Goal: Task Accomplishment & Management: Use online tool/utility

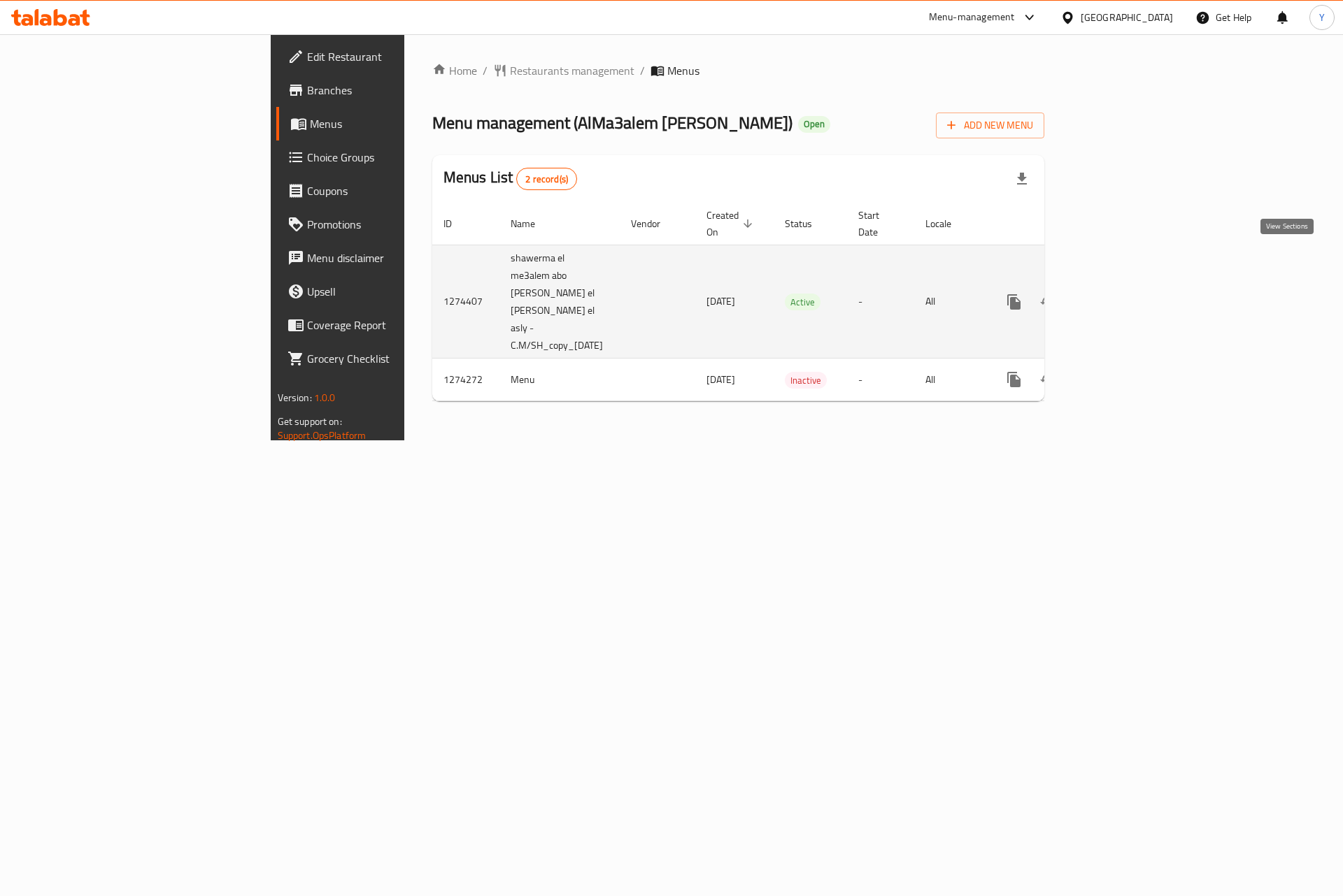
click at [1131, 285] on link "enhanced table" at bounding box center [1115, 302] width 33 height 33
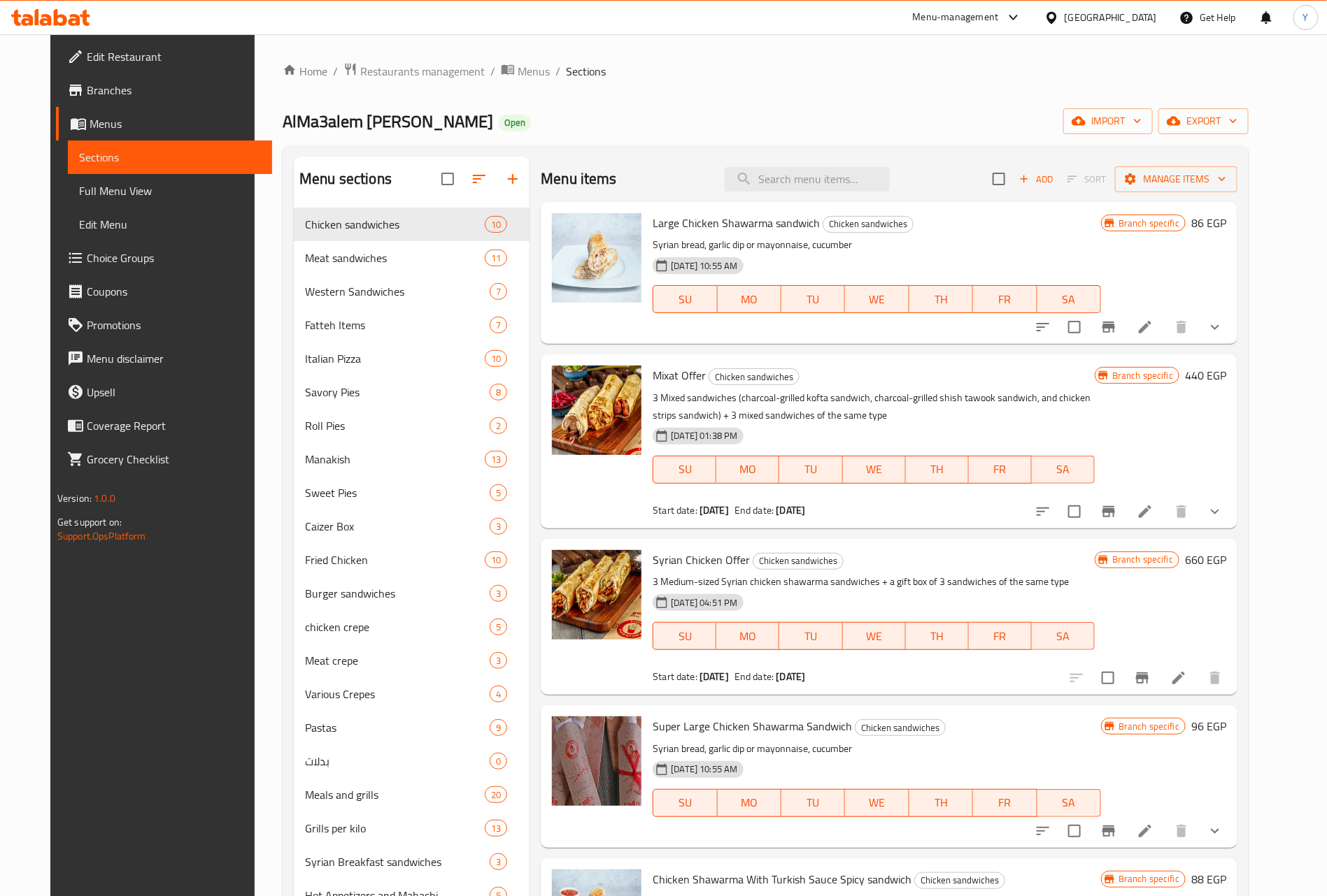
click at [811, 210] on div "Large Chicken Shawarma sandwich Chicken sandwiches Syrian bread, garlic dip or …" at bounding box center [877, 273] width 460 height 130
click at [820, 187] on input "search" at bounding box center [807, 179] width 165 height 25
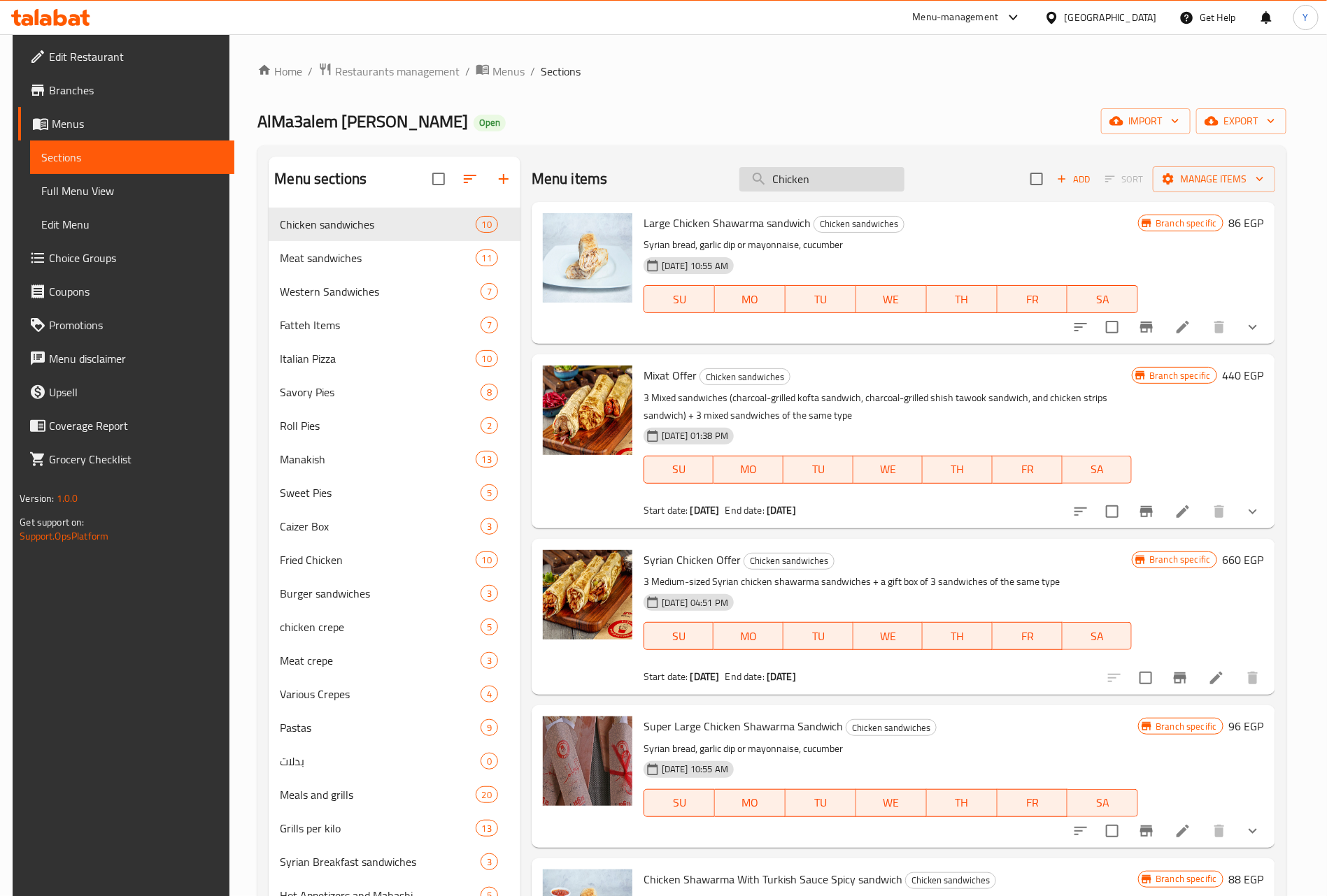
type input "Chicken"
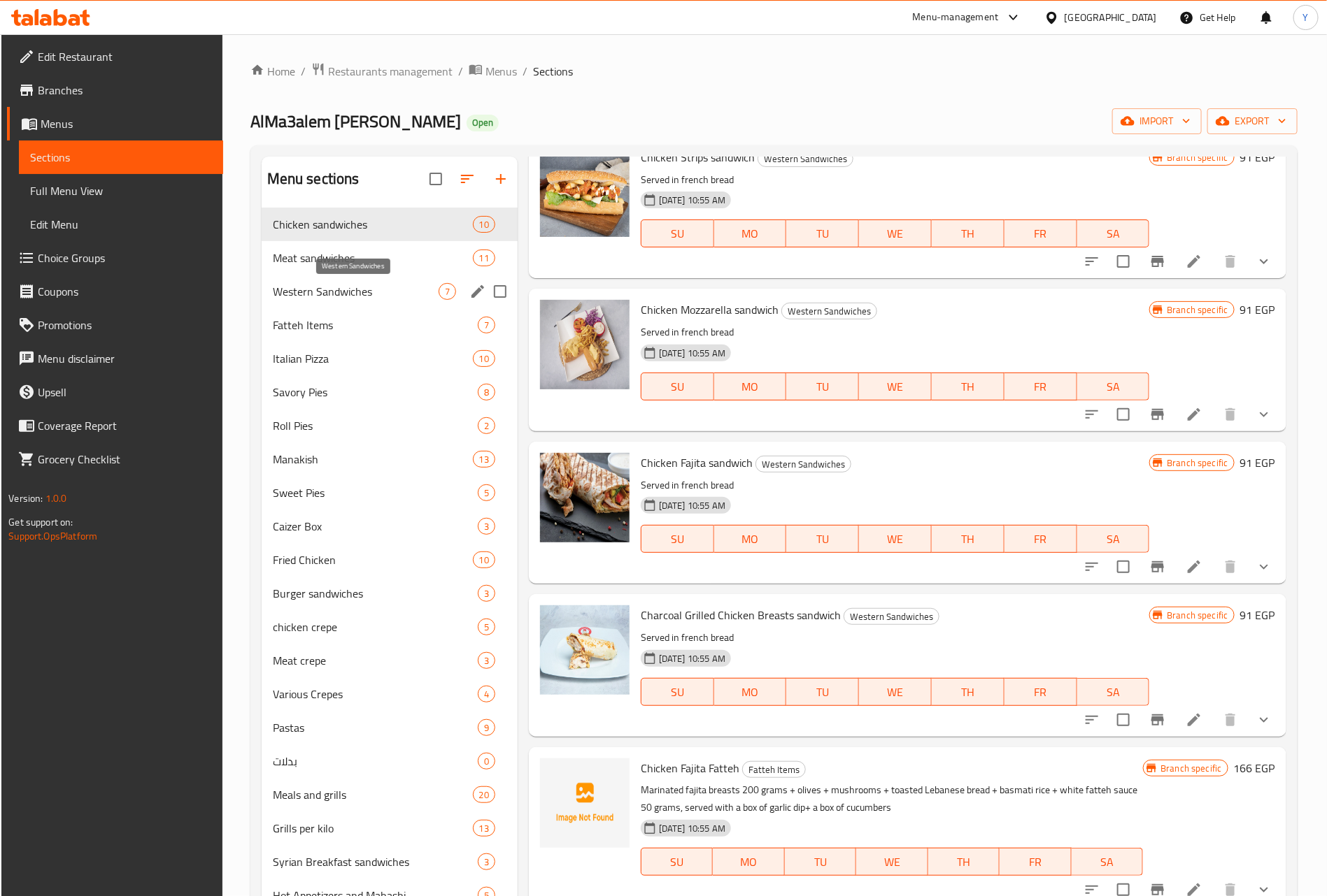
click at [294, 315] on div "Fatteh Items 7" at bounding box center [389, 325] width 256 height 33
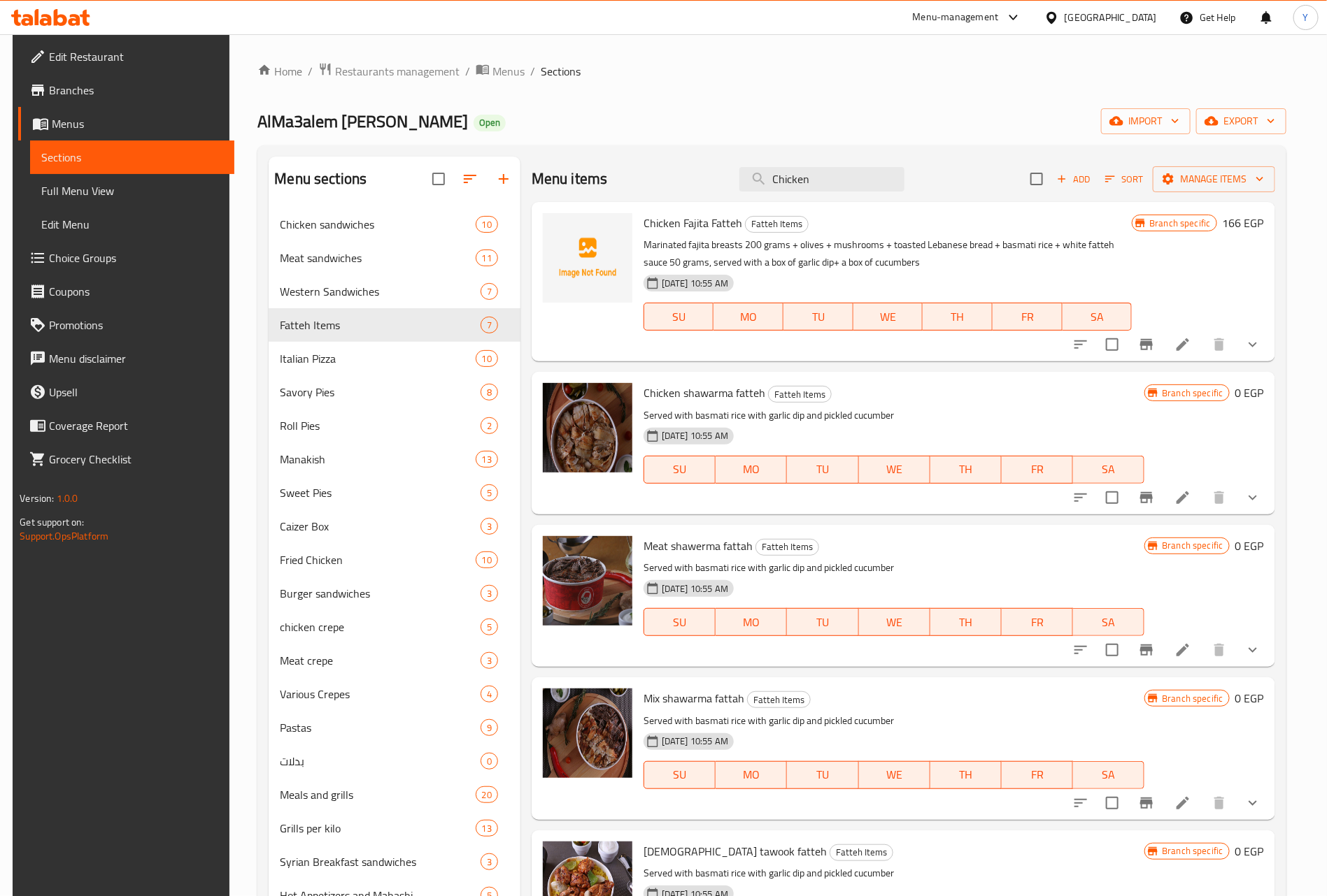
click at [1252, 346] on icon "show more" at bounding box center [1252, 344] width 17 height 17
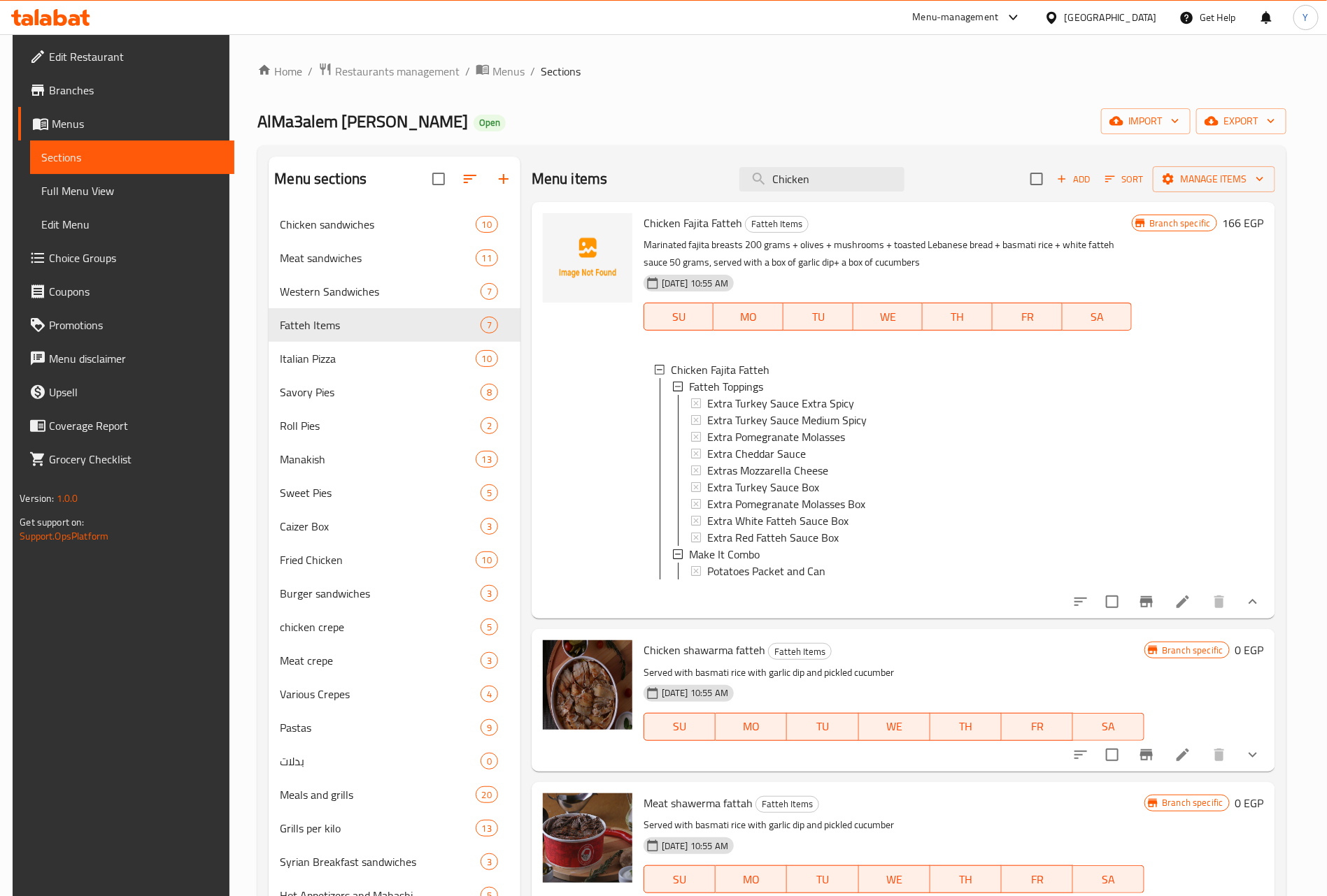
click at [1260, 611] on button "show more" at bounding box center [1252, 602] width 33 height 33
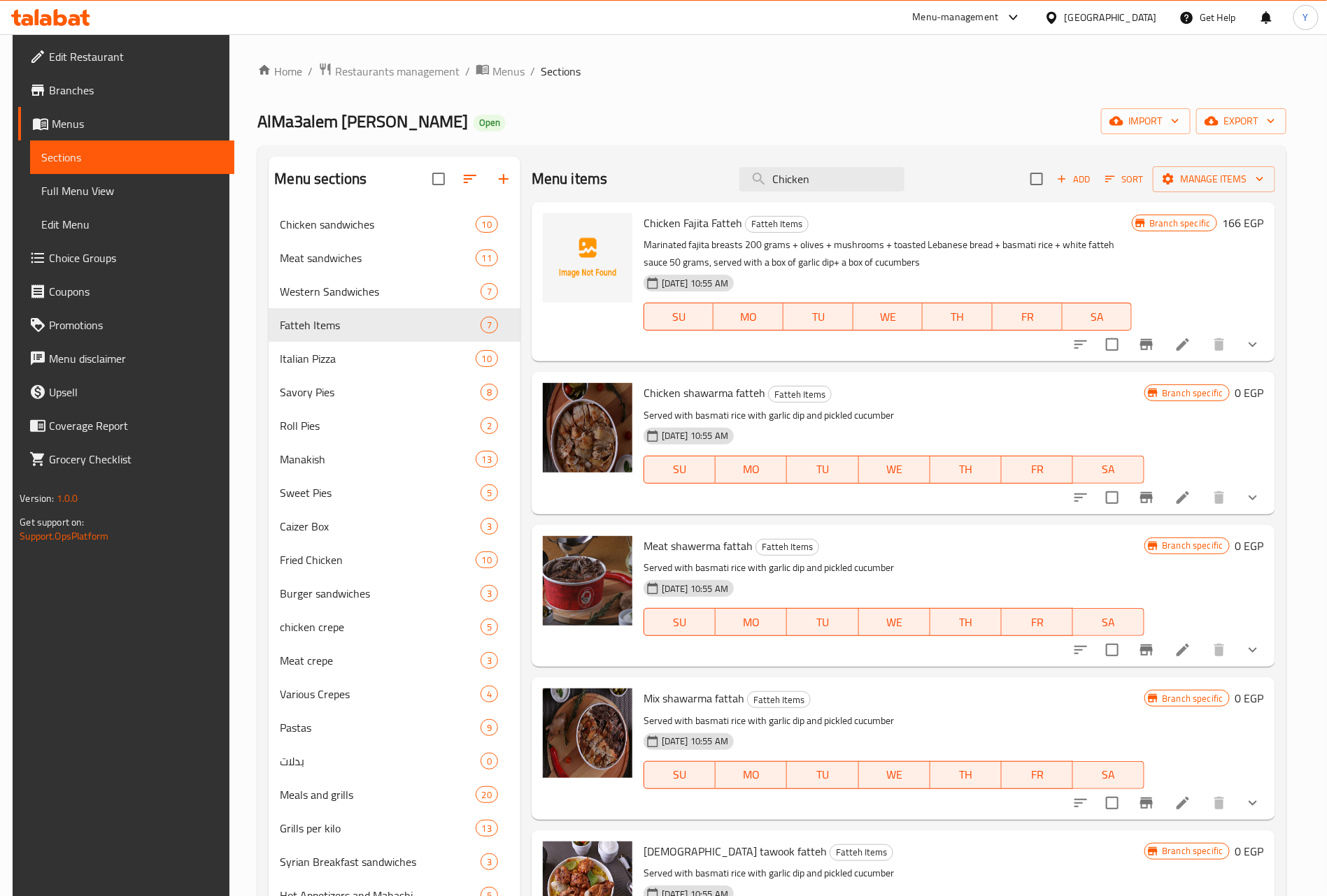
click at [1247, 473] on div "Branch specific 0 EGP" at bounding box center [1204, 443] width 119 height 120
click at [1249, 494] on icon "show more" at bounding box center [1252, 497] width 17 height 17
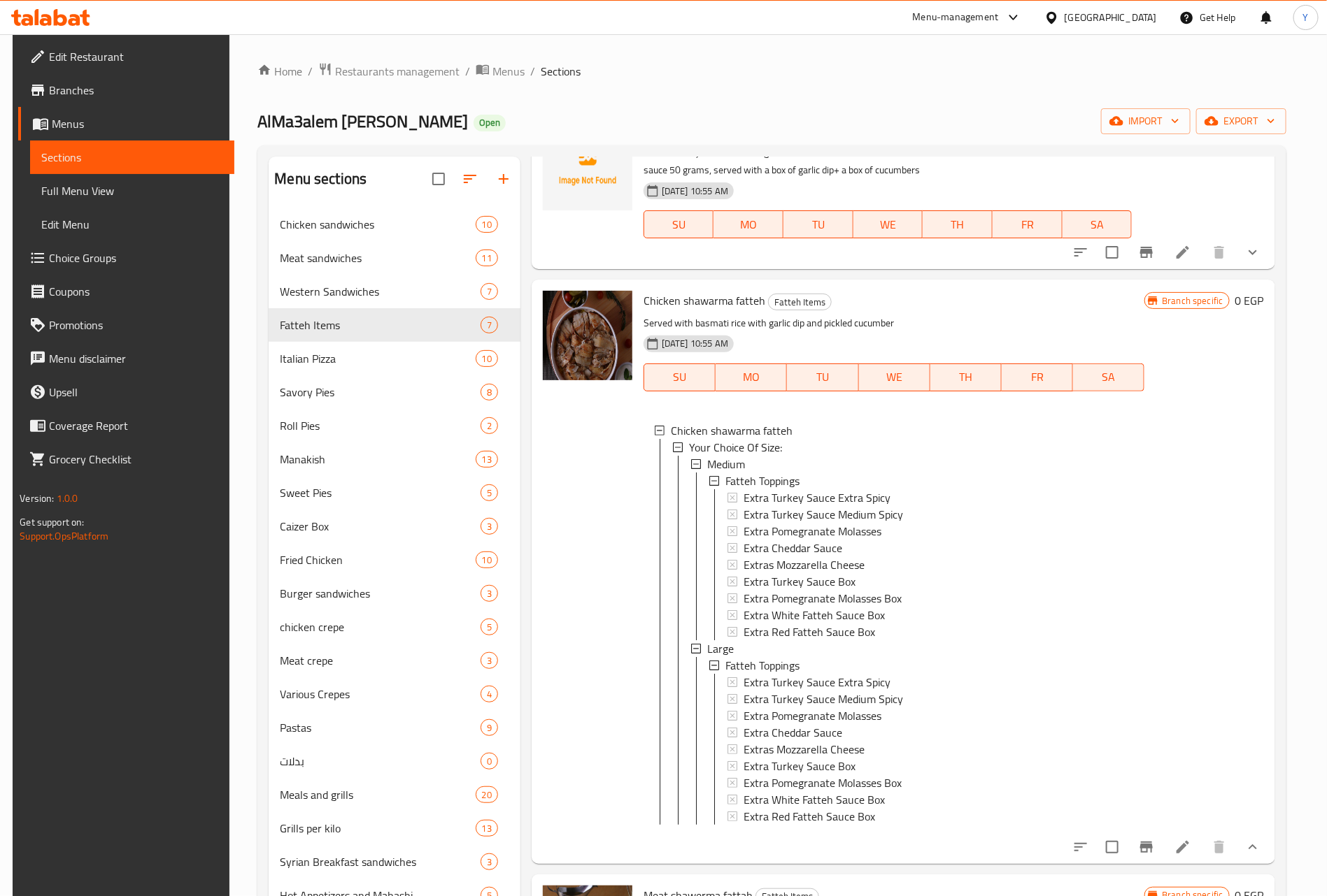
scroll to position [210, 0]
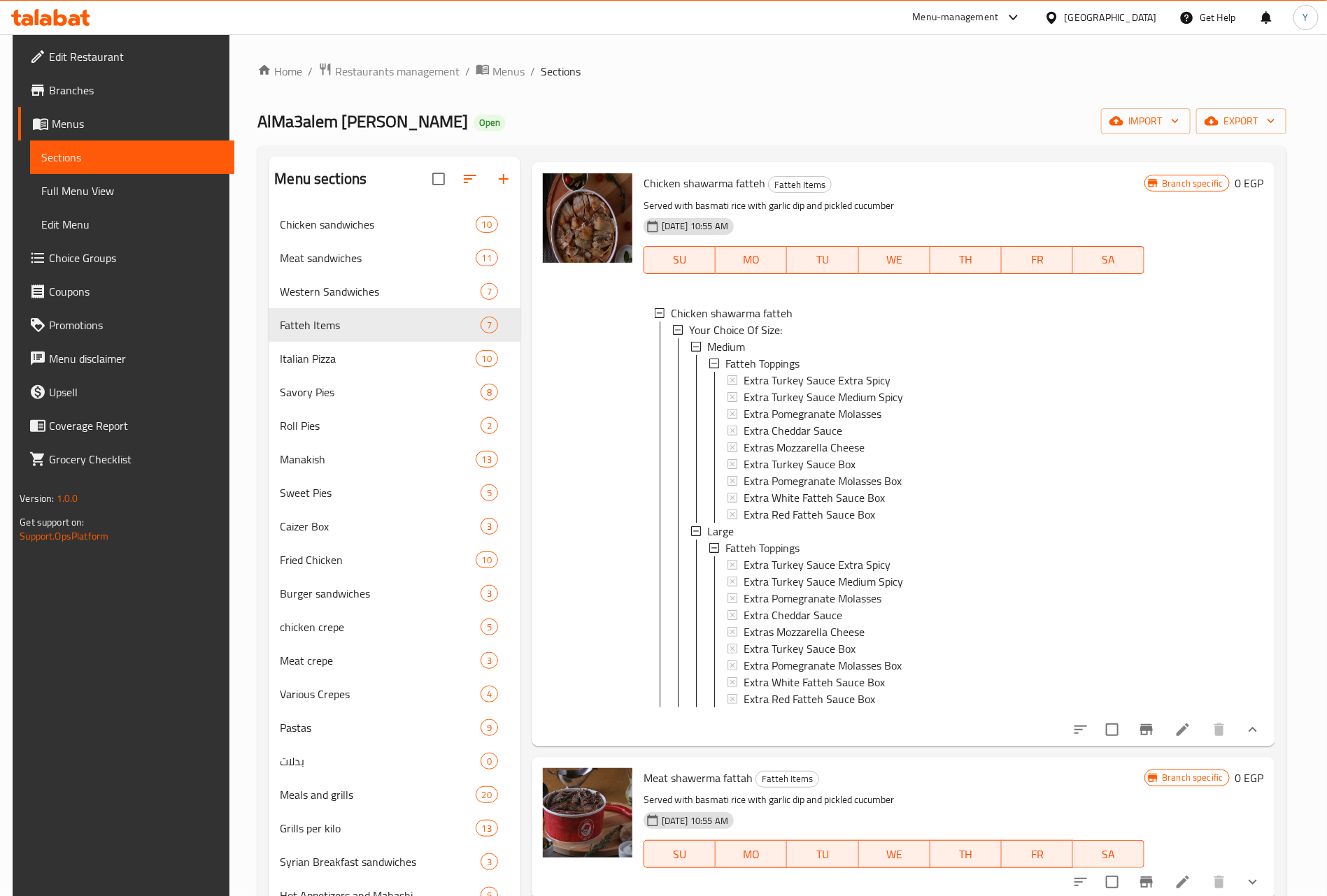
click at [1257, 741] on button "show more" at bounding box center [1252, 730] width 33 height 33
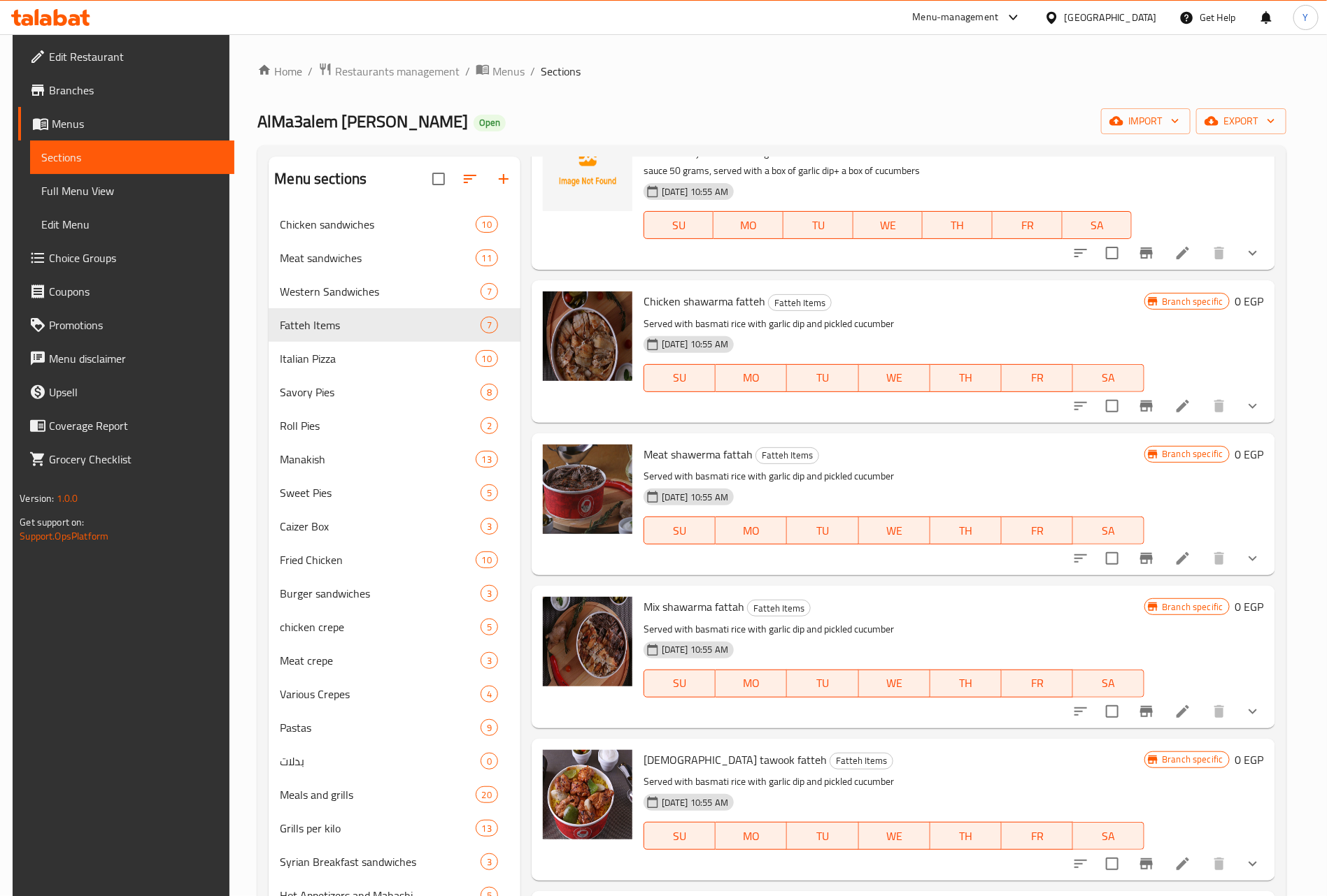
scroll to position [92, 0]
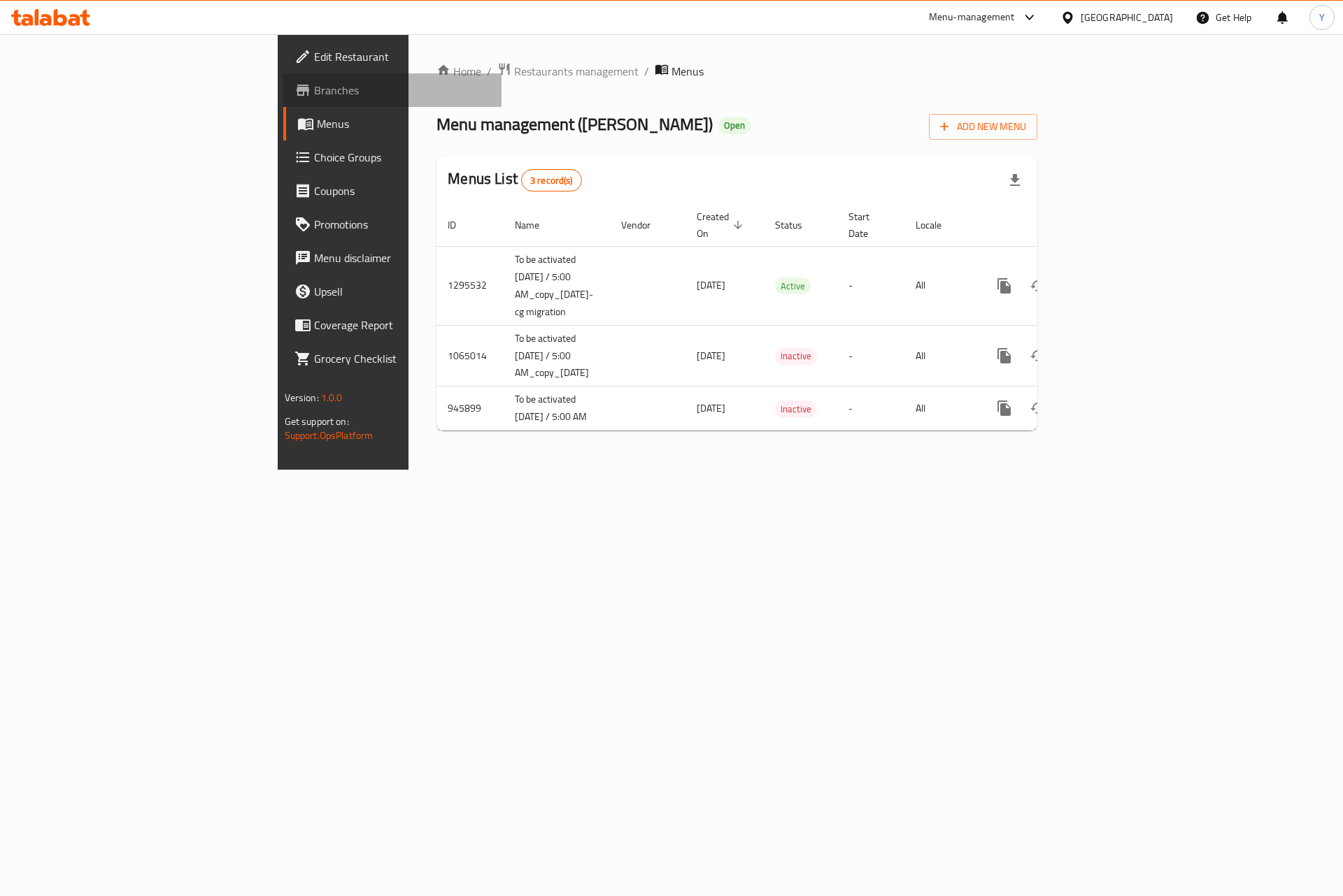
click at [314, 94] on span "Branches" at bounding box center [402, 90] width 177 height 17
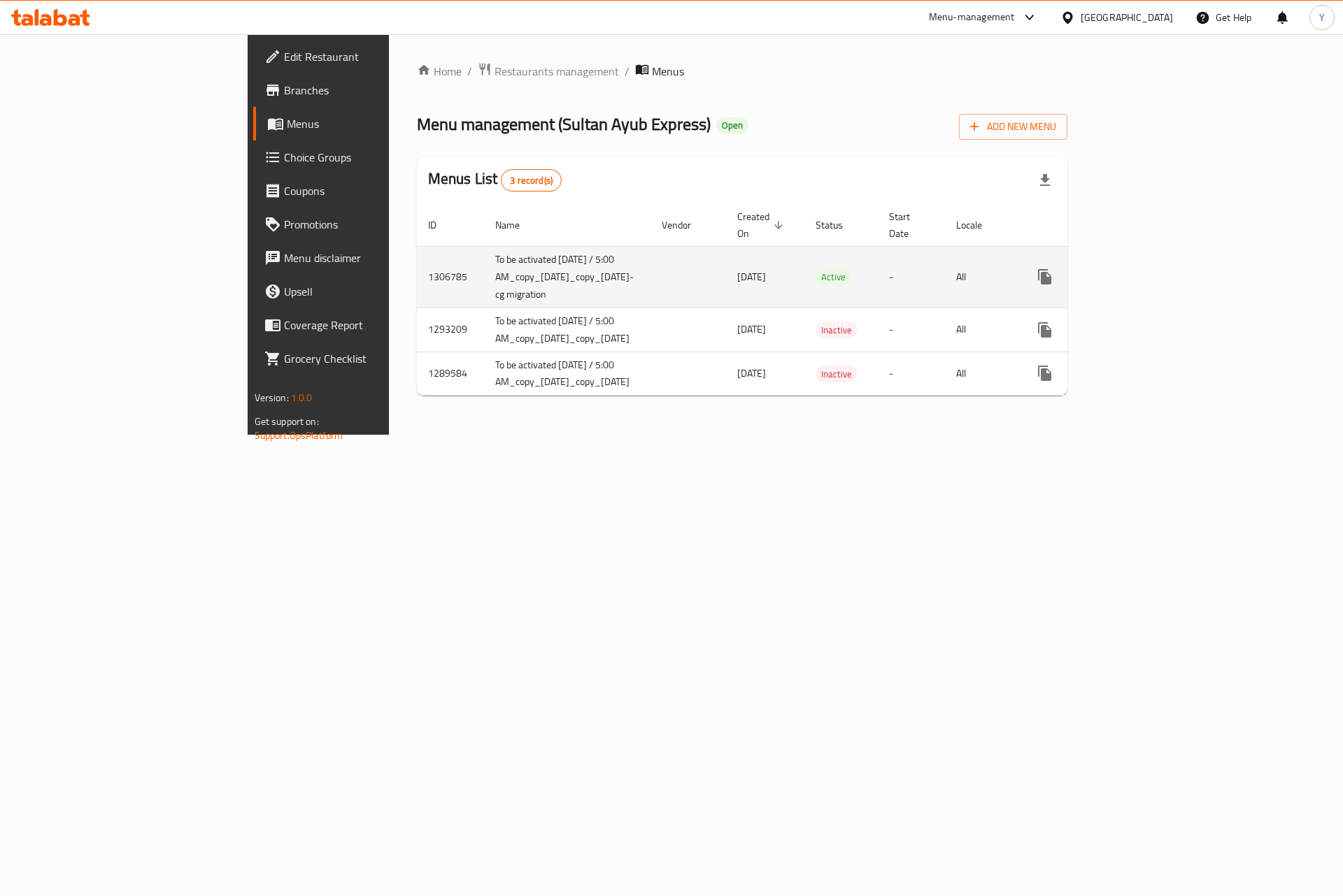
click at [417, 263] on td "1306785" at bounding box center [450, 276] width 67 height 62
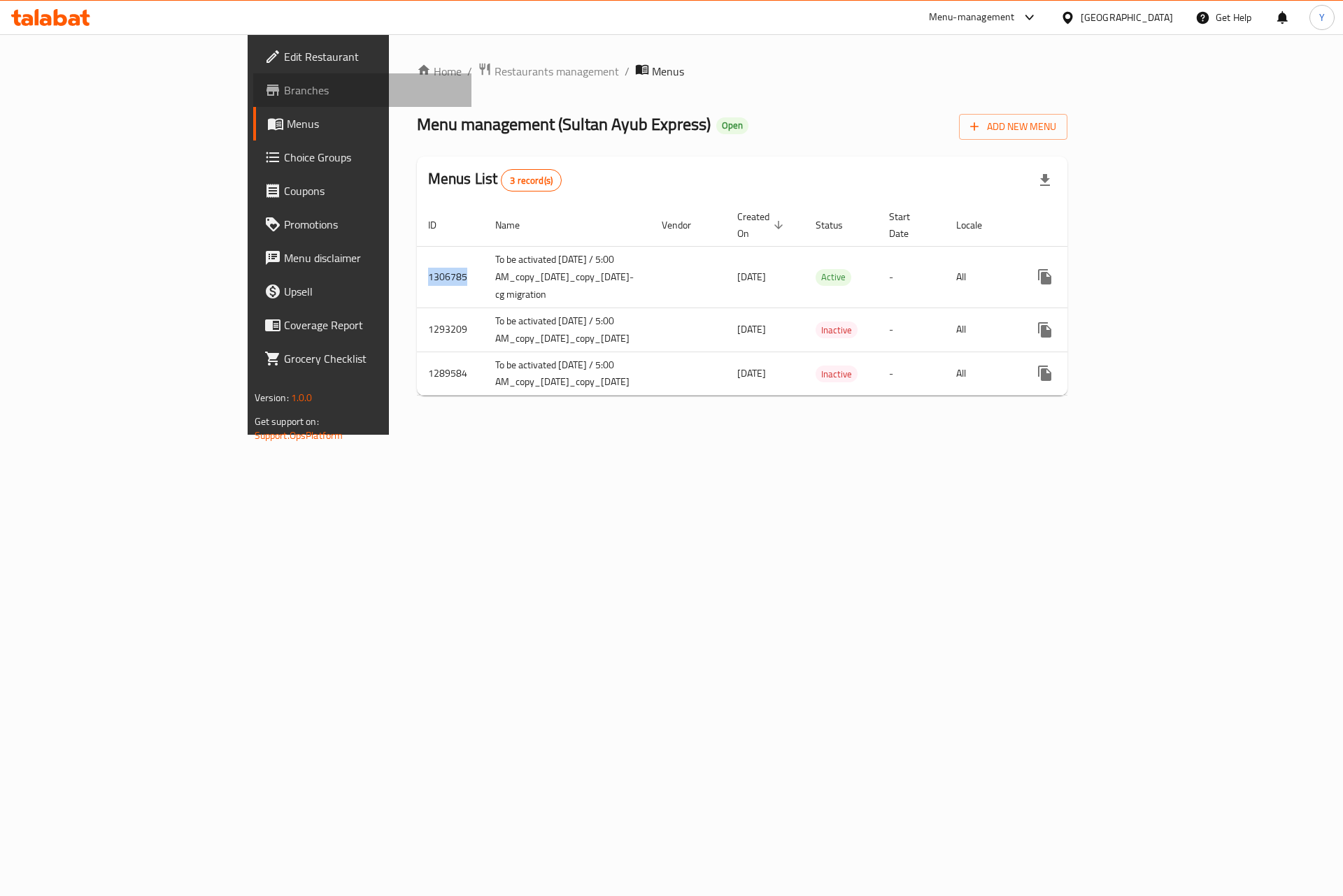
click at [253, 76] on link "Branches" at bounding box center [363, 90] width 219 height 33
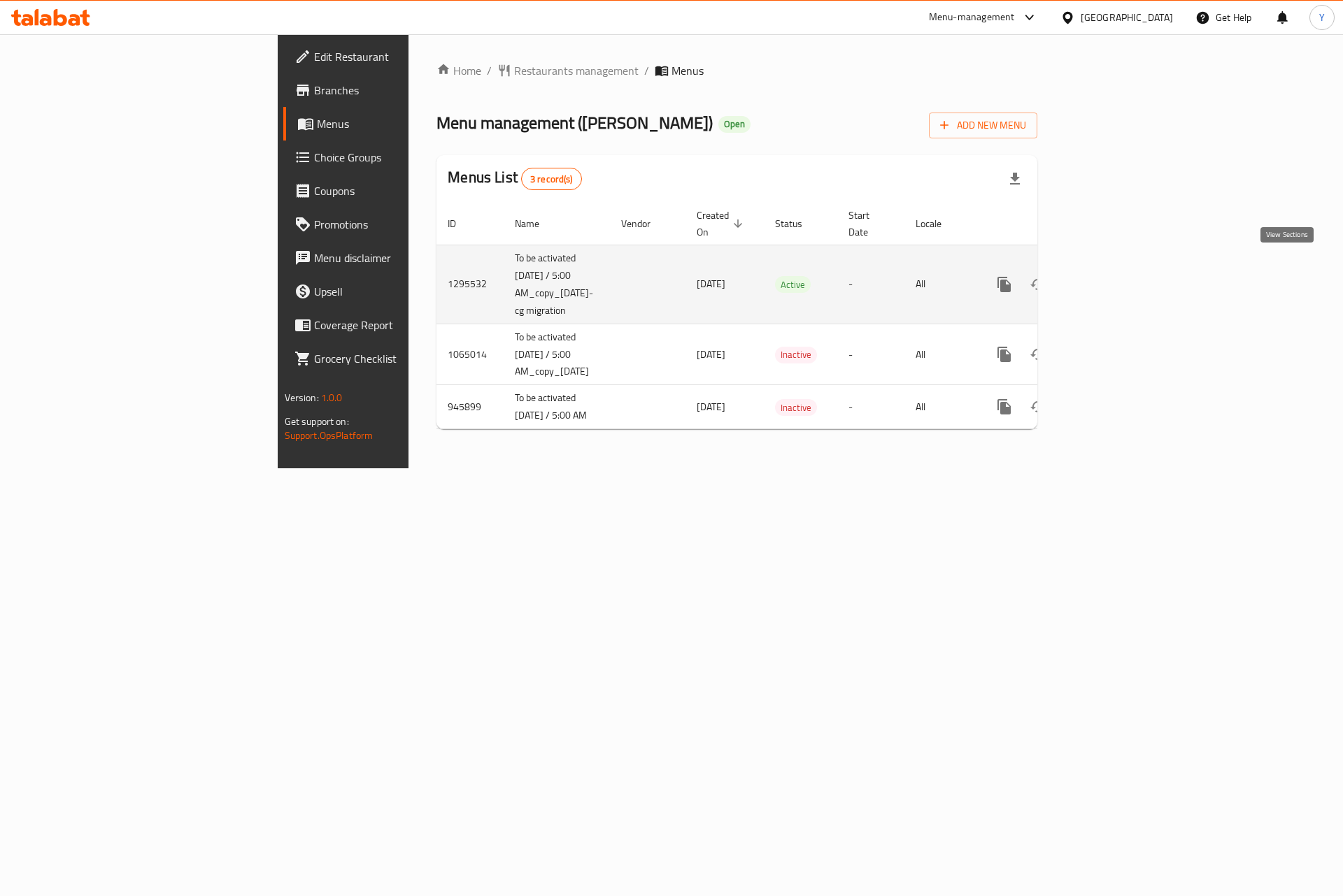
click at [1113, 276] on icon "enhanced table" at bounding box center [1104, 284] width 17 height 17
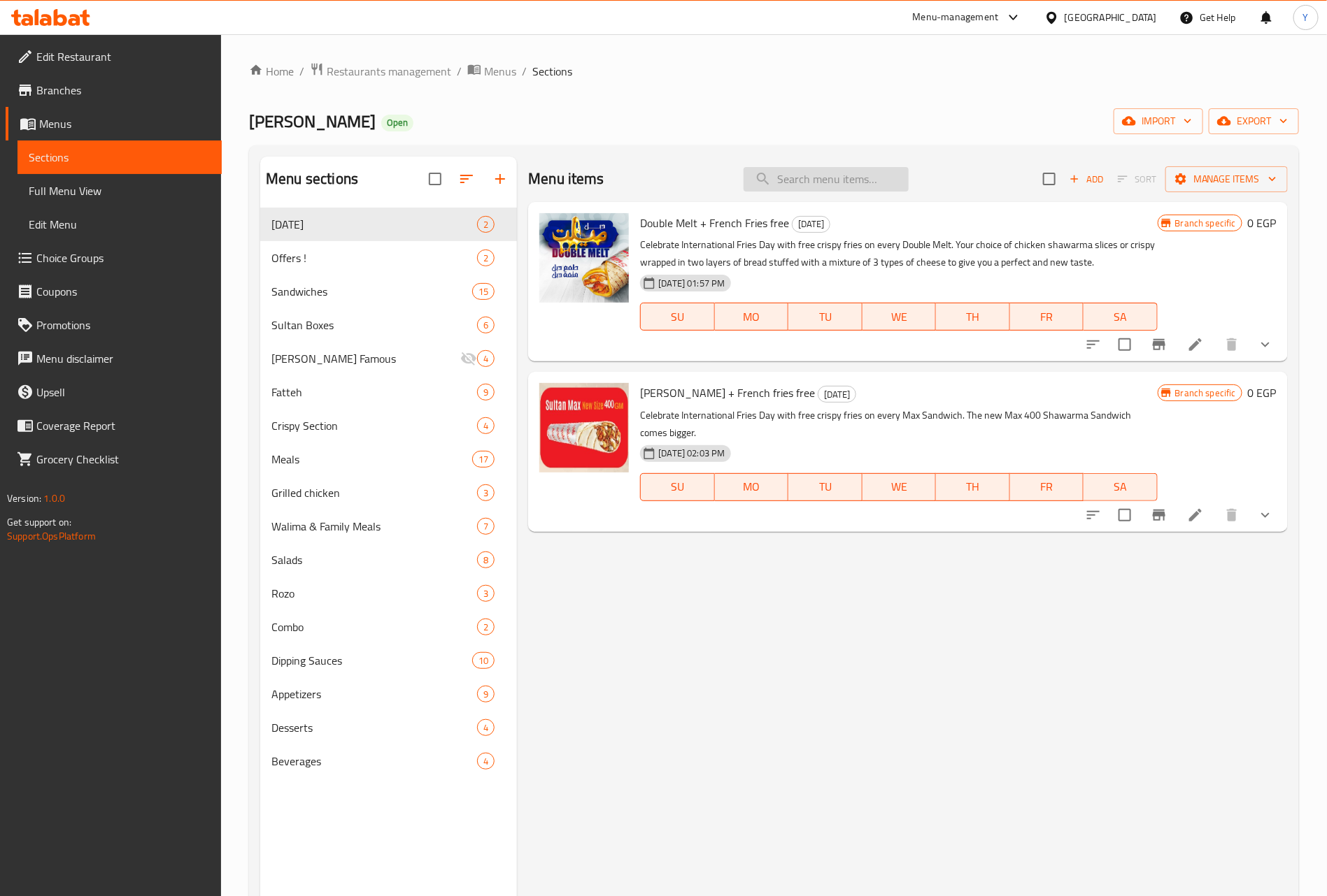
click at [797, 167] on input "search" at bounding box center [826, 179] width 165 height 25
paste input "Tres Lecha Cake"
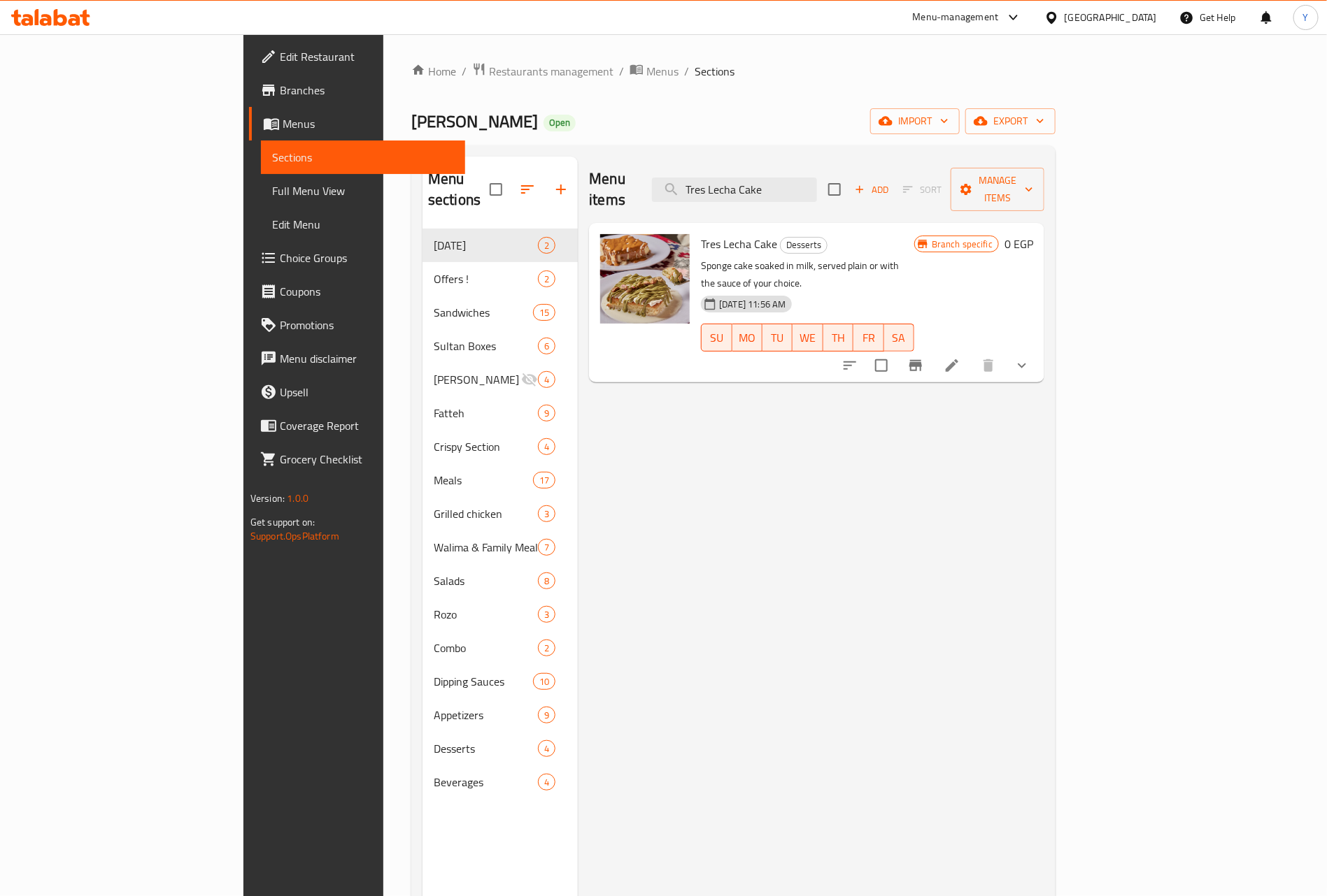
type input "Tres Lecha Cake"
click at [972, 353] on li at bounding box center [952, 365] width 39 height 25
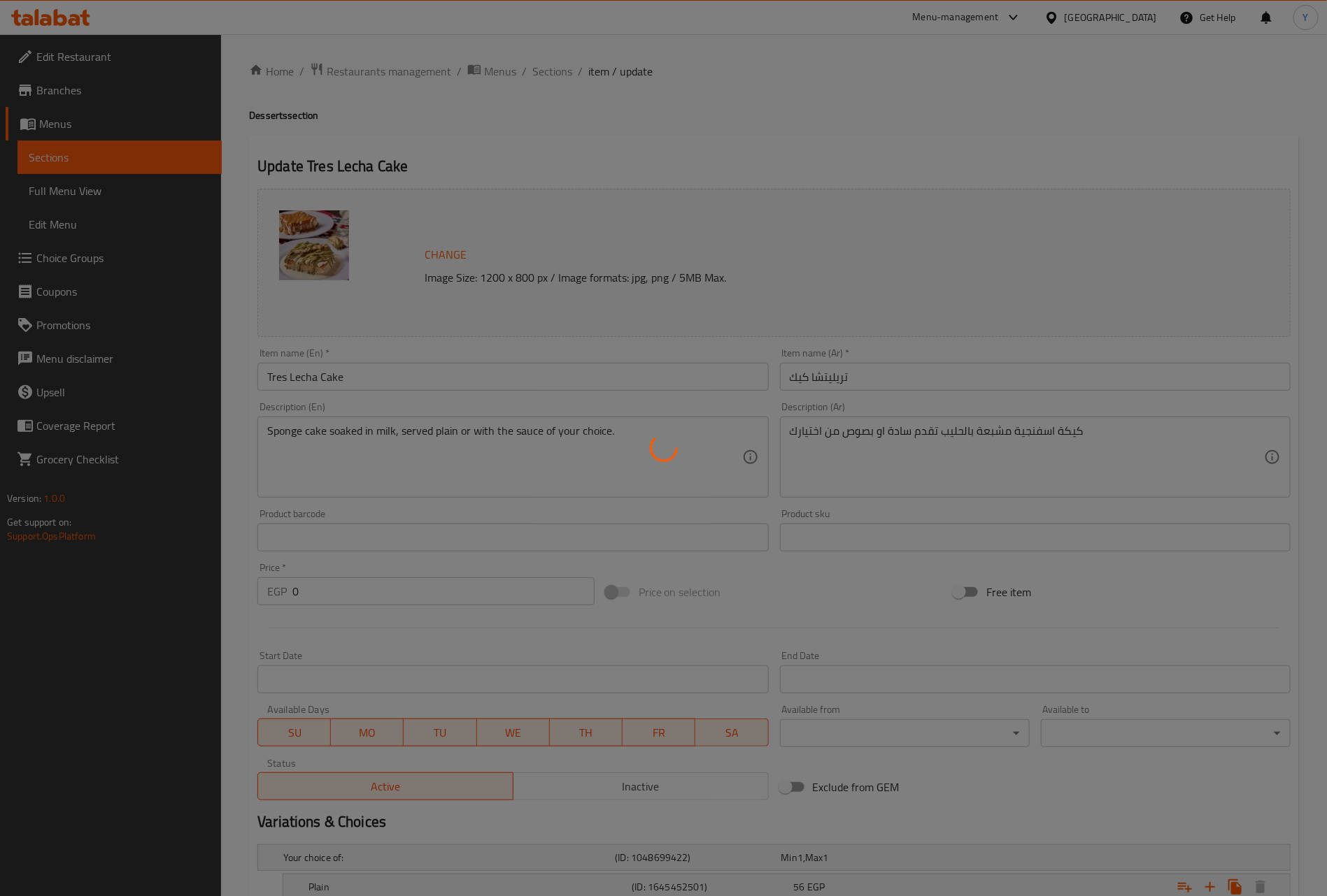
click at [861, 389] on div at bounding box center [664, 448] width 1327 height 896
click at [867, 374] on div at bounding box center [664, 448] width 1327 height 896
click at [850, 384] on div at bounding box center [664, 448] width 1327 height 896
click at [819, 374] on div at bounding box center [664, 448] width 1327 height 896
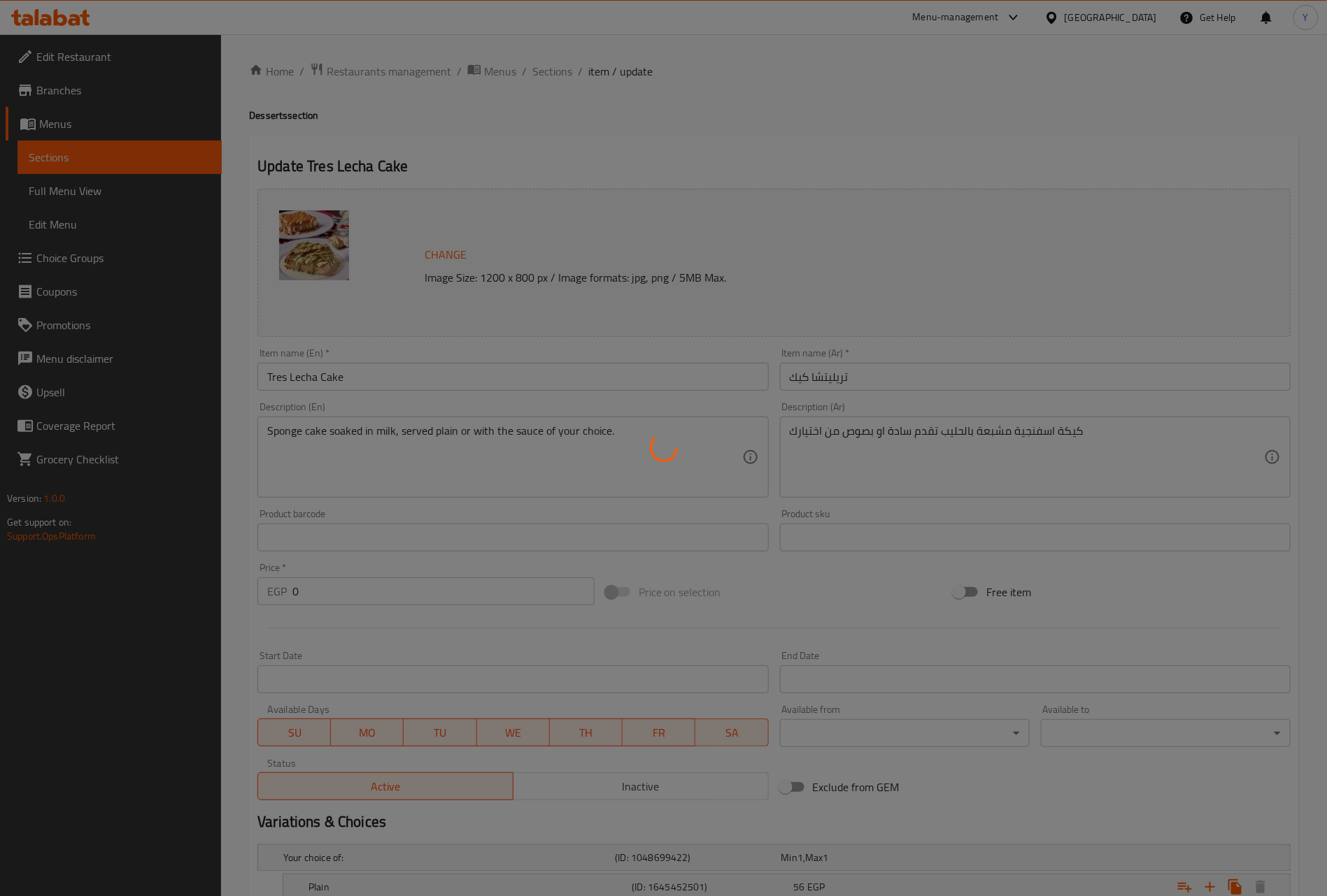
click at [837, 380] on div at bounding box center [664, 448] width 1327 height 896
type input "اختيارات التريليتشا من الصوصات"
type input "1"
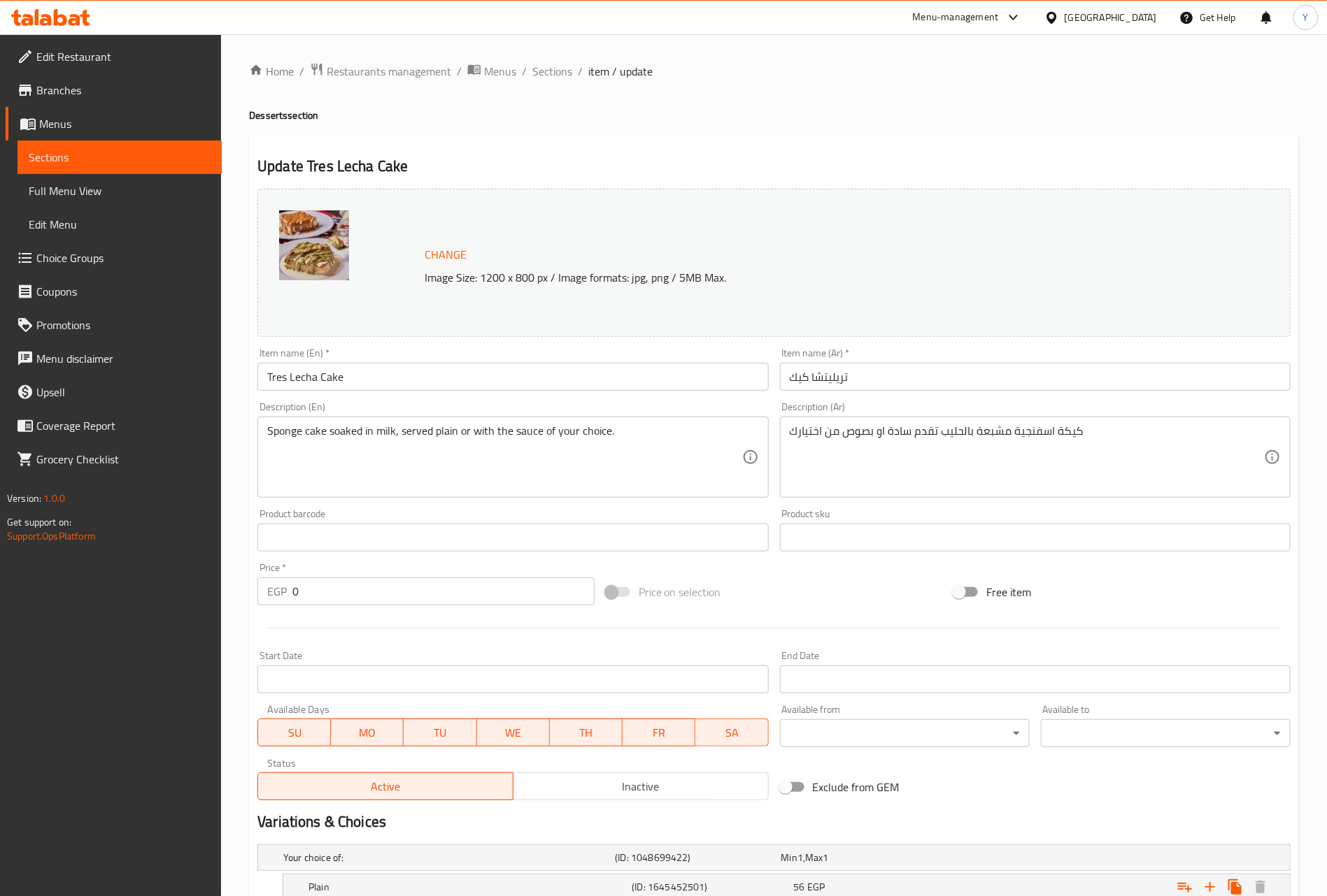
click at [846, 372] on input "تريليتشا كيك" at bounding box center [1035, 377] width 510 height 28
click at [830, 367] on input "تريليتشا كيك" at bounding box center [1035, 377] width 510 height 28
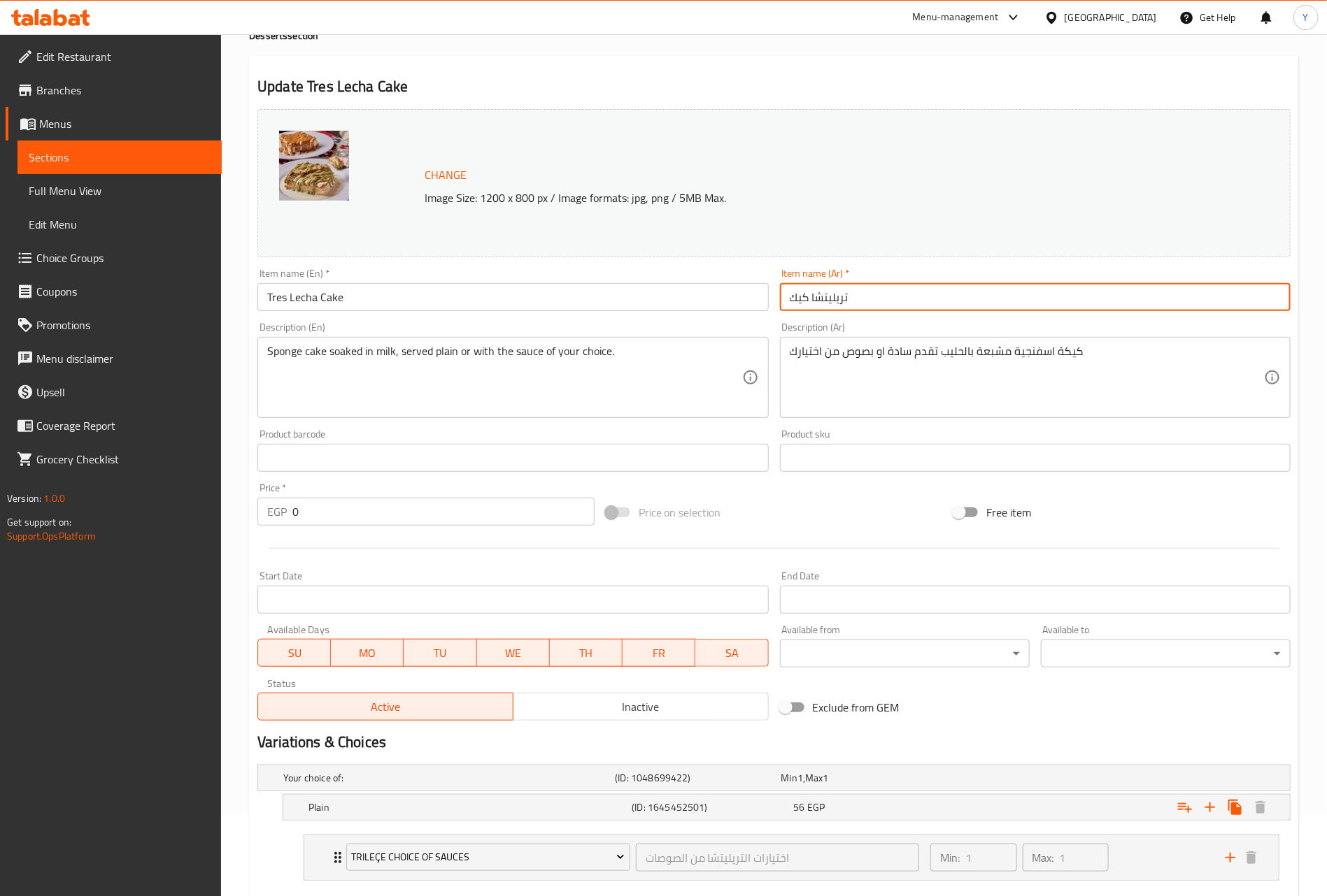
scroll to position [162, 0]
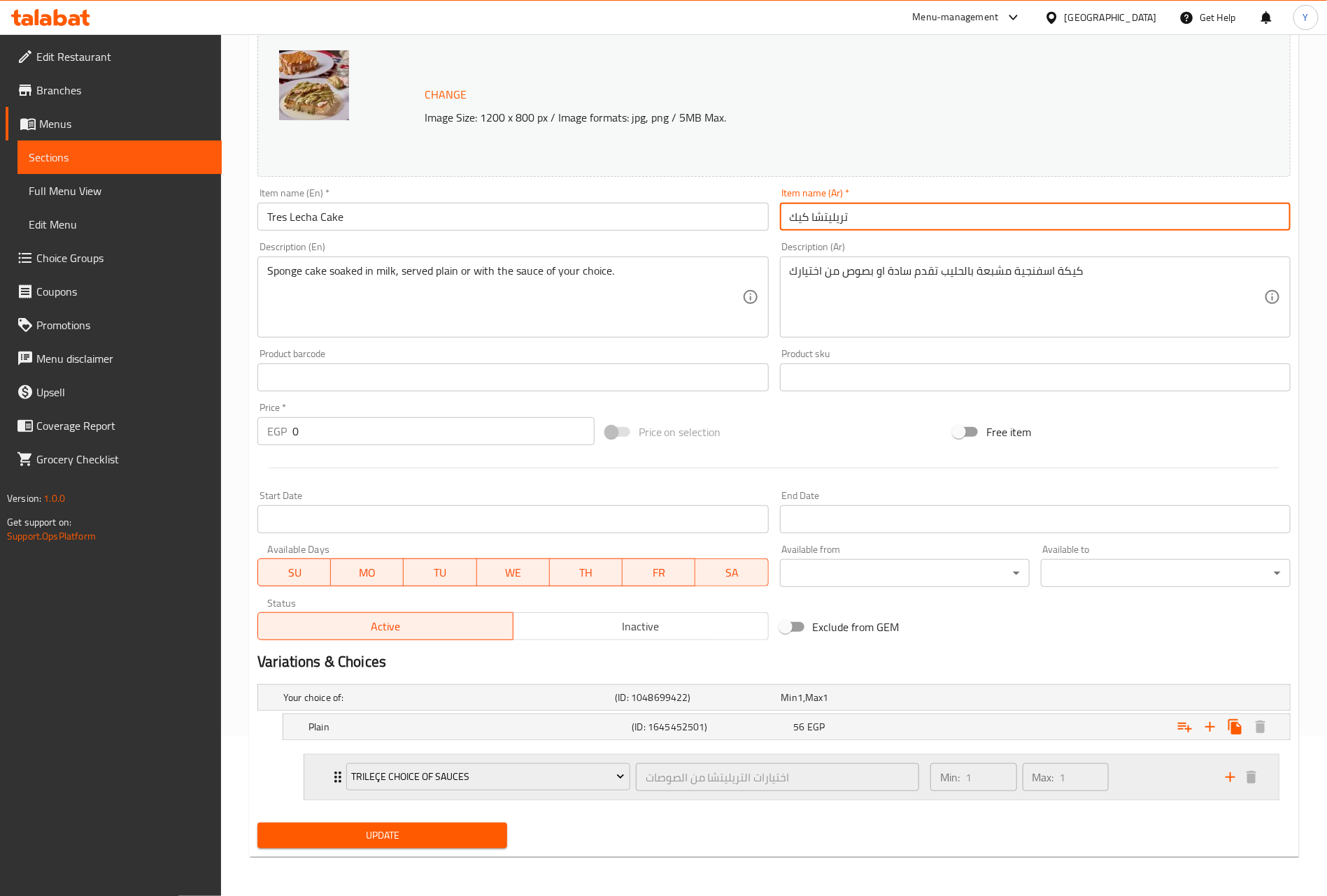
click at [310, 778] on div "Trileçe choice of sauces اختيارات التريليتشا من الصوصات ​ Min: 1 ​ Max: 1 ​" at bounding box center [791, 778] width 974 height 45
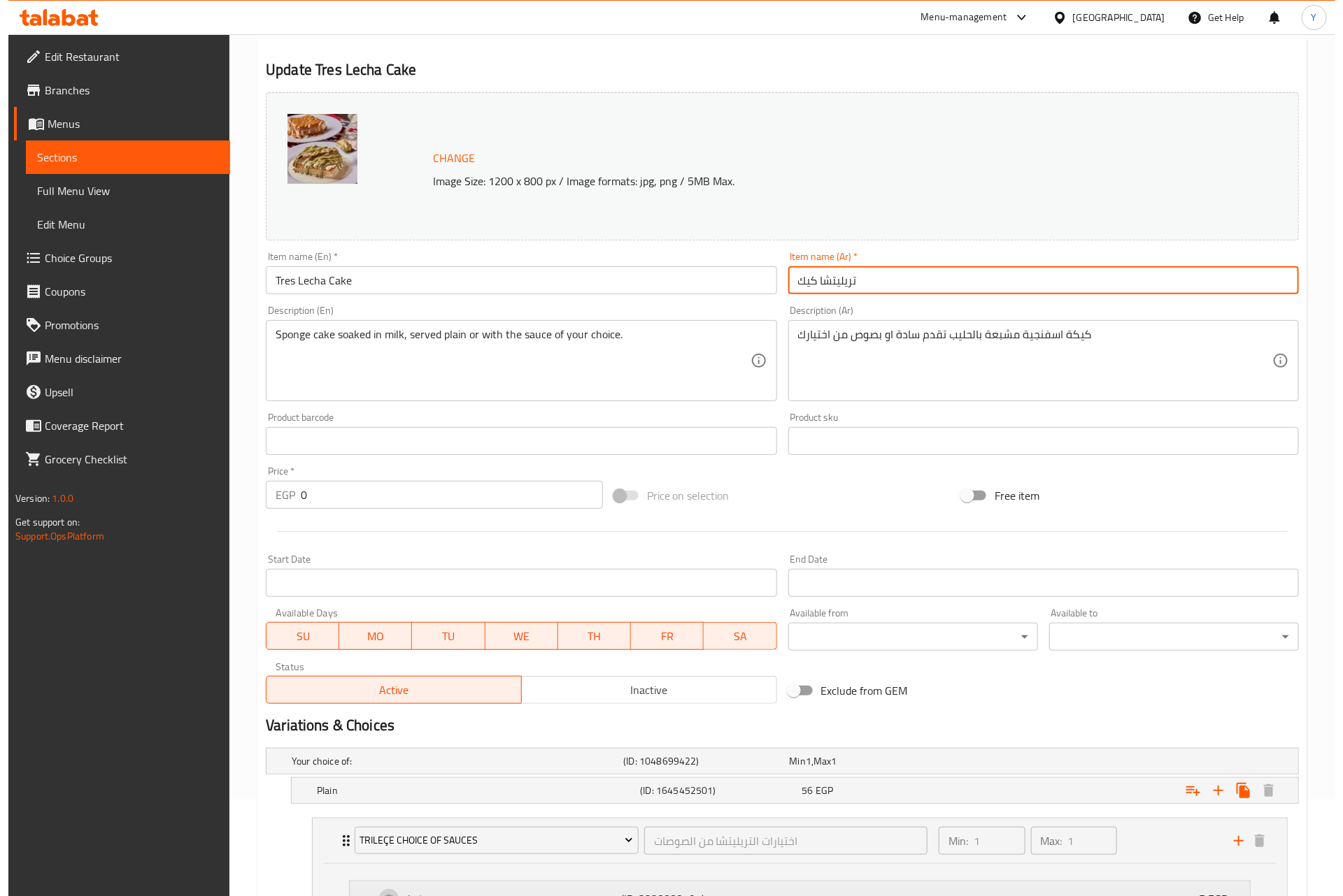
scroll to position [0, 0]
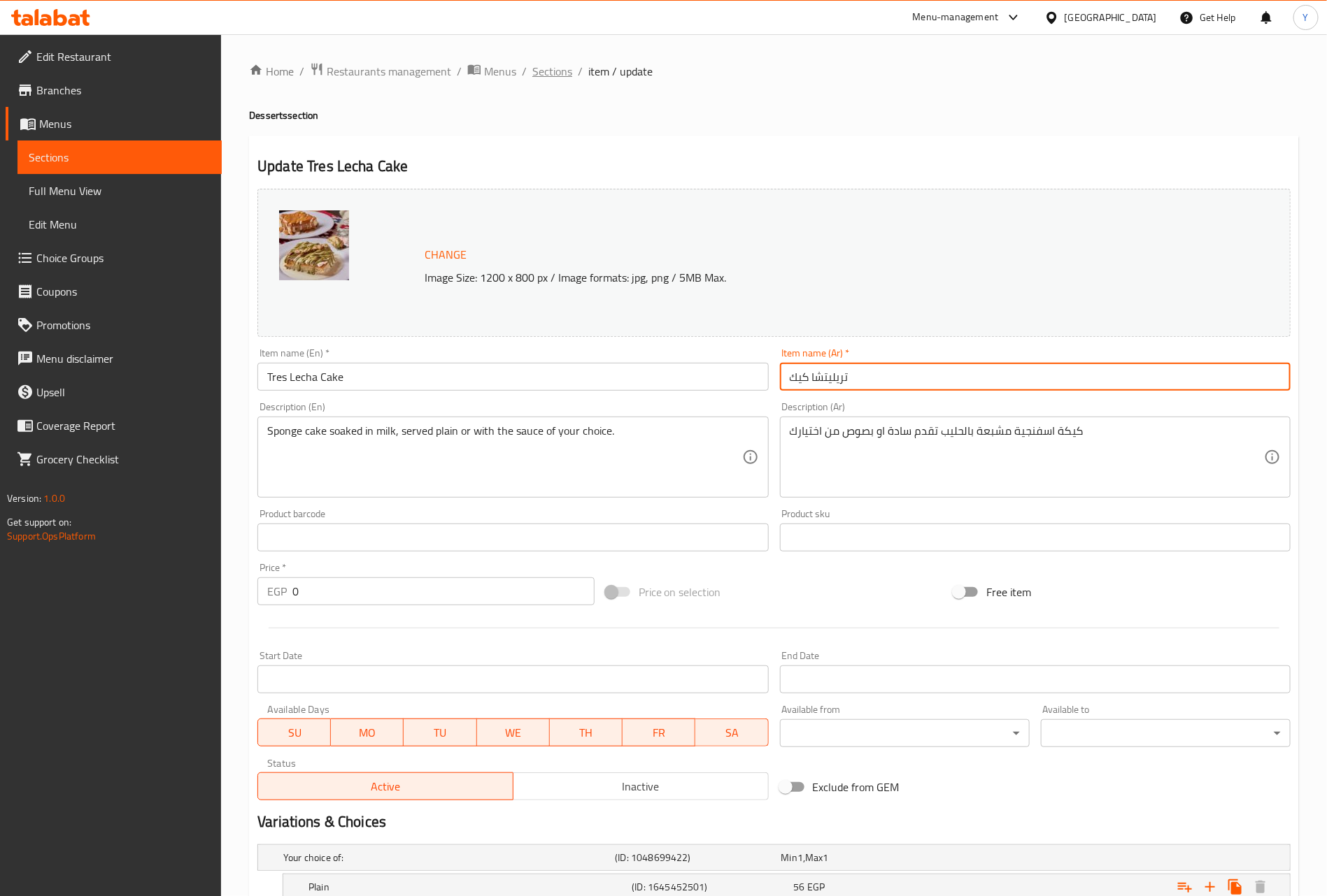
click at [548, 70] on span "Sections" at bounding box center [552, 71] width 40 height 17
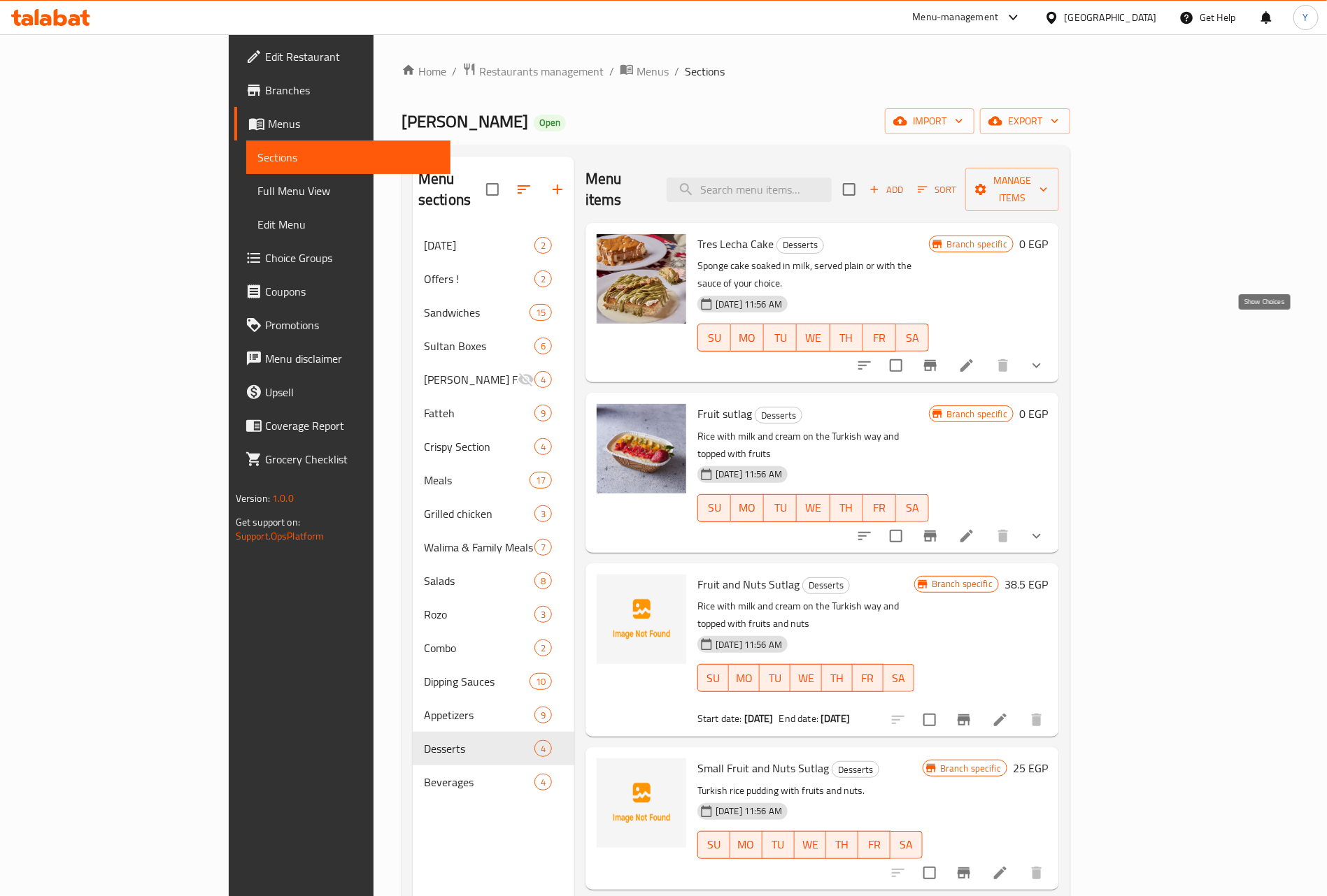
click at [1045, 357] on icon "show more" at bounding box center [1036, 365] width 17 height 17
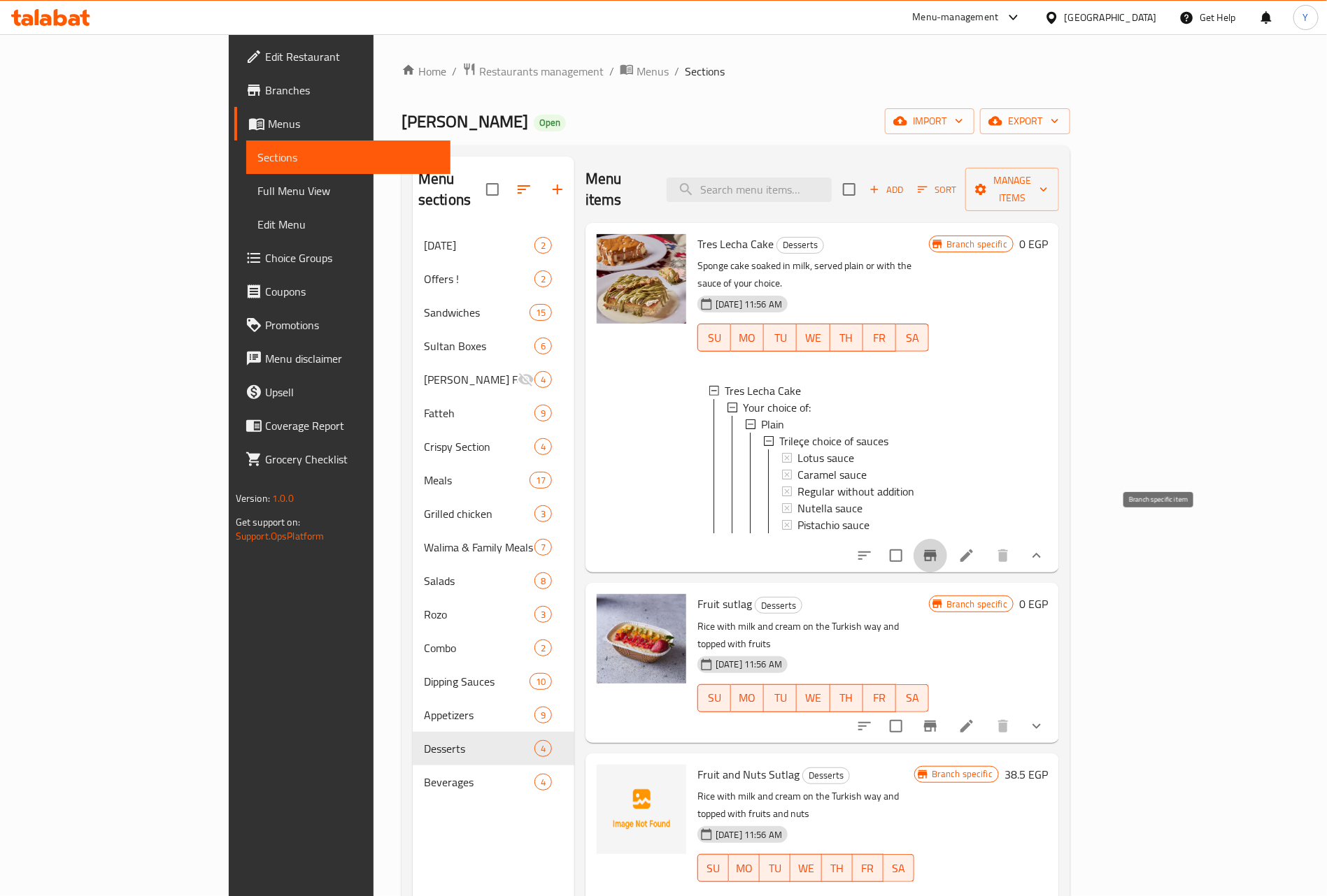
click at [938, 547] on icon "Branch-specific-item" at bounding box center [930, 555] width 17 height 17
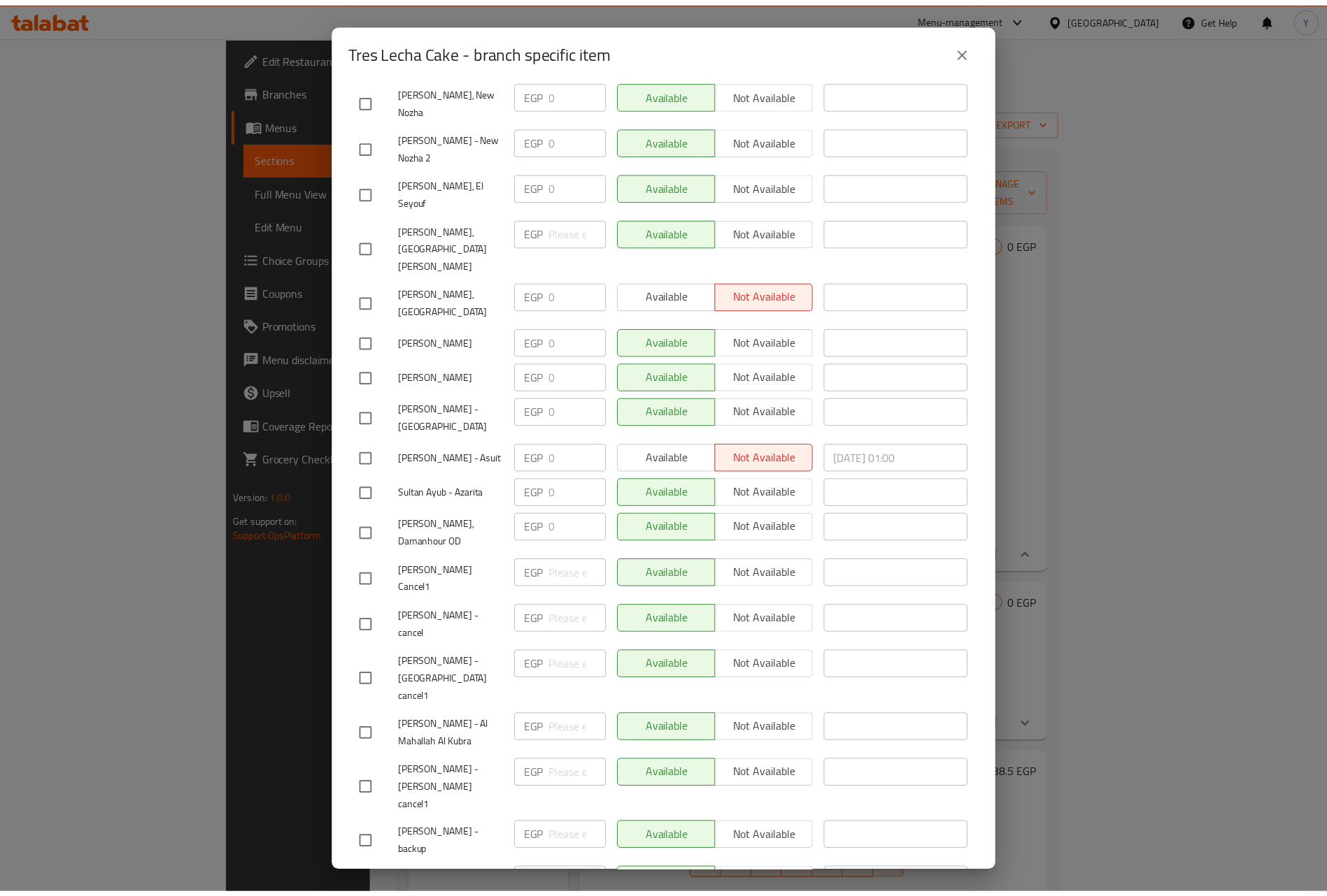
scroll to position [545, 0]
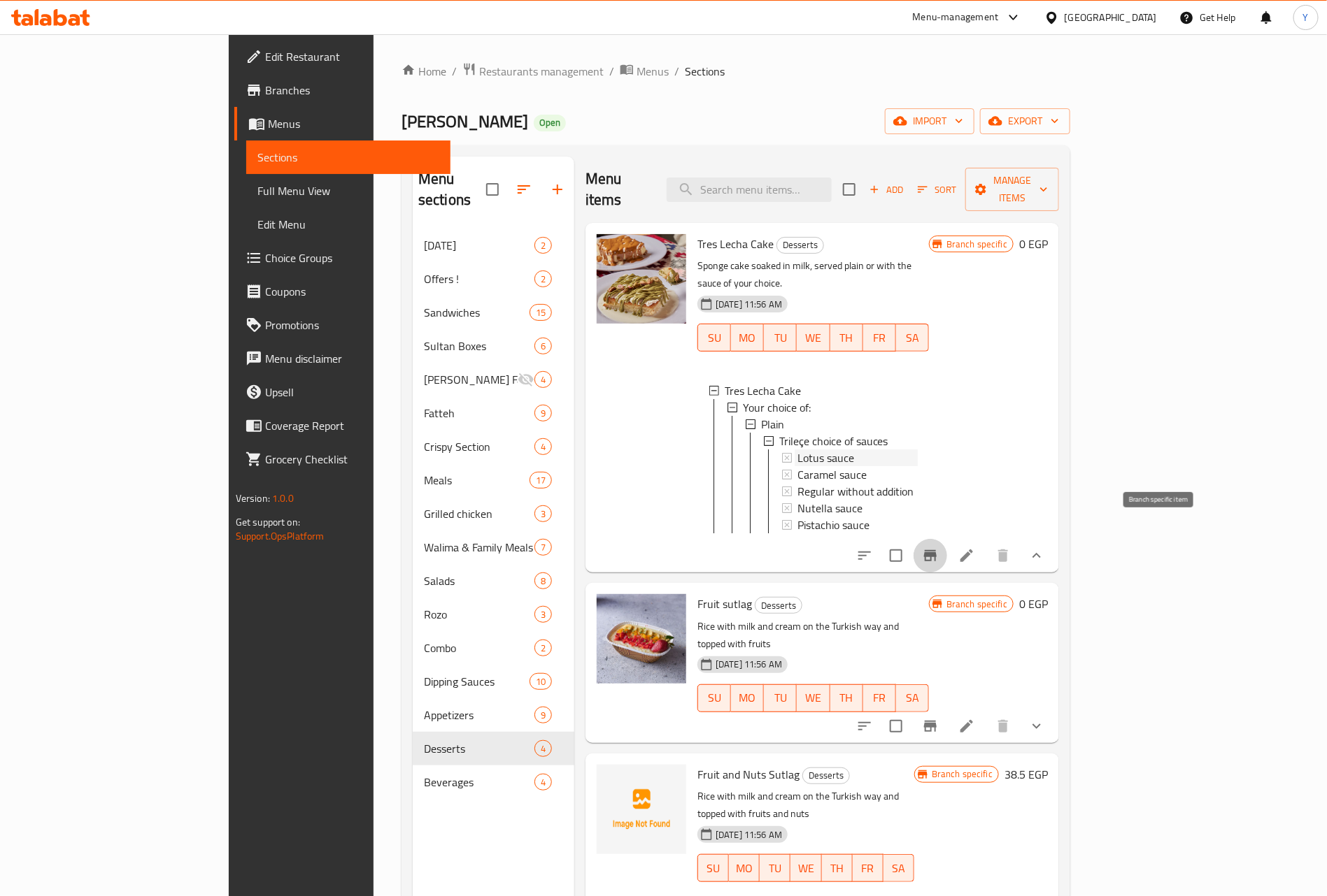
click at [797, 449] on span "Lotus sauce" at bounding box center [825, 457] width 57 height 17
click at [797, 466] on span "Caramel sauce" at bounding box center [831, 474] width 69 height 17
click at [797, 483] on span "Regular without addition" at bounding box center [855, 491] width 117 height 17
click at [797, 500] on span "Nutella sauce" at bounding box center [830, 508] width 65 height 17
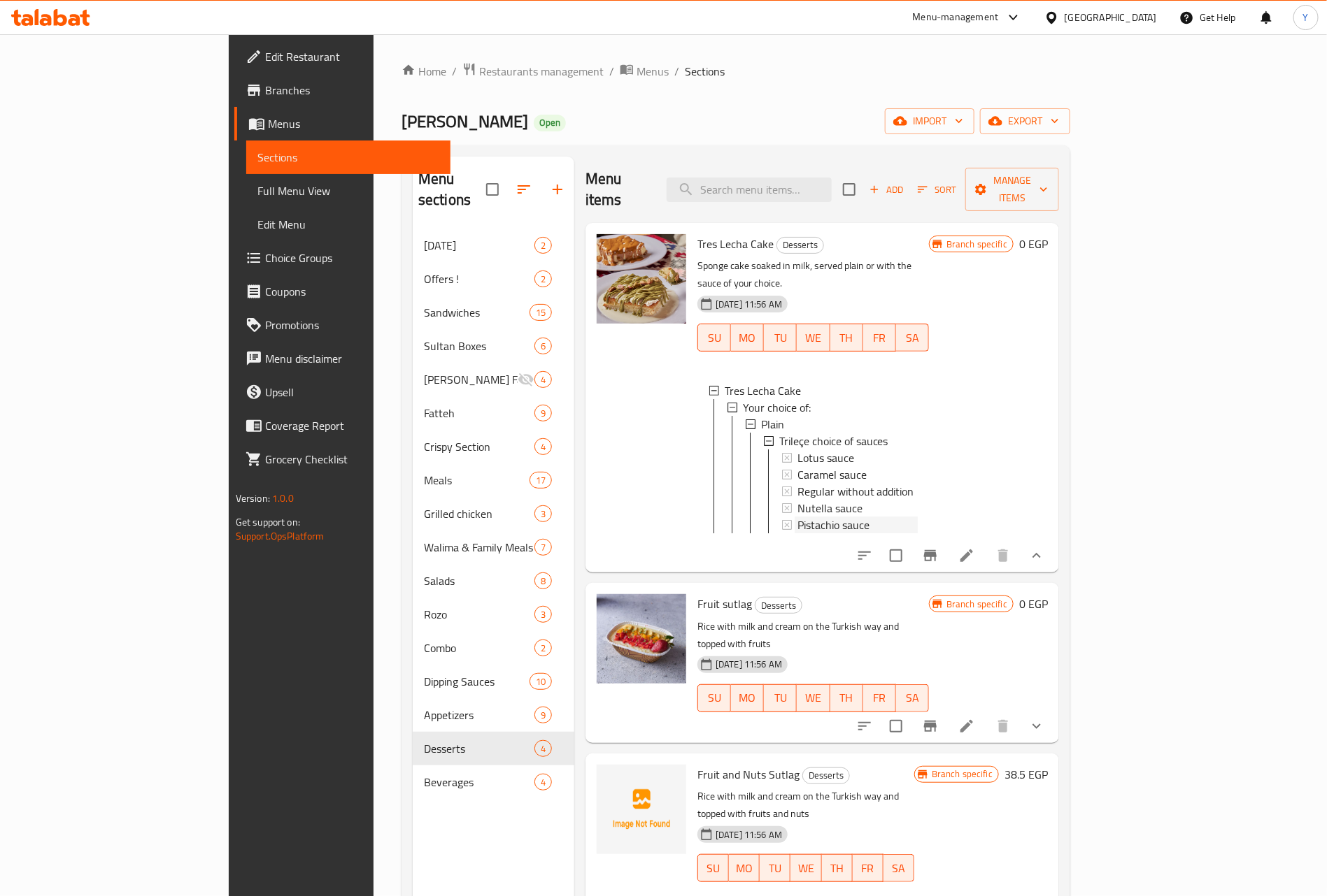
click at [797, 517] on span "Pistachio sauce" at bounding box center [832, 525] width 72 height 17
click at [797, 500] on span "Nutella sauce" at bounding box center [830, 508] width 65 height 17
click at [618, 465] on div at bounding box center [641, 397] width 101 height 339
click at [832, 185] on input "search" at bounding box center [749, 190] width 165 height 25
paste input "بوكس شاورما دجاج وسط"
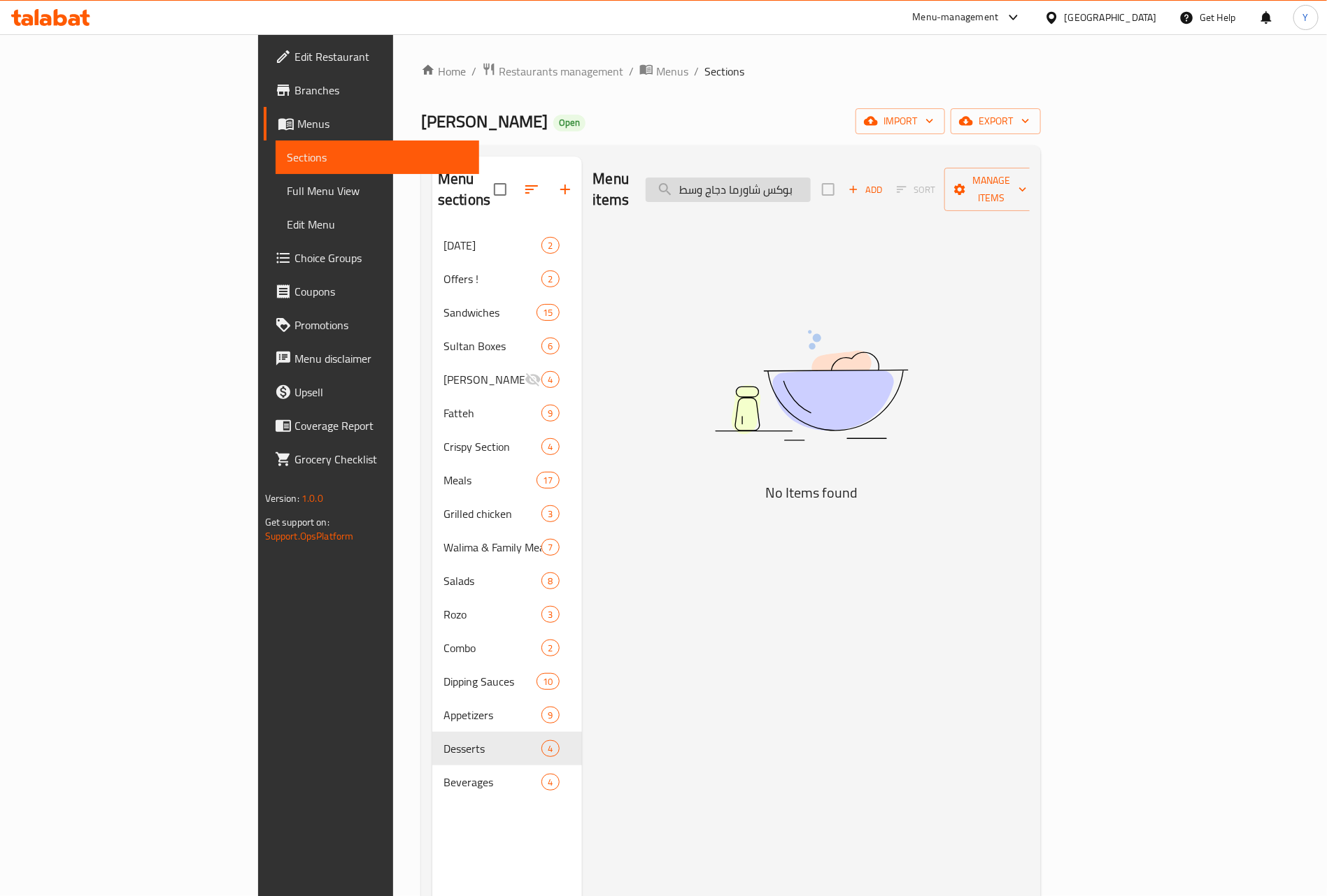
click at [811, 183] on input "بوكس شاورما دجاج وسط" at bounding box center [728, 190] width 165 height 25
click at [811, 181] on input "بوكس شاورما دجاج وسط" at bounding box center [728, 190] width 165 height 25
click at [811, 188] on input "شاورما دجاج وسط" at bounding box center [728, 190] width 165 height 25
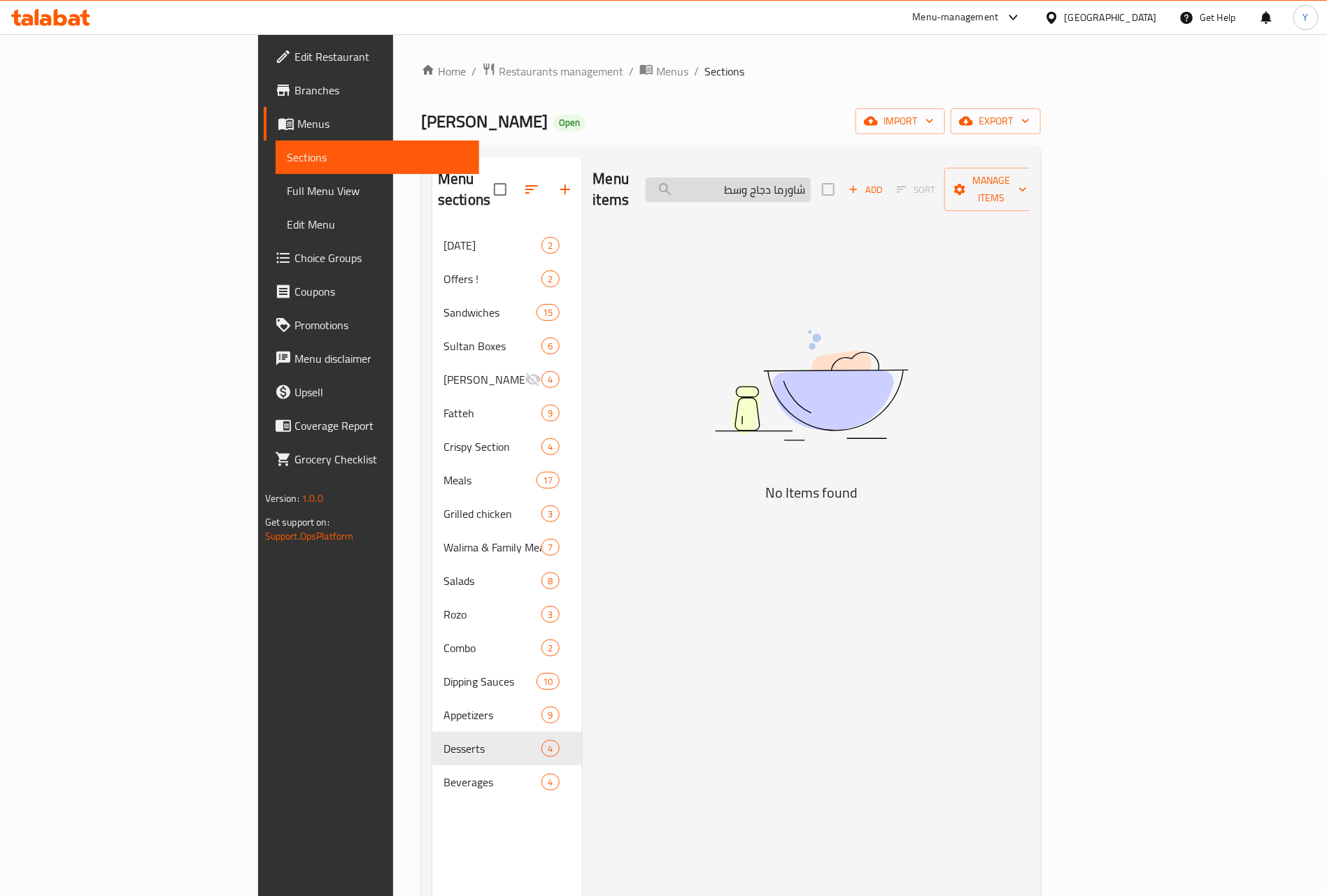
click at [811, 188] on input "شاورما دجاج وسط" at bounding box center [728, 190] width 165 height 25
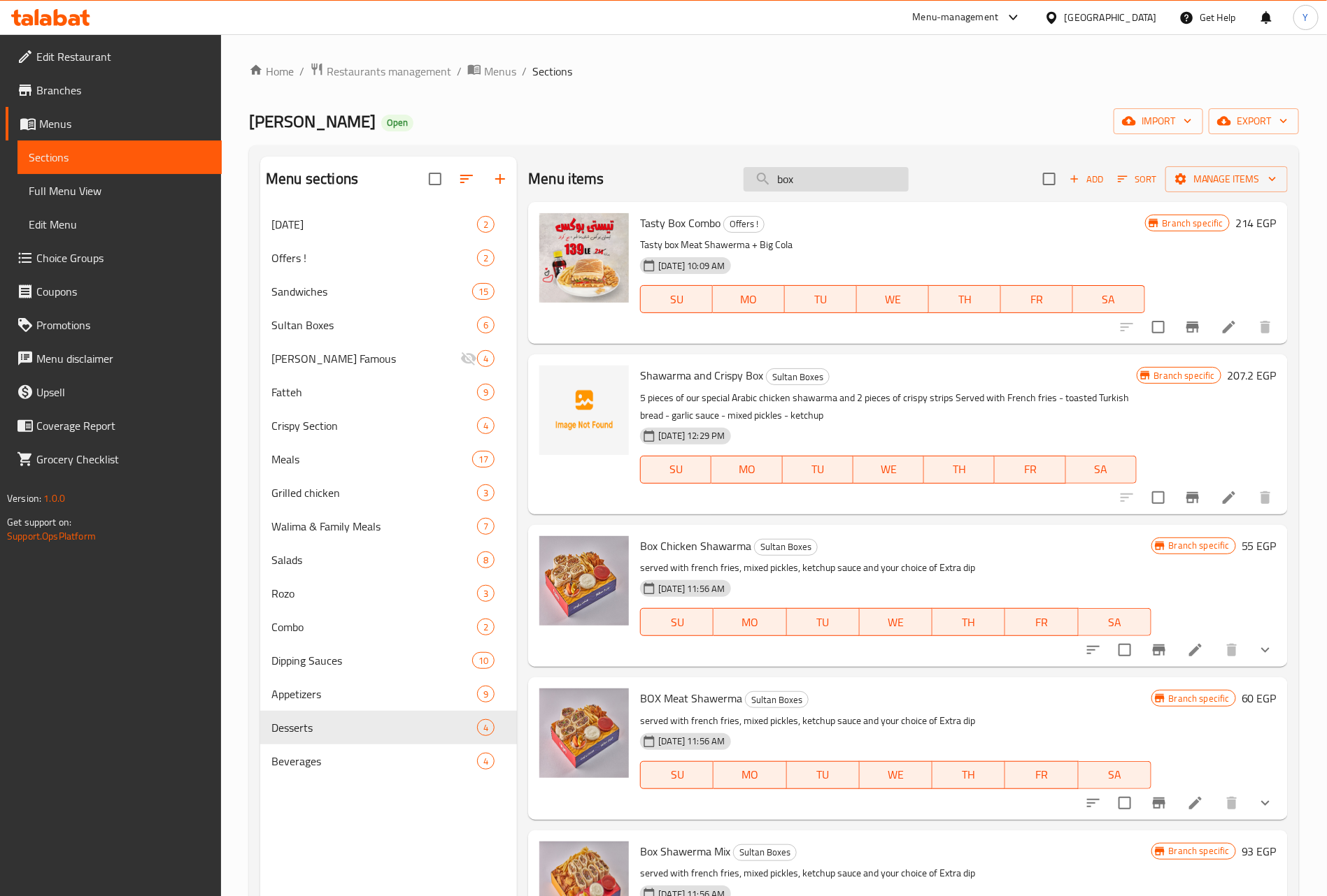
type input "box"
click at [355, 313] on div "Sultan Boxes 6" at bounding box center [389, 325] width 257 height 33
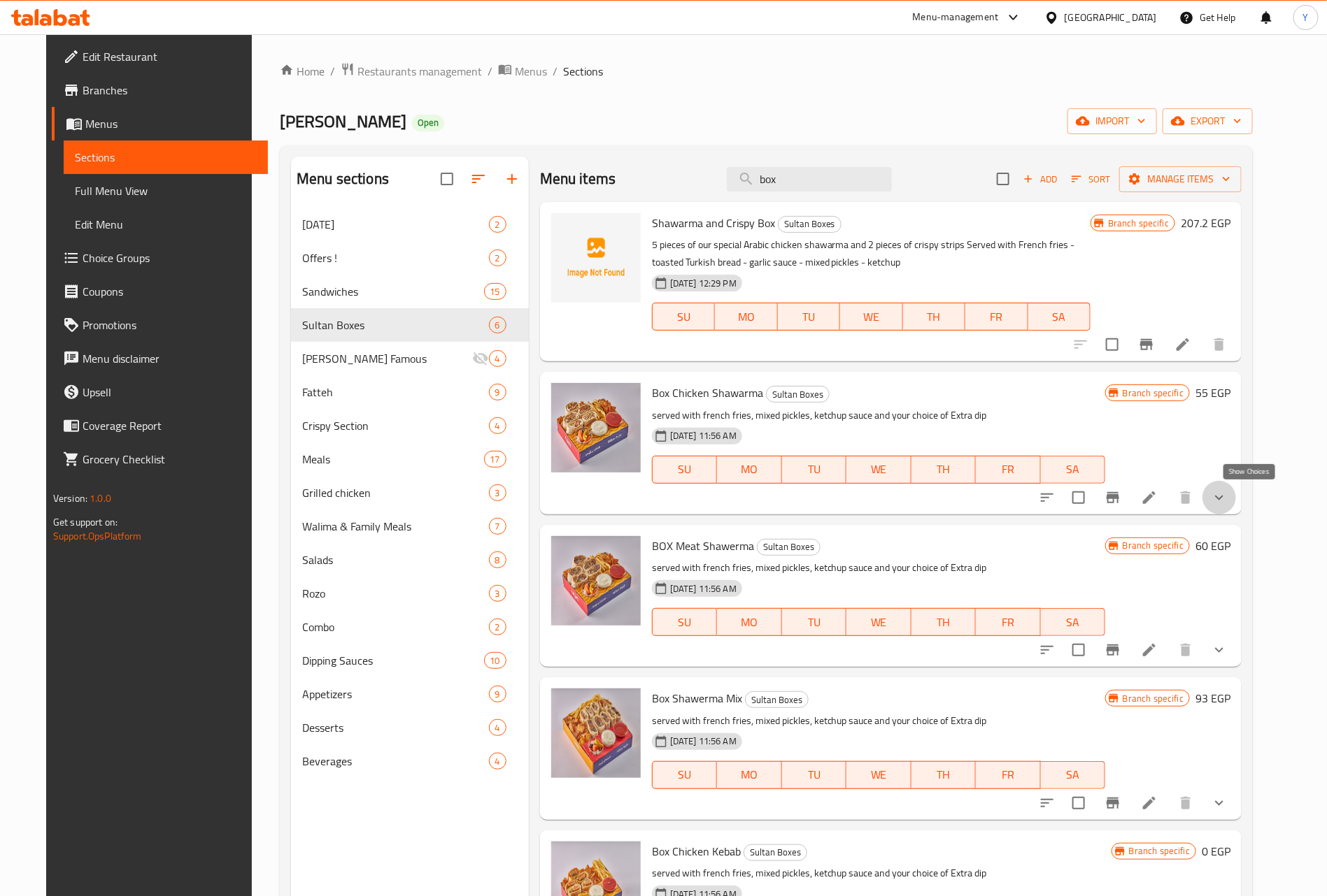
click at [1228, 491] on icon "show more" at bounding box center [1218, 497] width 17 height 17
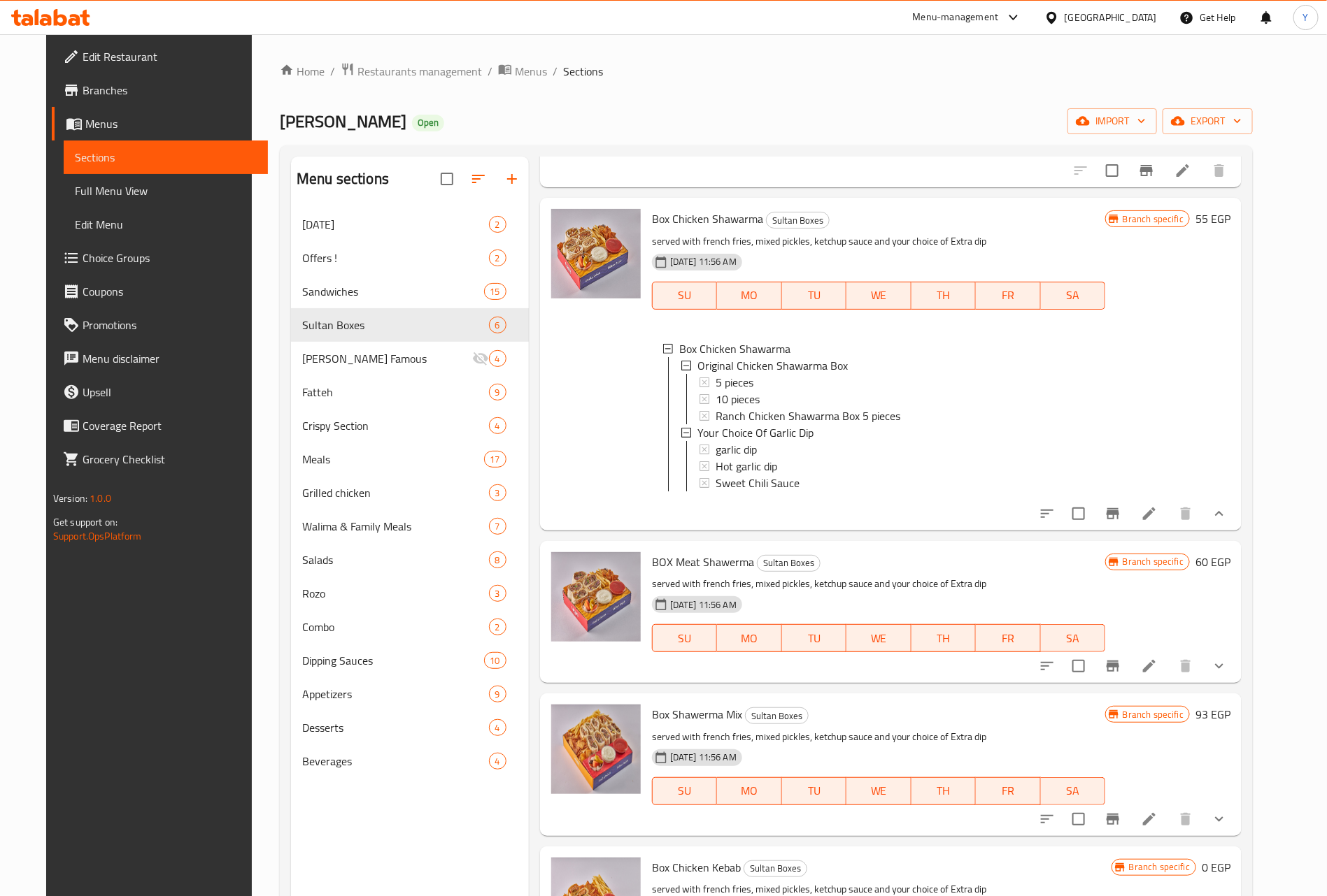
scroll to position [210, 0]
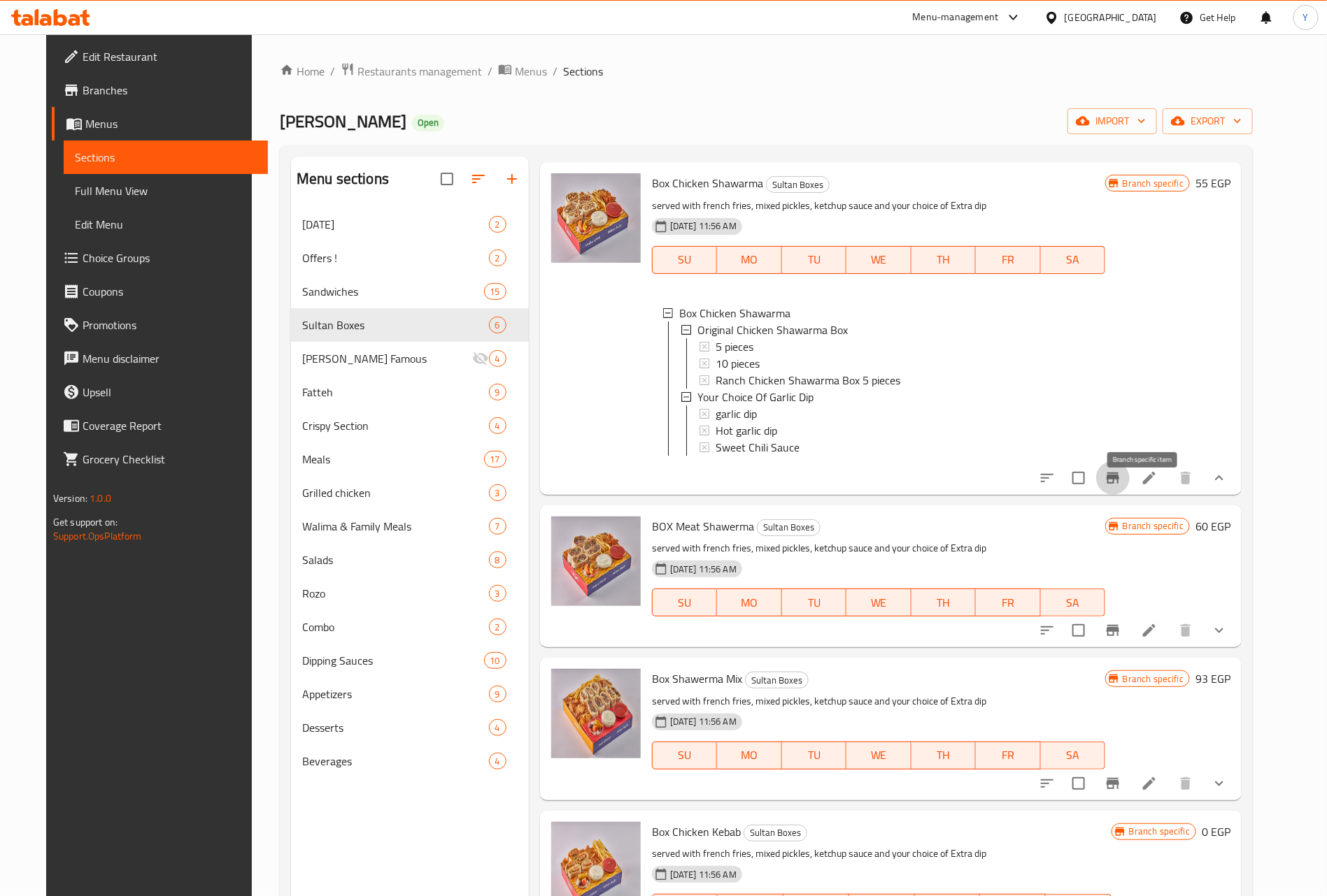
click at [1121, 486] on icon "Branch-specific-item" at bounding box center [1112, 478] width 17 height 17
click at [1236, 495] on button "show more" at bounding box center [1219, 478] width 33 height 33
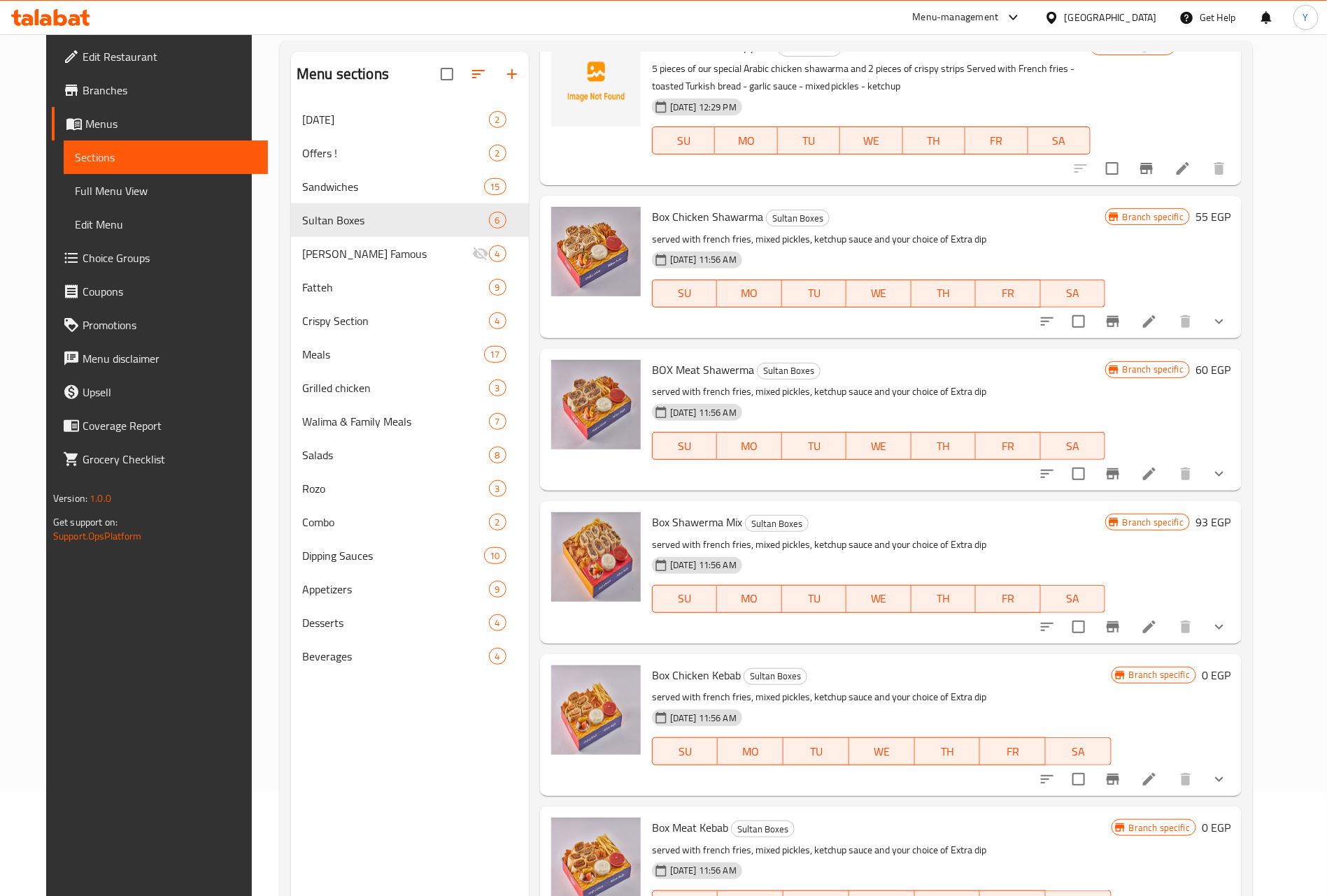
scroll to position [196, 0]
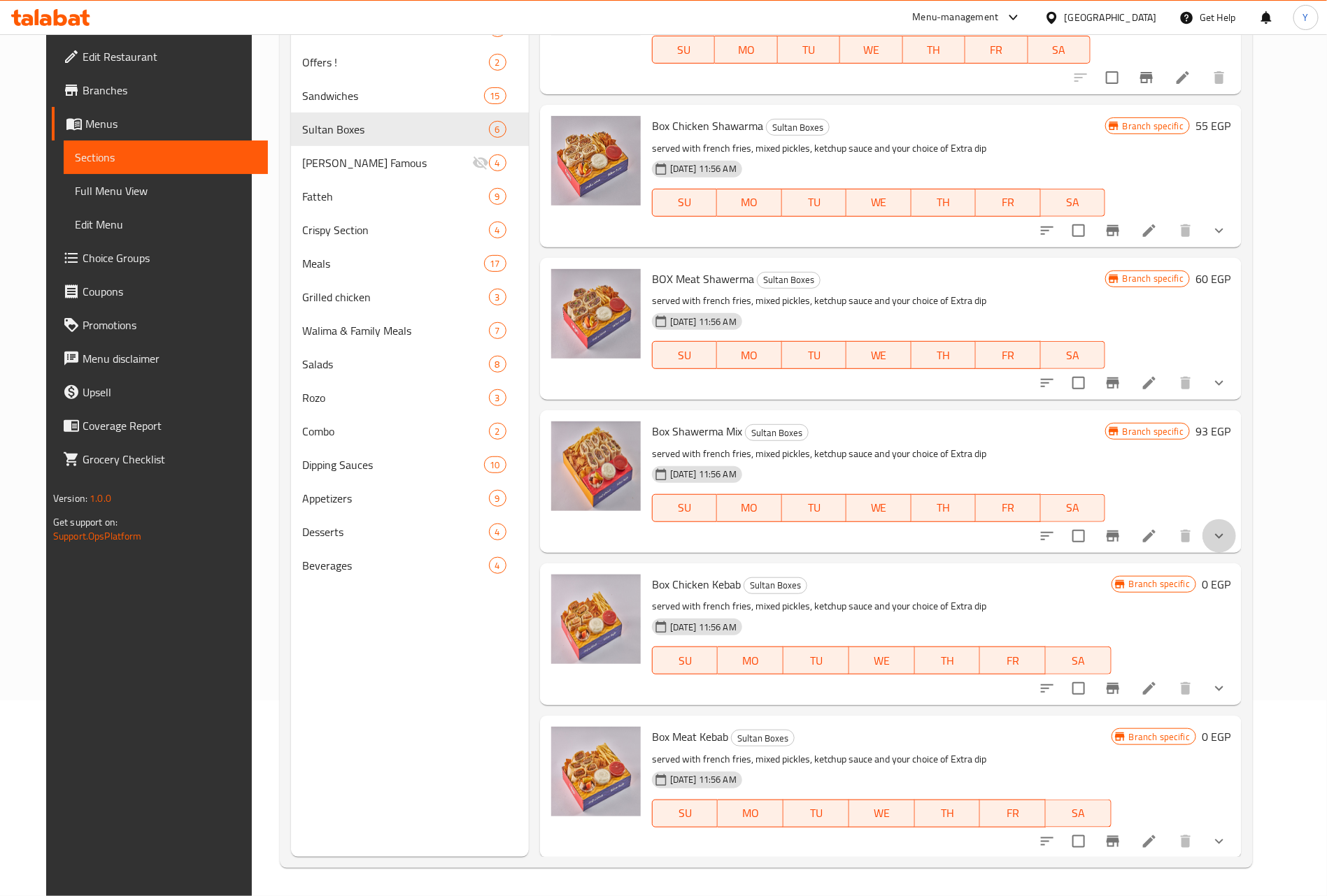
click at [1236, 522] on button "show more" at bounding box center [1219, 536] width 33 height 33
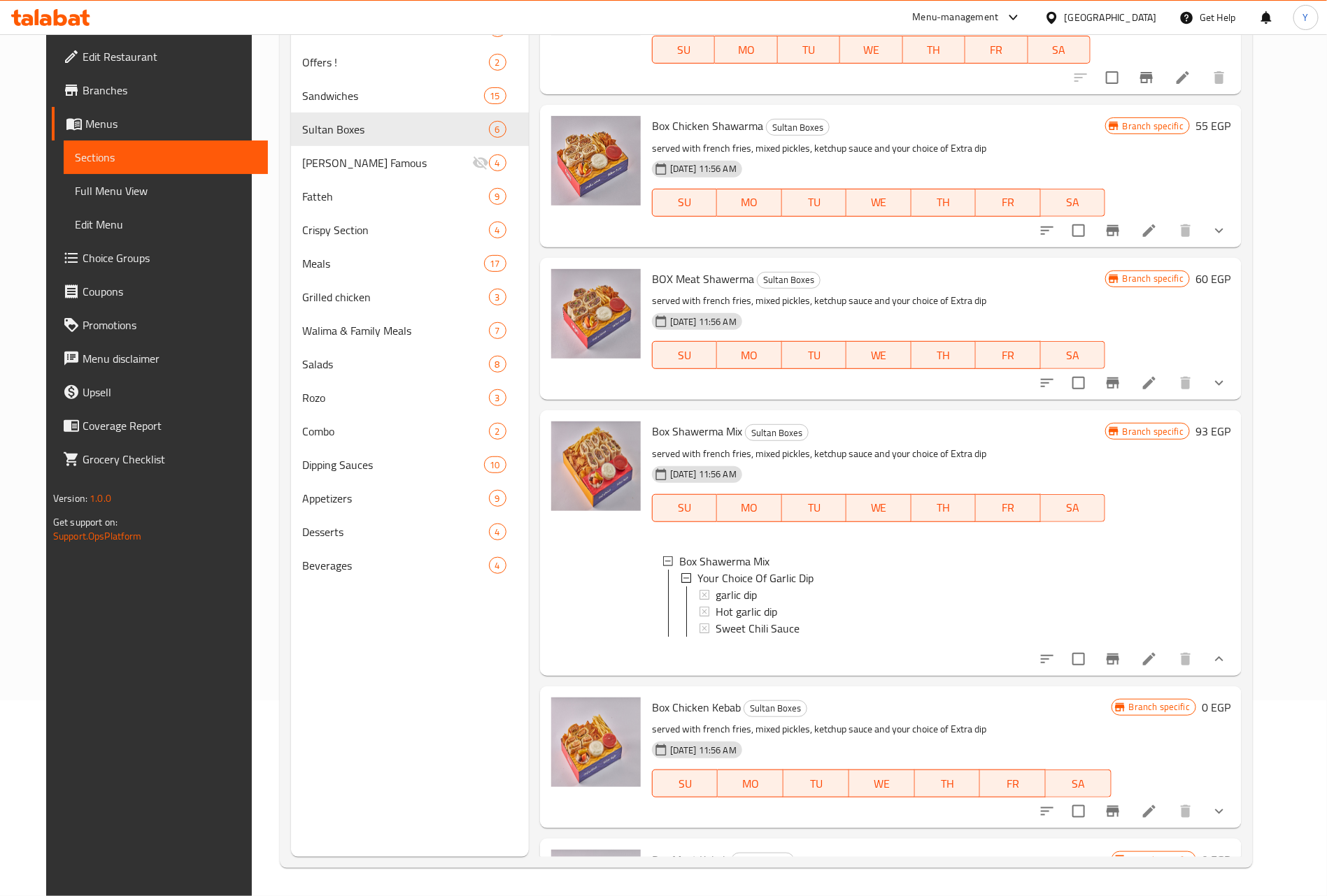
click at [1121, 668] on icon "Branch-specific-item" at bounding box center [1112, 659] width 17 height 17
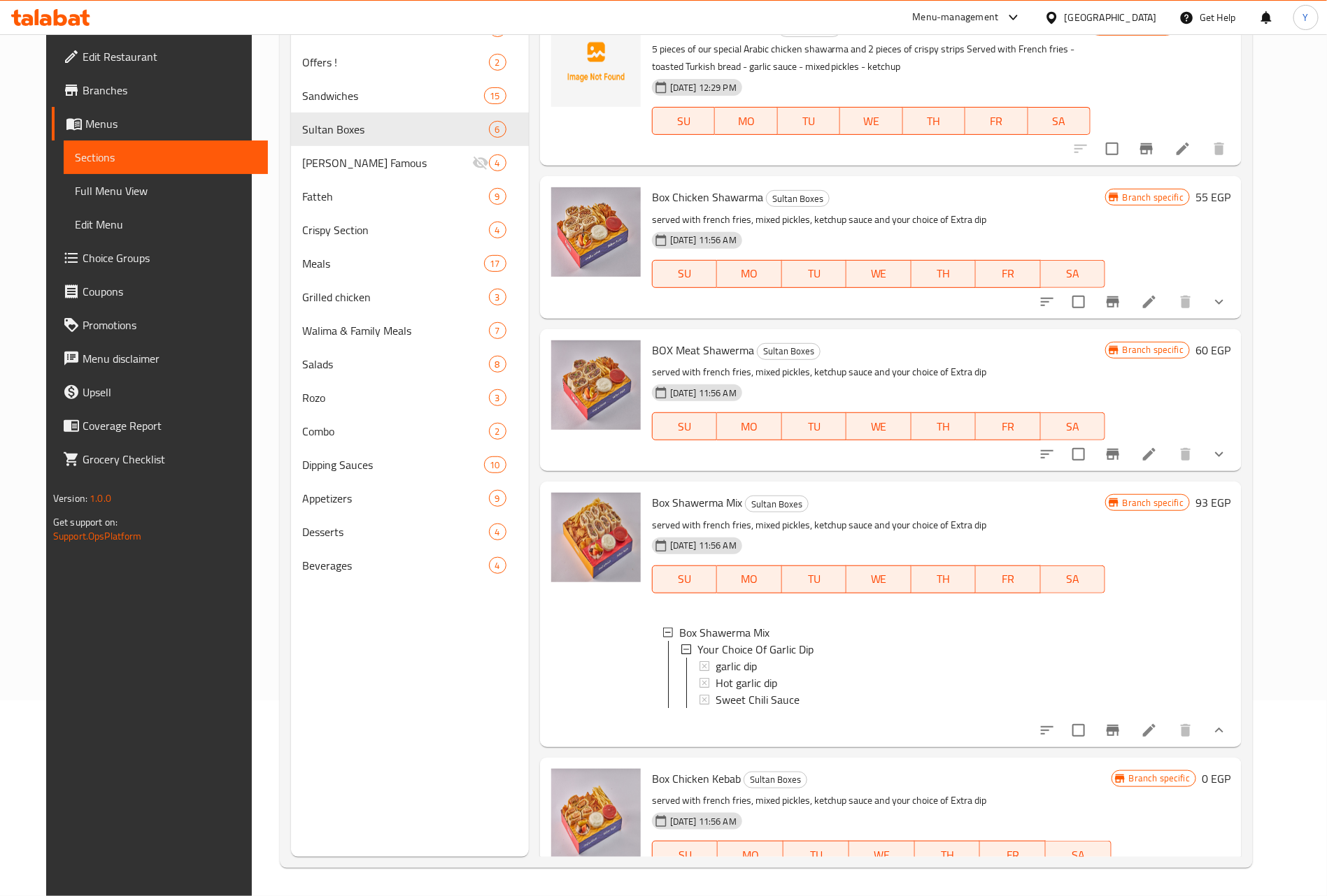
scroll to position [0, 0]
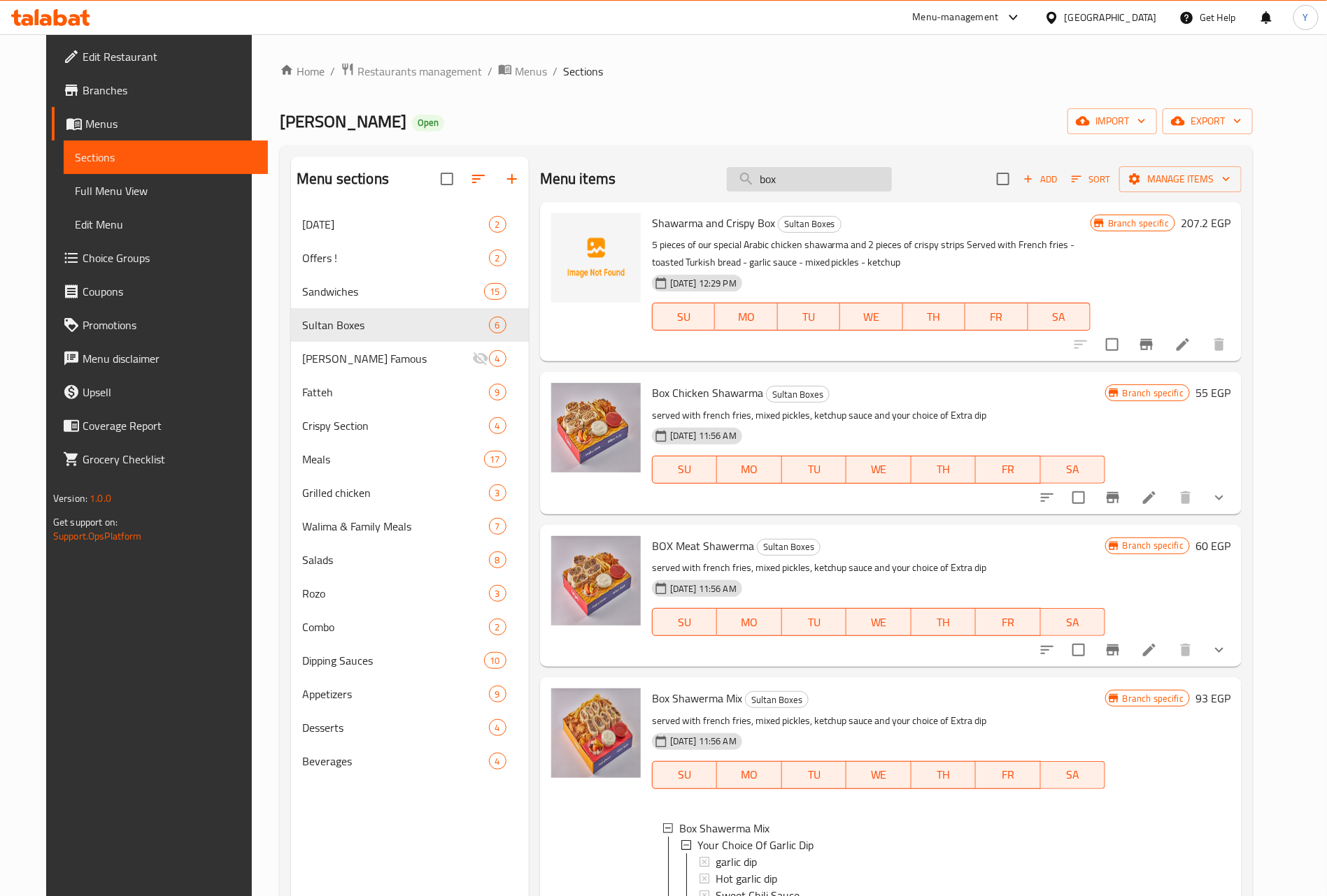
click at [820, 183] on input "box" at bounding box center [809, 179] width 165 height 25
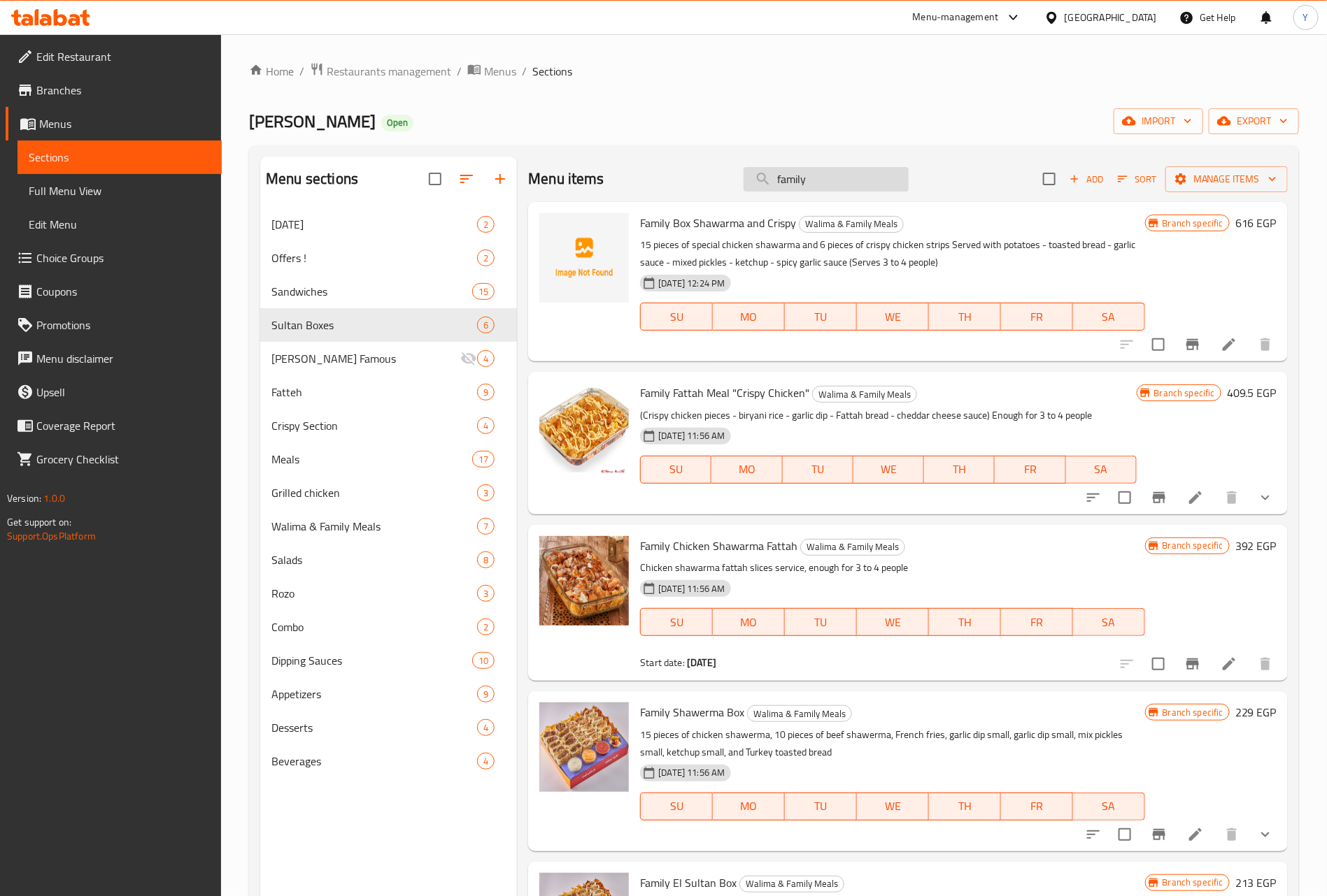
click at [796, 175] on input "family" at bounding box center [826, 179] width 165 height 25
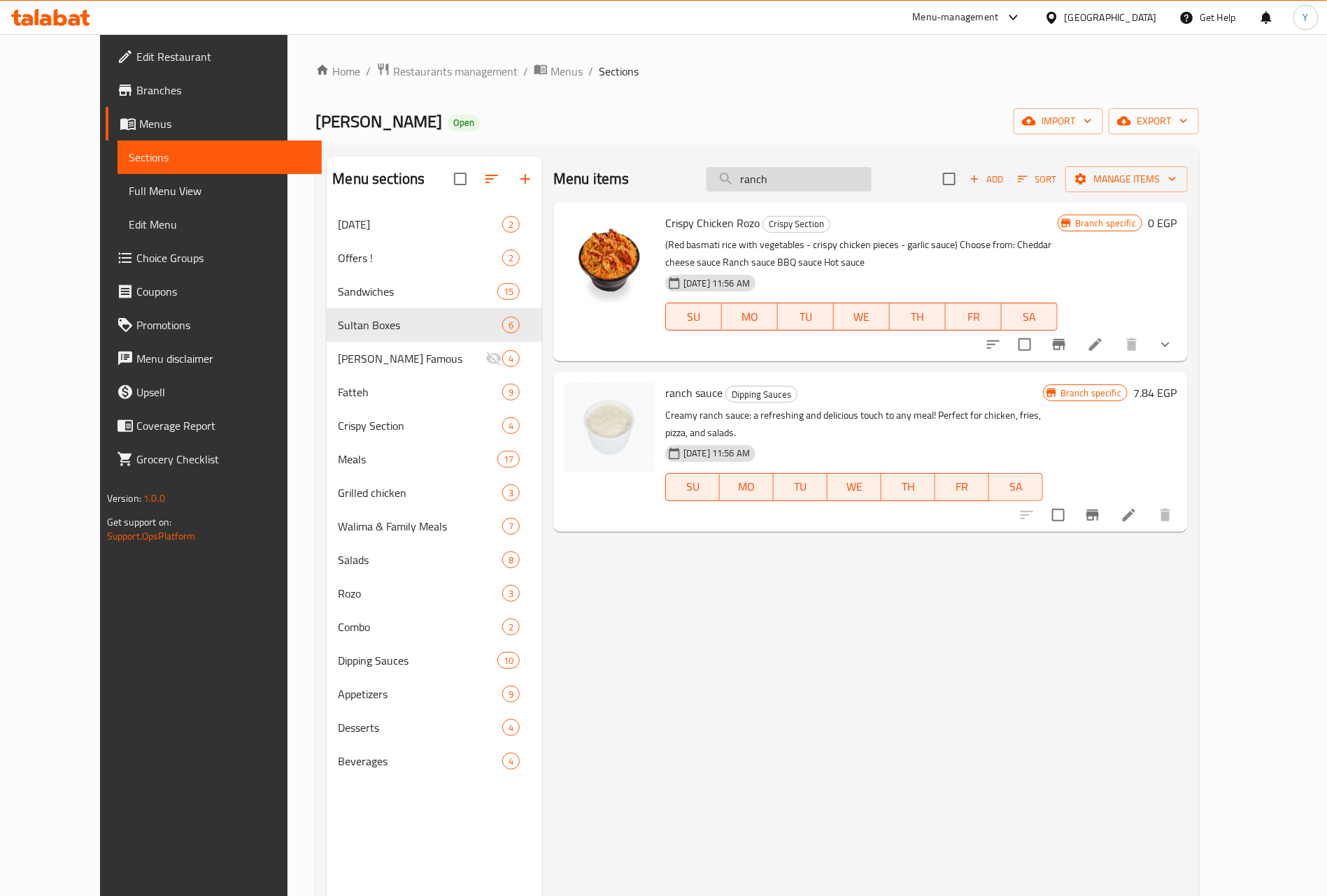
click at [796, 175] on input "ranch" at bounding box center [789, 179] width 165 height 25
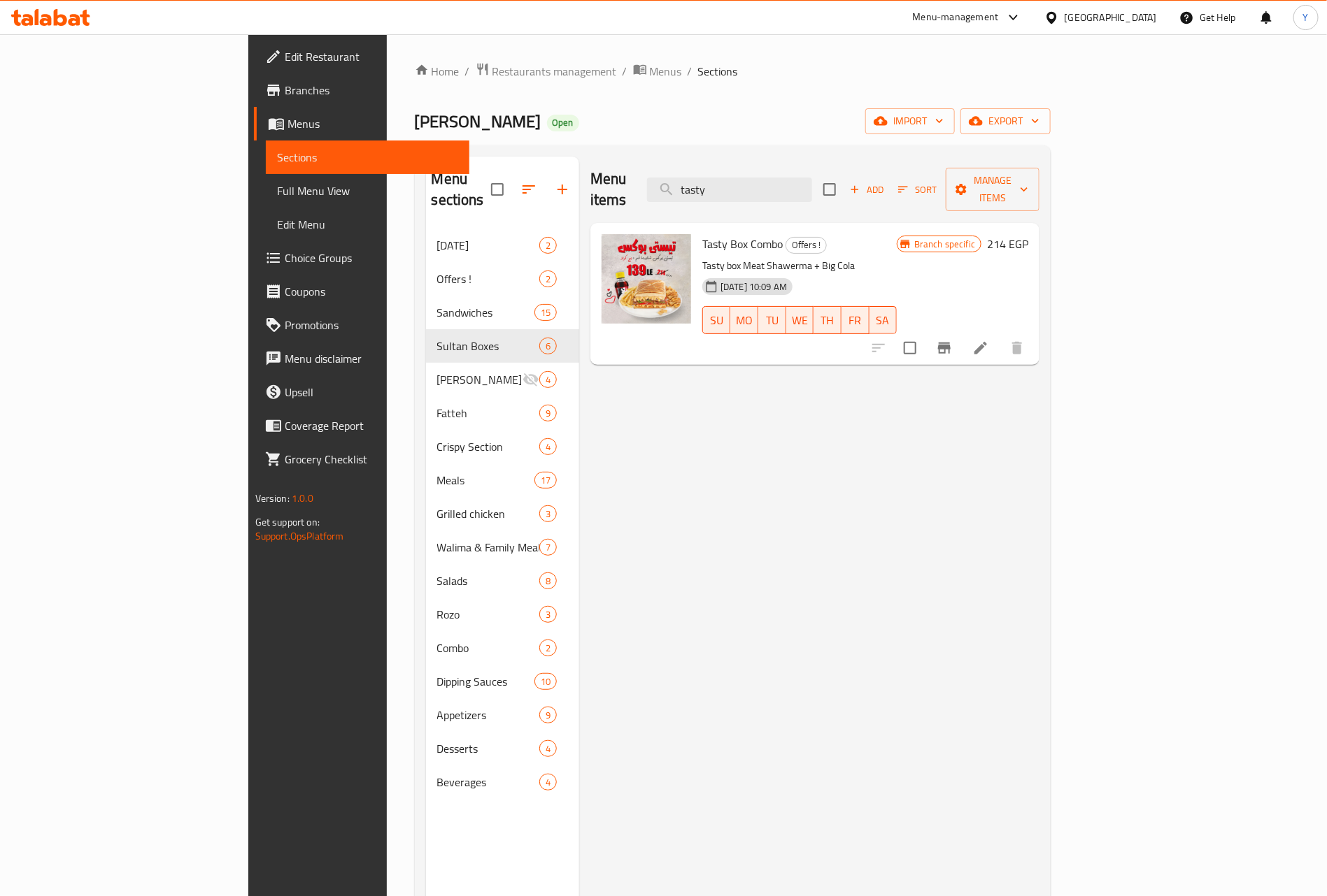
type input "tasty"
click at [951, 343] on icon "Branch-specific-item" at bounding box center [943, 348] width 12 height 11
click at [789, 178] on input "tasty" at bounding box center [729, 190] width 165 height 25
paste input "شاورما دجاج هالوبينو"
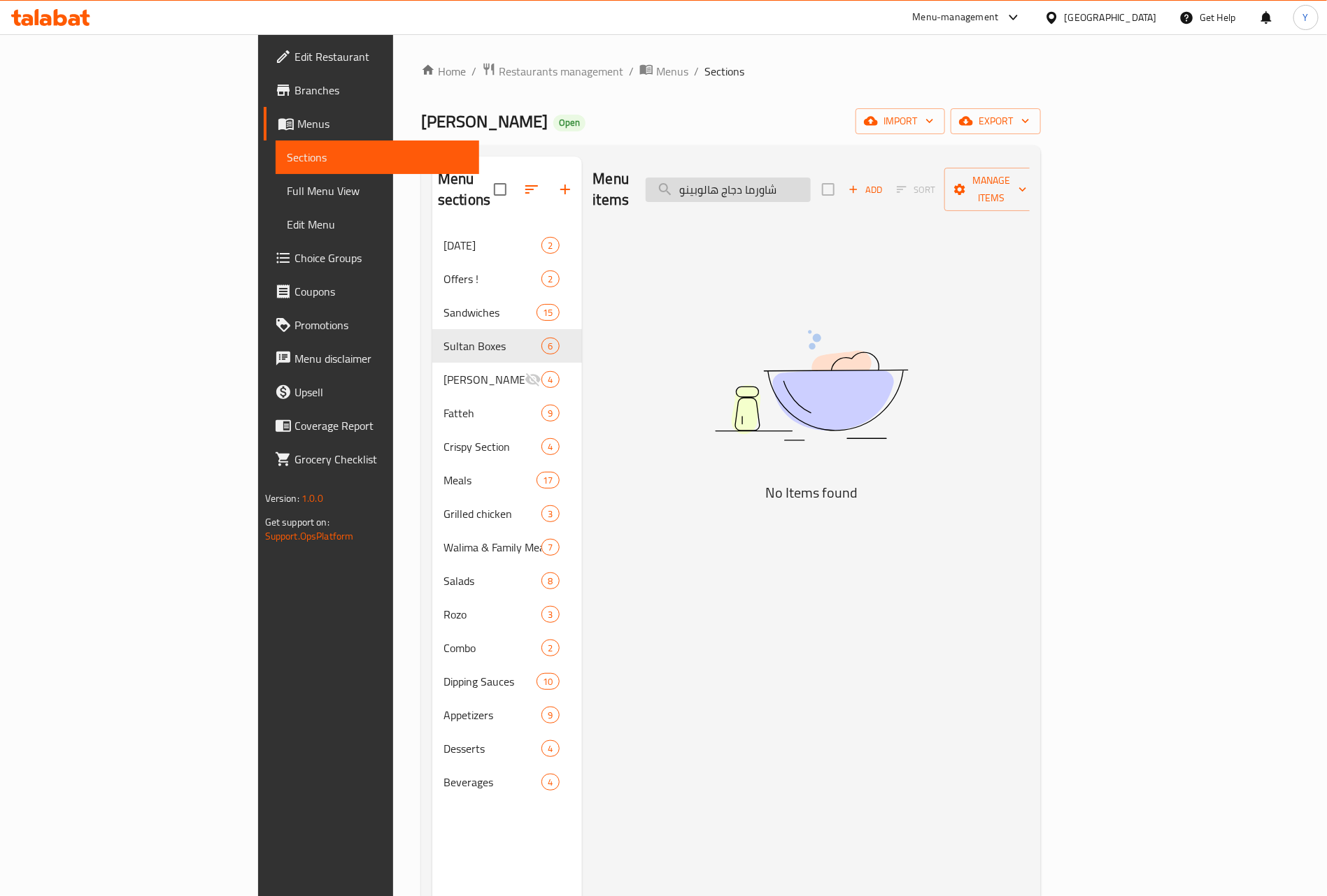
click at [811, 178] on input "شاورما دجاج هالوبينو" at bounding box center [728, 190] width 165 height 25
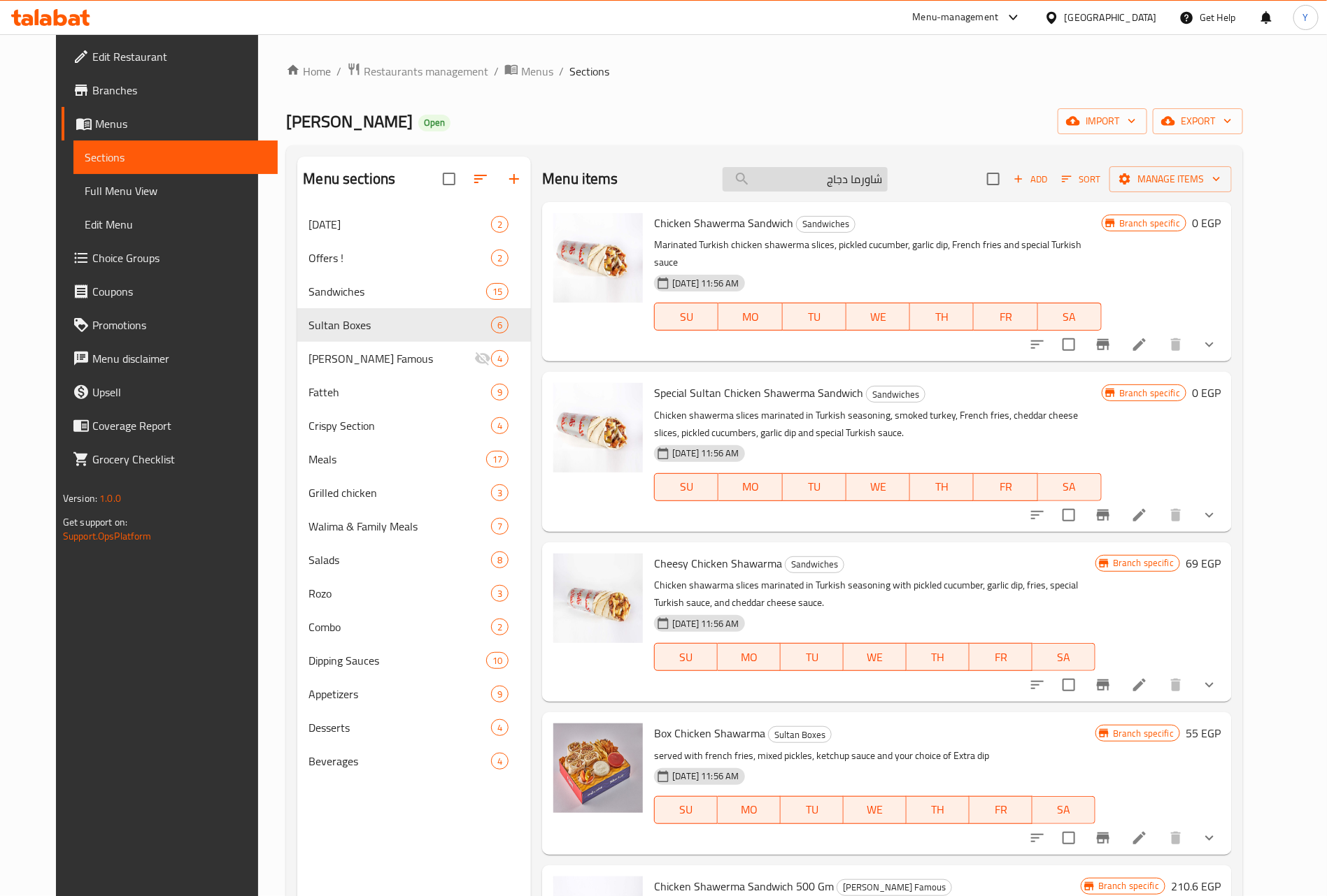
click at [867, 191] on input "شاورما دجاج" at bounding box center [805, 179] width 165 height 25
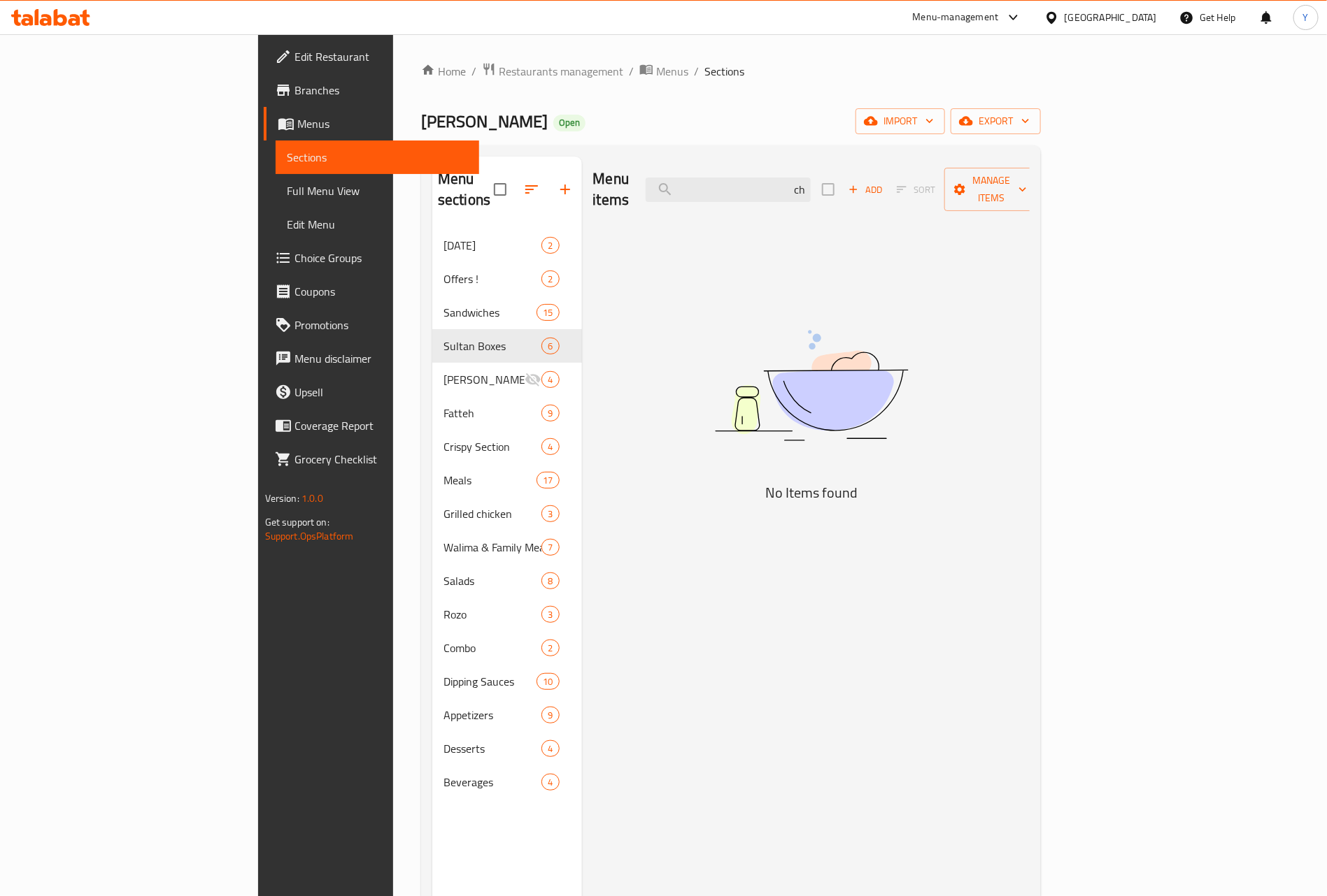
type input "c"
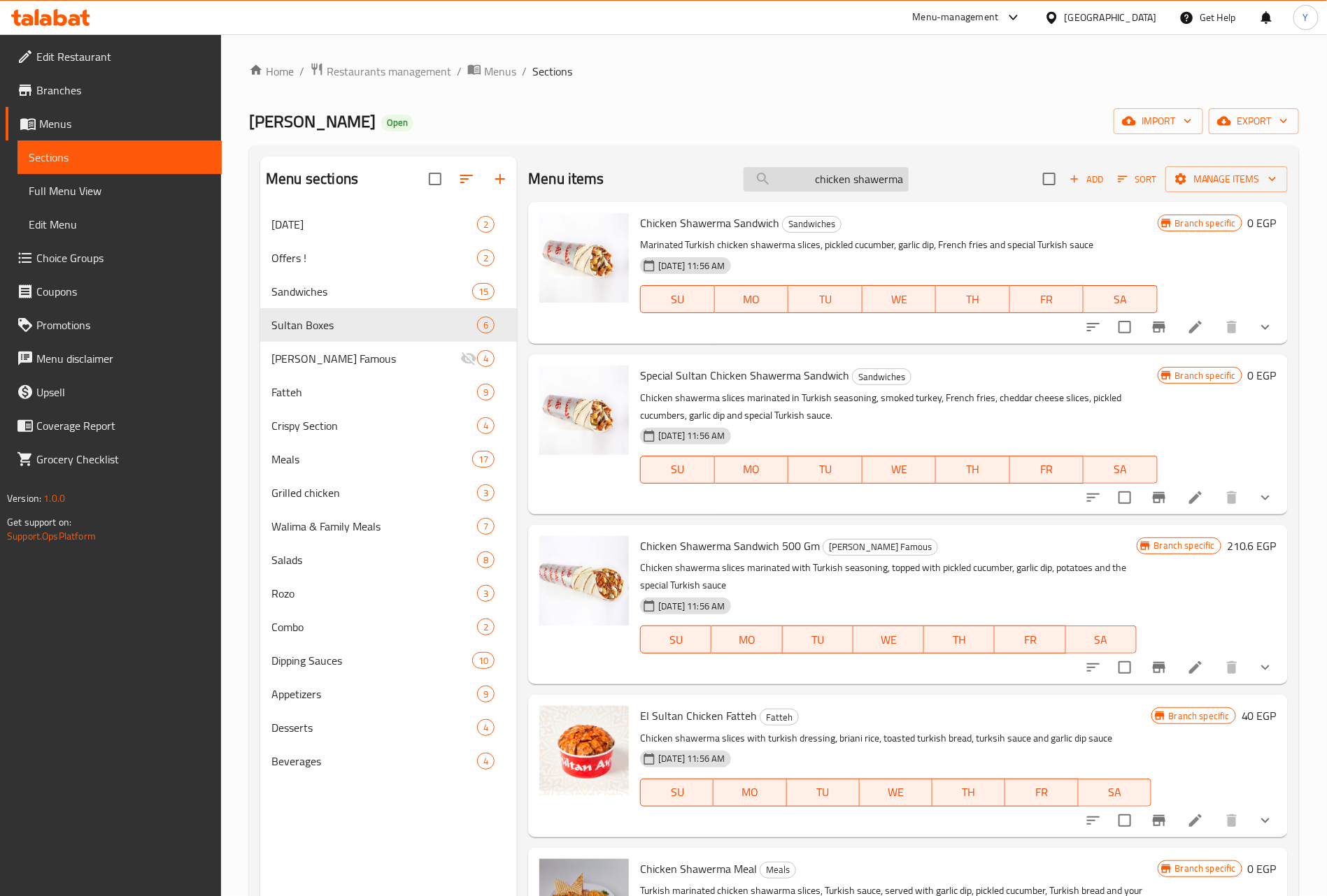
click at [818, 175] on input "chicken shawerma" at bounding box center [826, 179] width 165 height 25
drag, startPoint x: 818, startPoint y: 175, endPoint x: 743, endPoint y: 221, distance: 88.0
click at [796, 189] on input "chicken shawerma" at bounding box center [826, 179] width 165 height 25
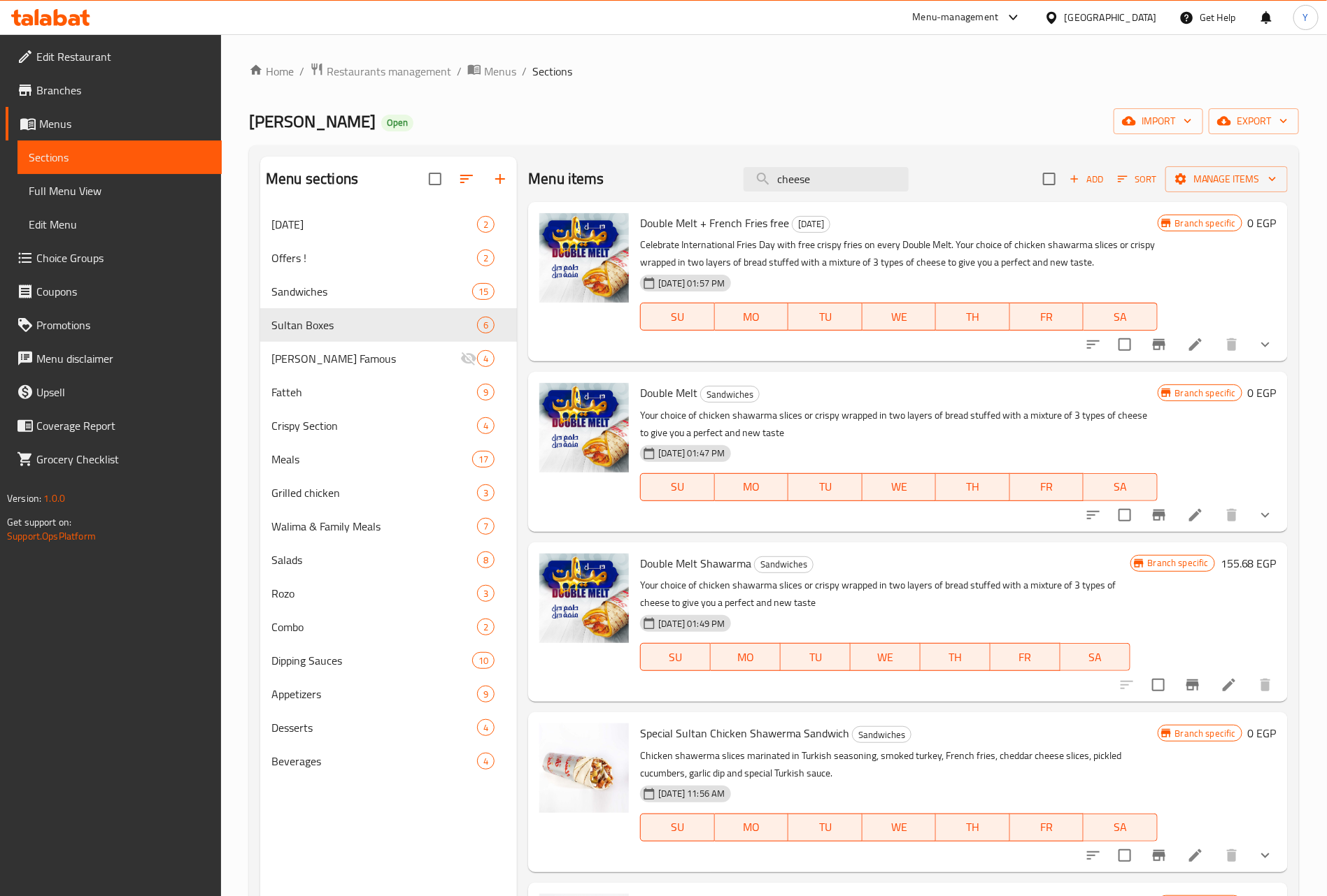
type input "cheese"
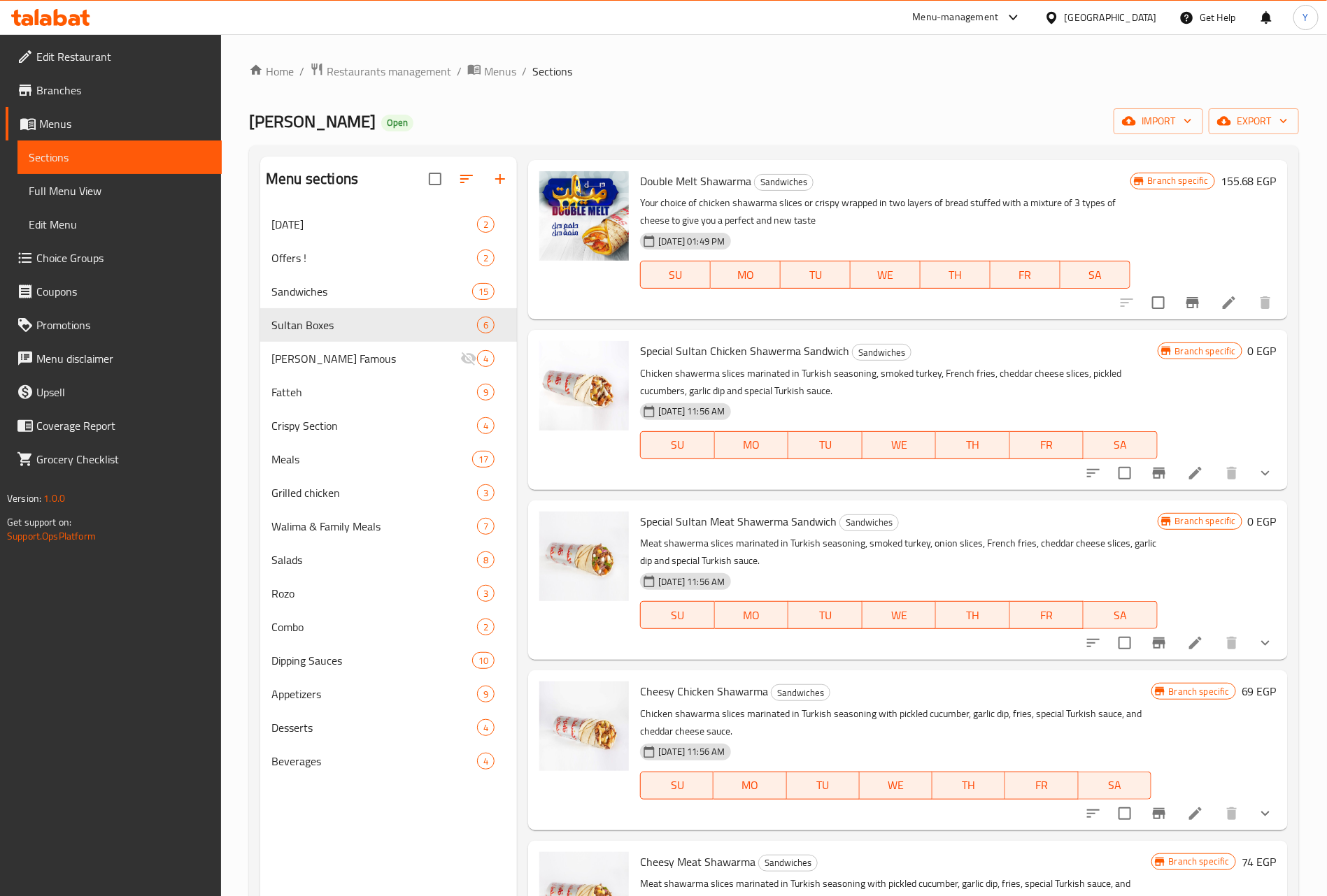
scroll to position [420, 0]
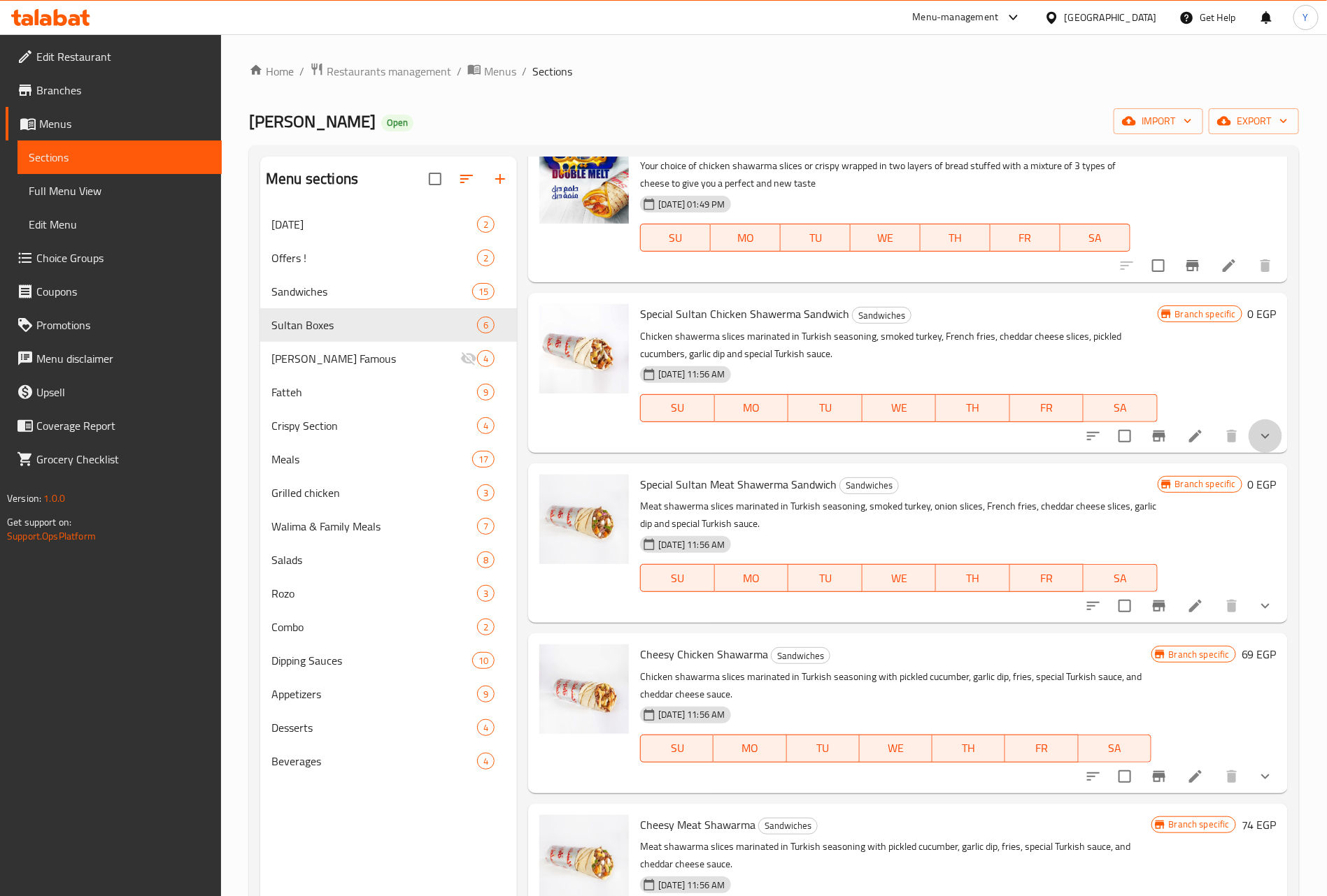
click at [1257, 443] on icon "show more" at bounding box center [1265, 436] width 17 height 17
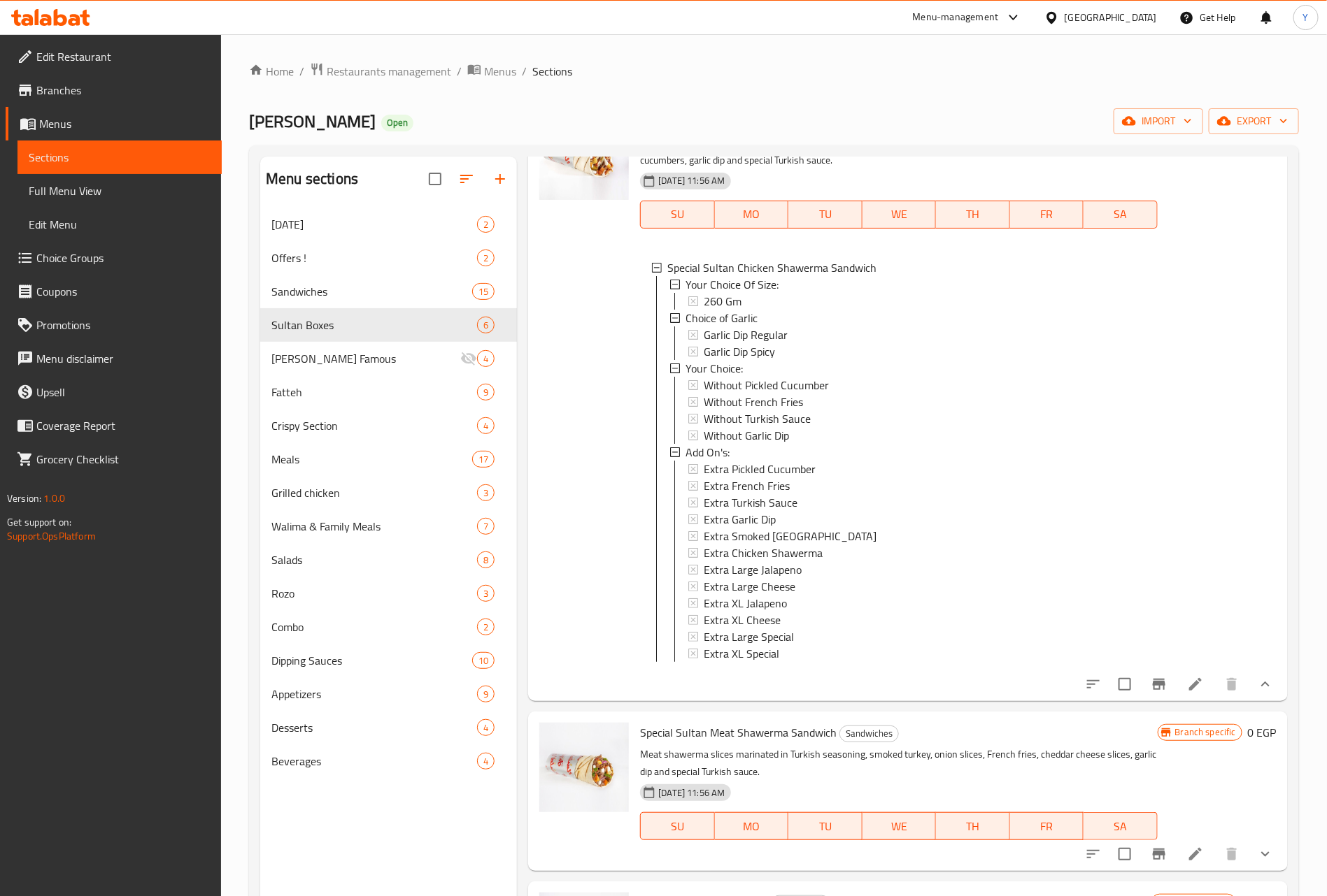
scroll to position [629, 0]
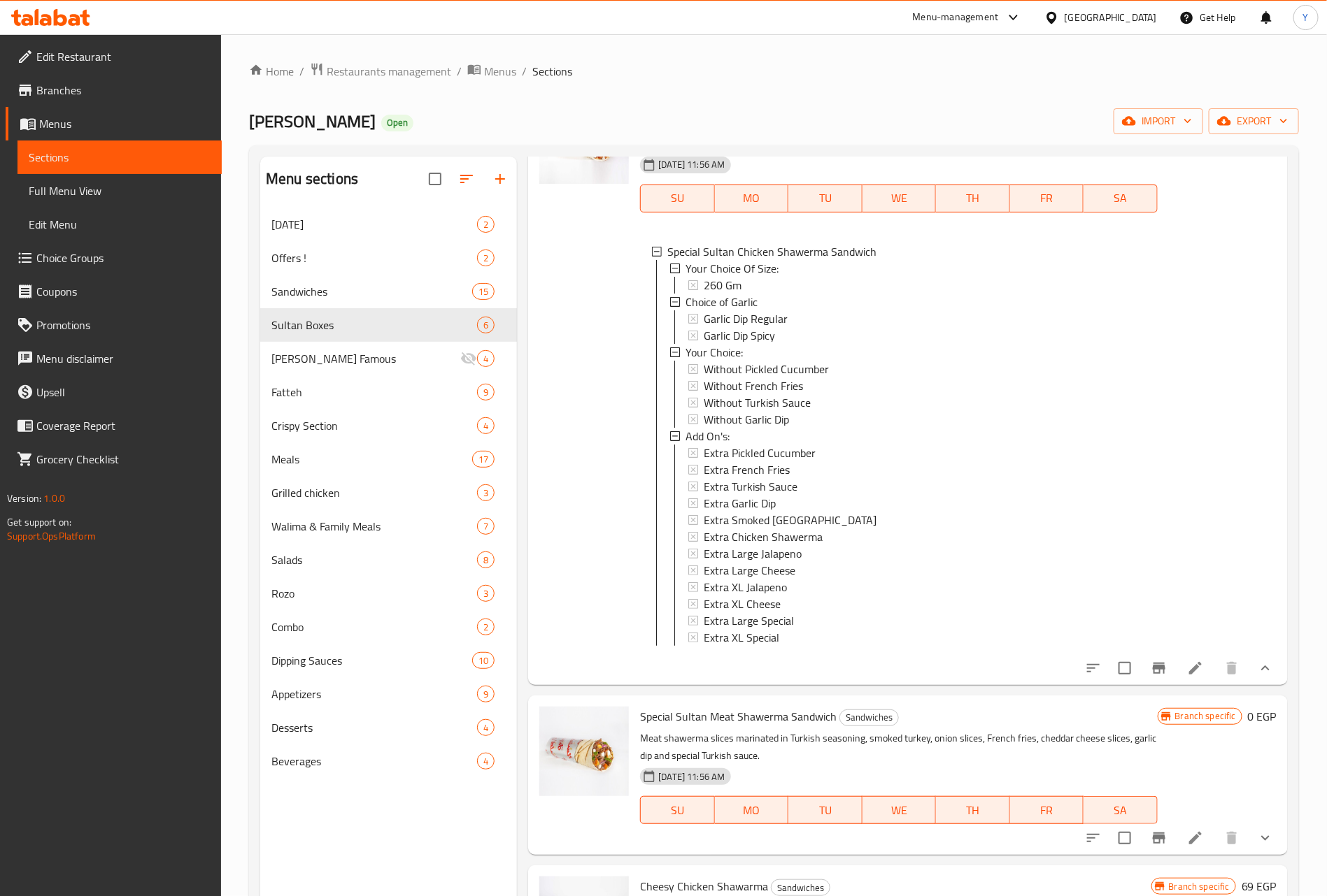
click at [1257, 684] on button "show more" at bounding box center [1265, 668] width 33 height 33
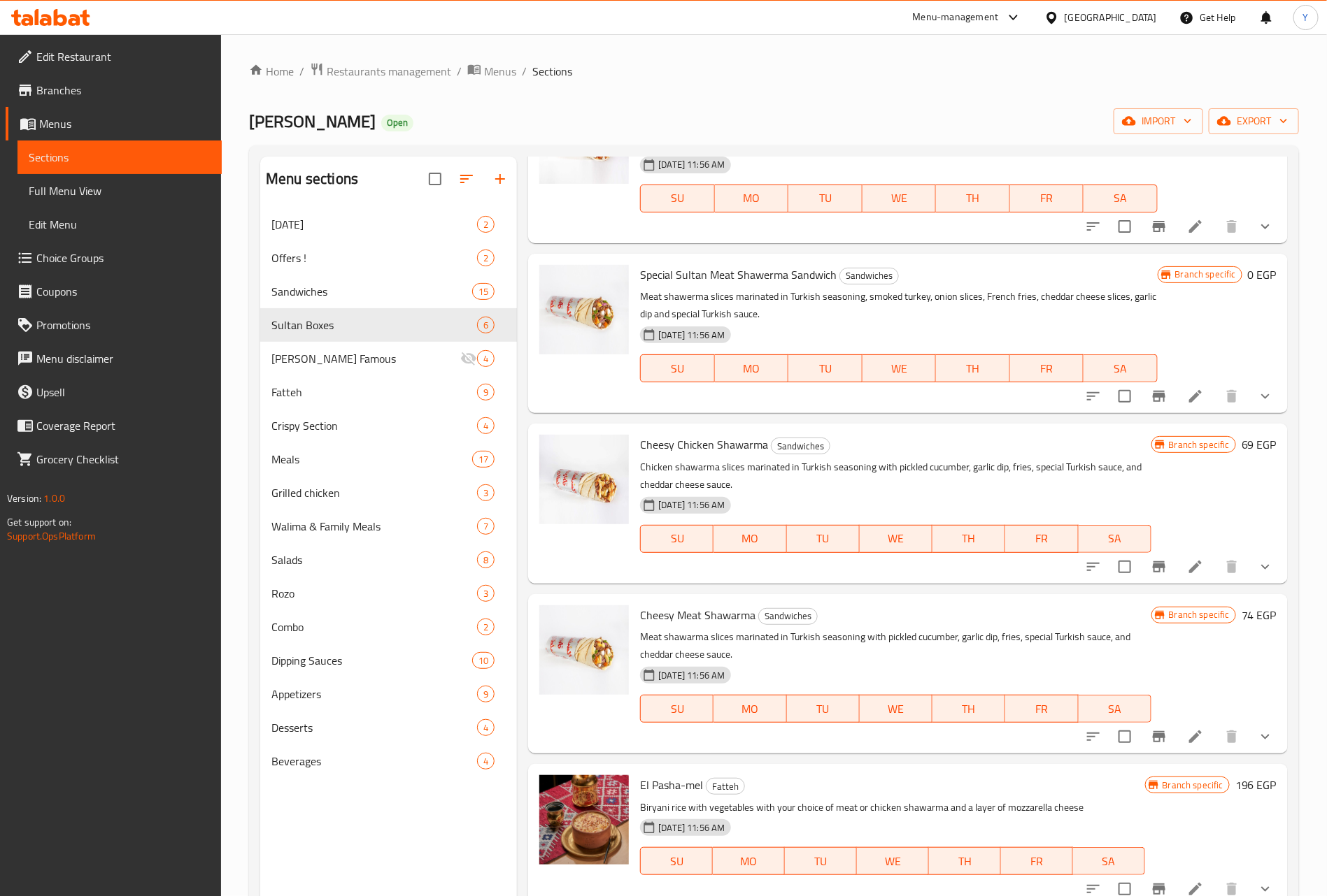
click at [1255, 418] on div "Menu items cheese Add Sort Manage items Double Melt + French Fries free potato …" at bounding box center [902, 605] width 771 height 896
click at [1249, 407] on button "show more" at bounding box center [1265, 397] width 33 height 33
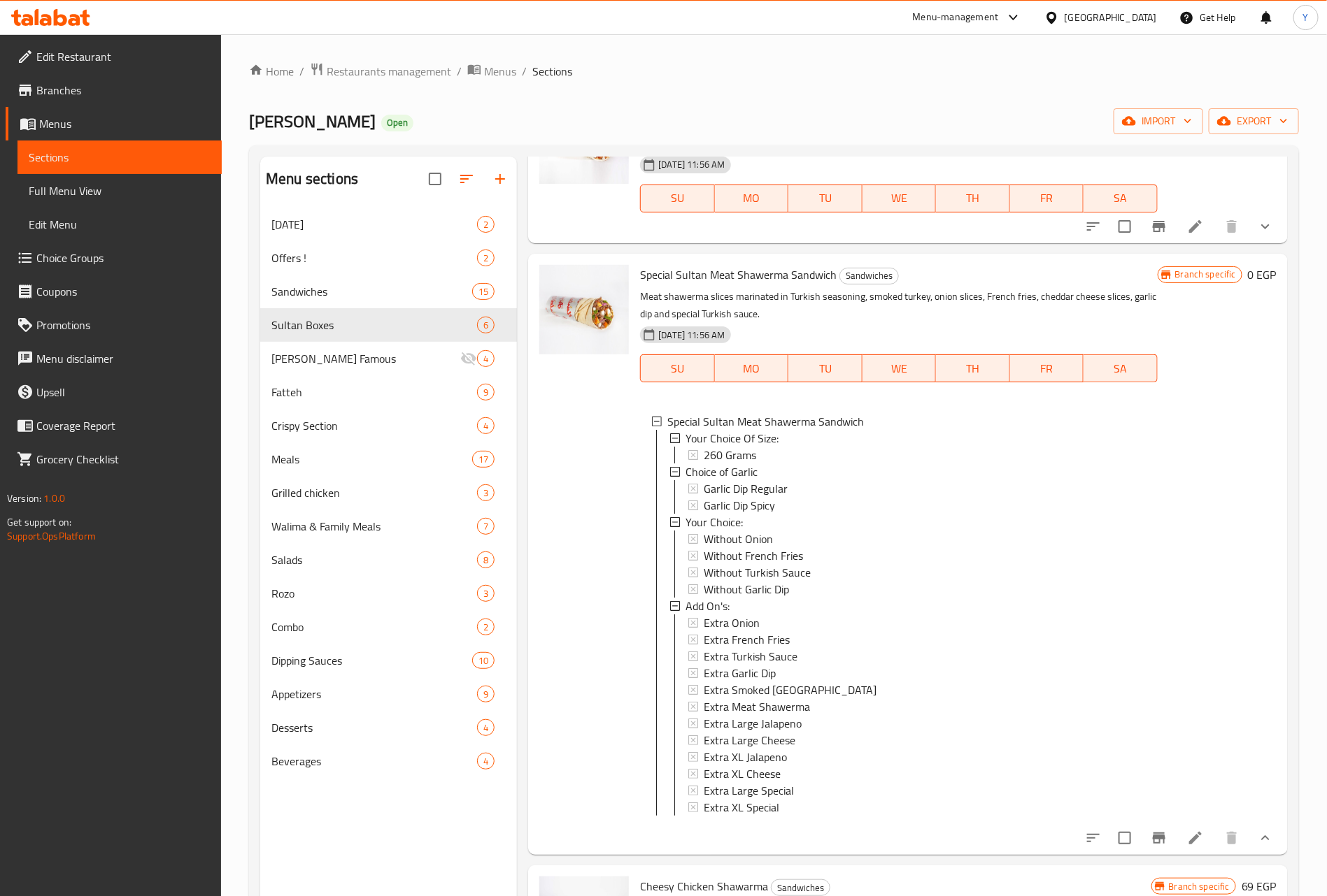
scroll to position [734, 0]
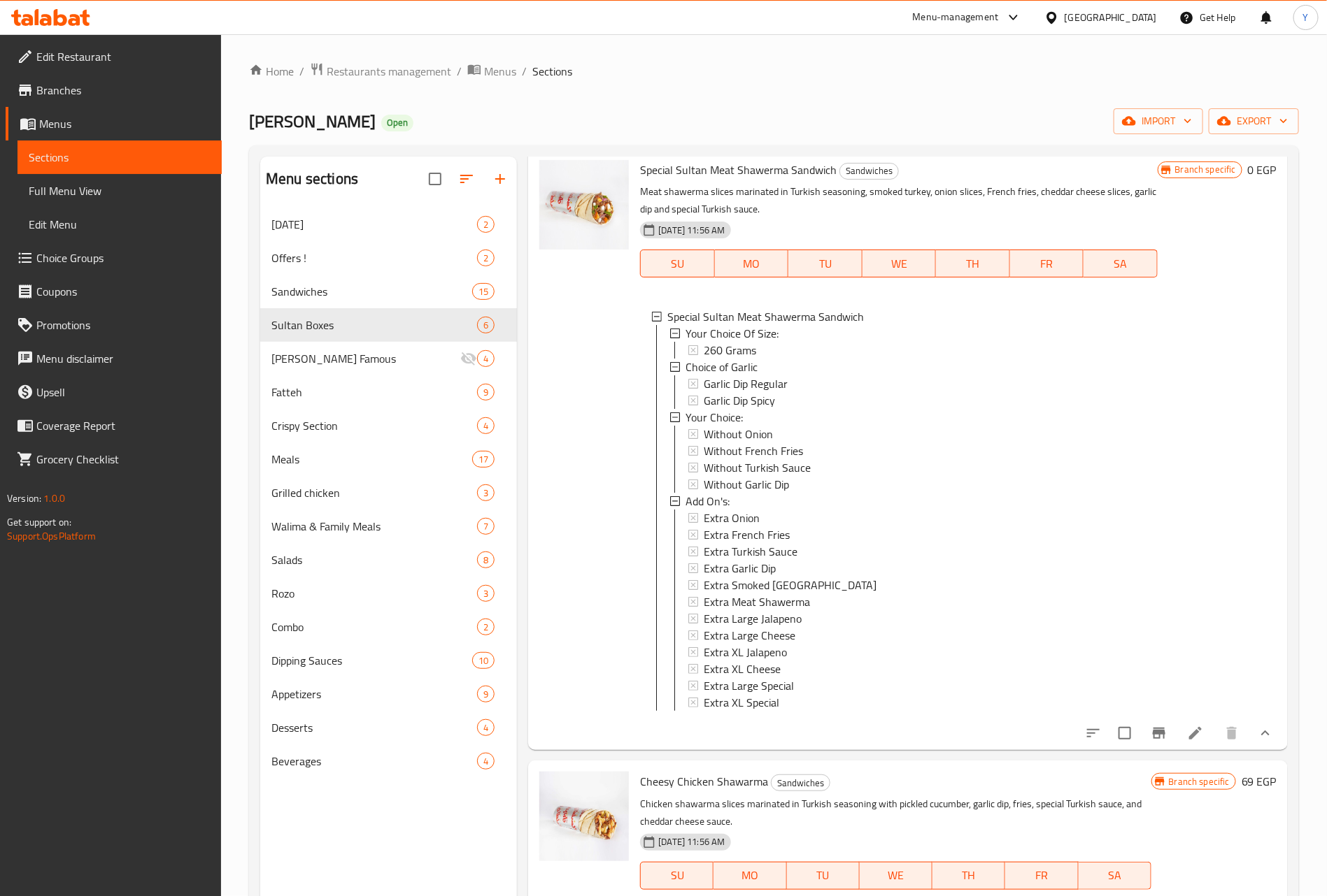
click at [1257, 742] on icon "show more" at bounding box center [1265, 733] width 17 height 17
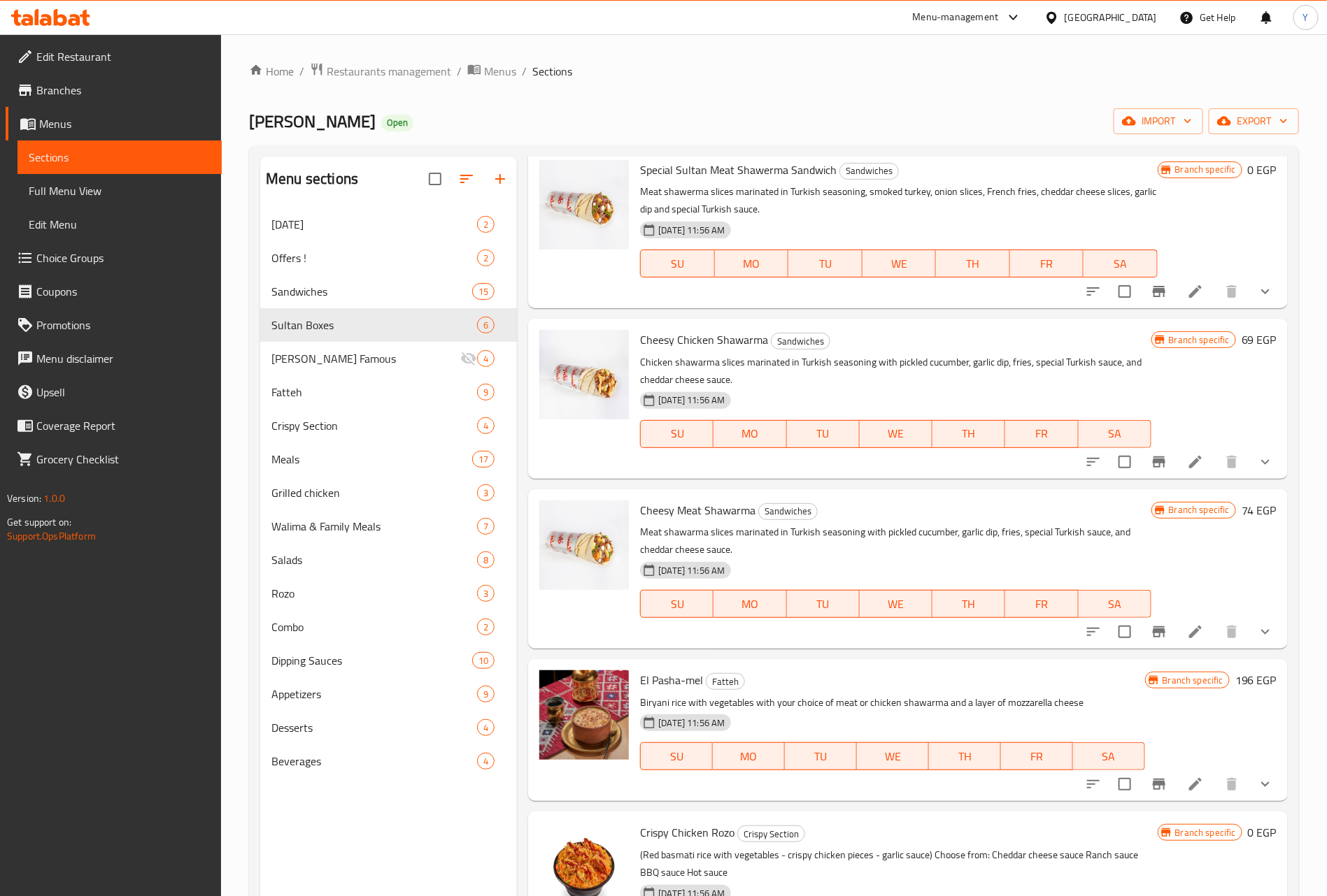
click at [1249, 454] on button "show more" at bounding box center [1265, 462] width 33 height 33
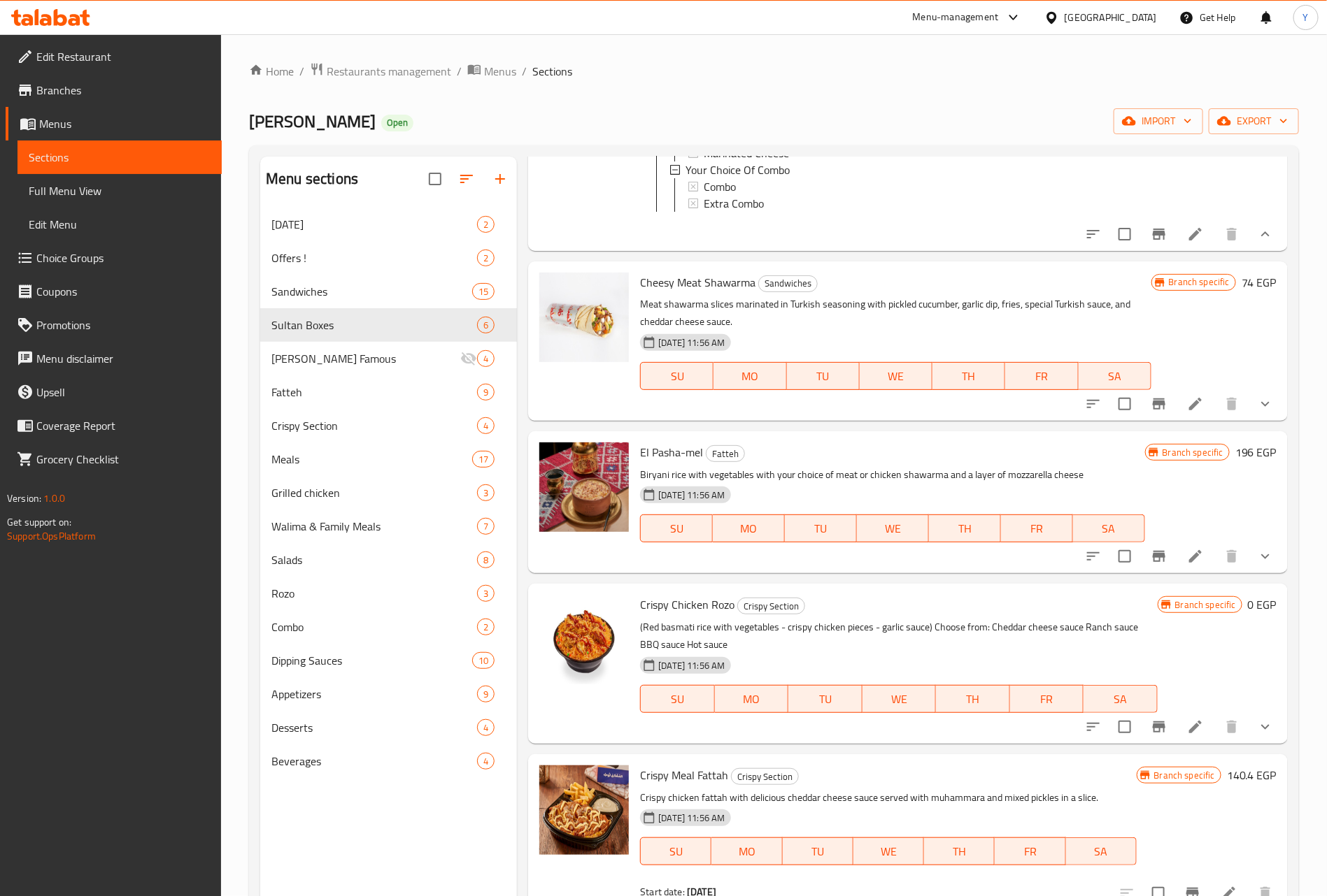
scroll to position [1153, 0]
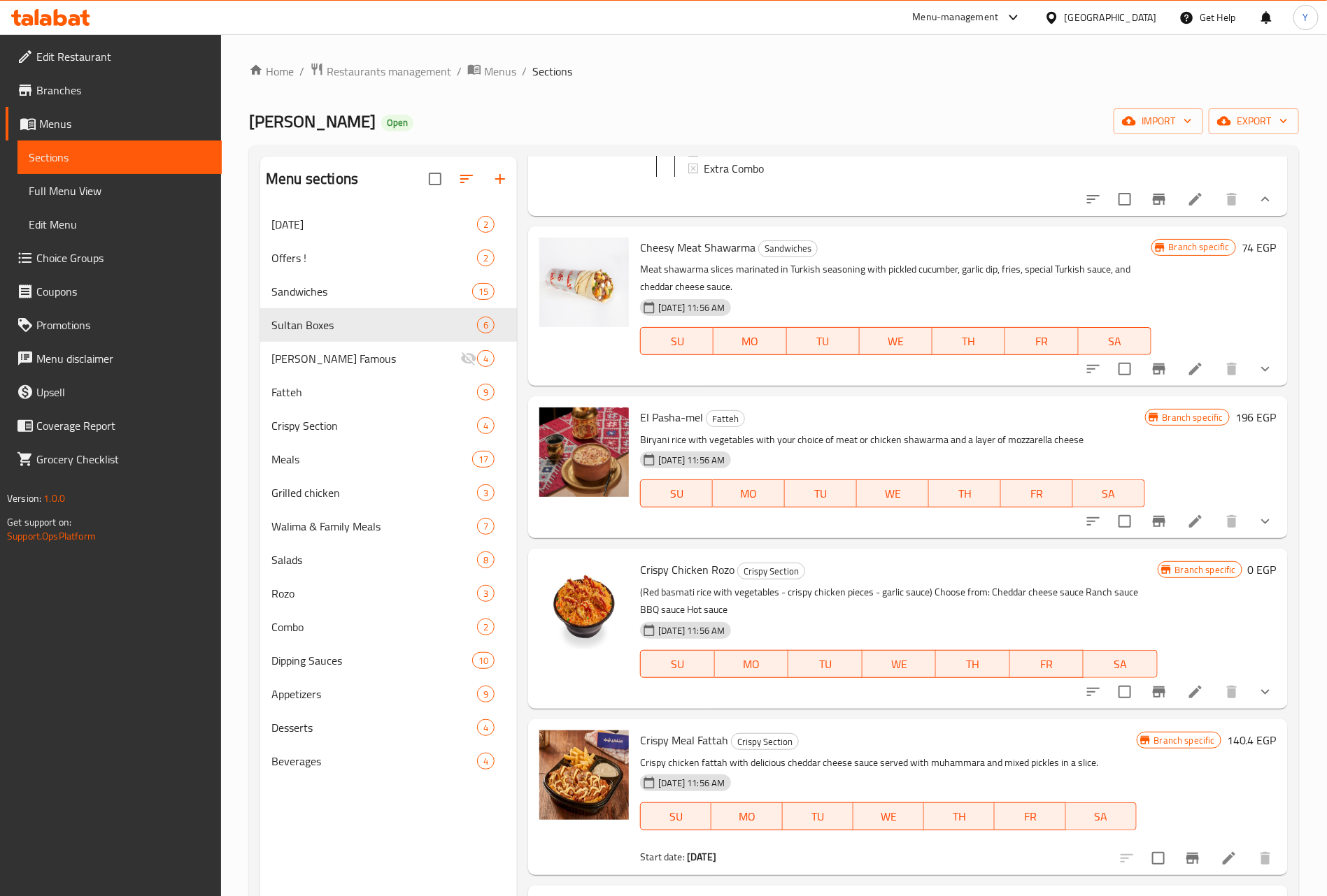
click at [1257, 378] on icon "show more" at bounding box center [1265, 369] width 17 height 17
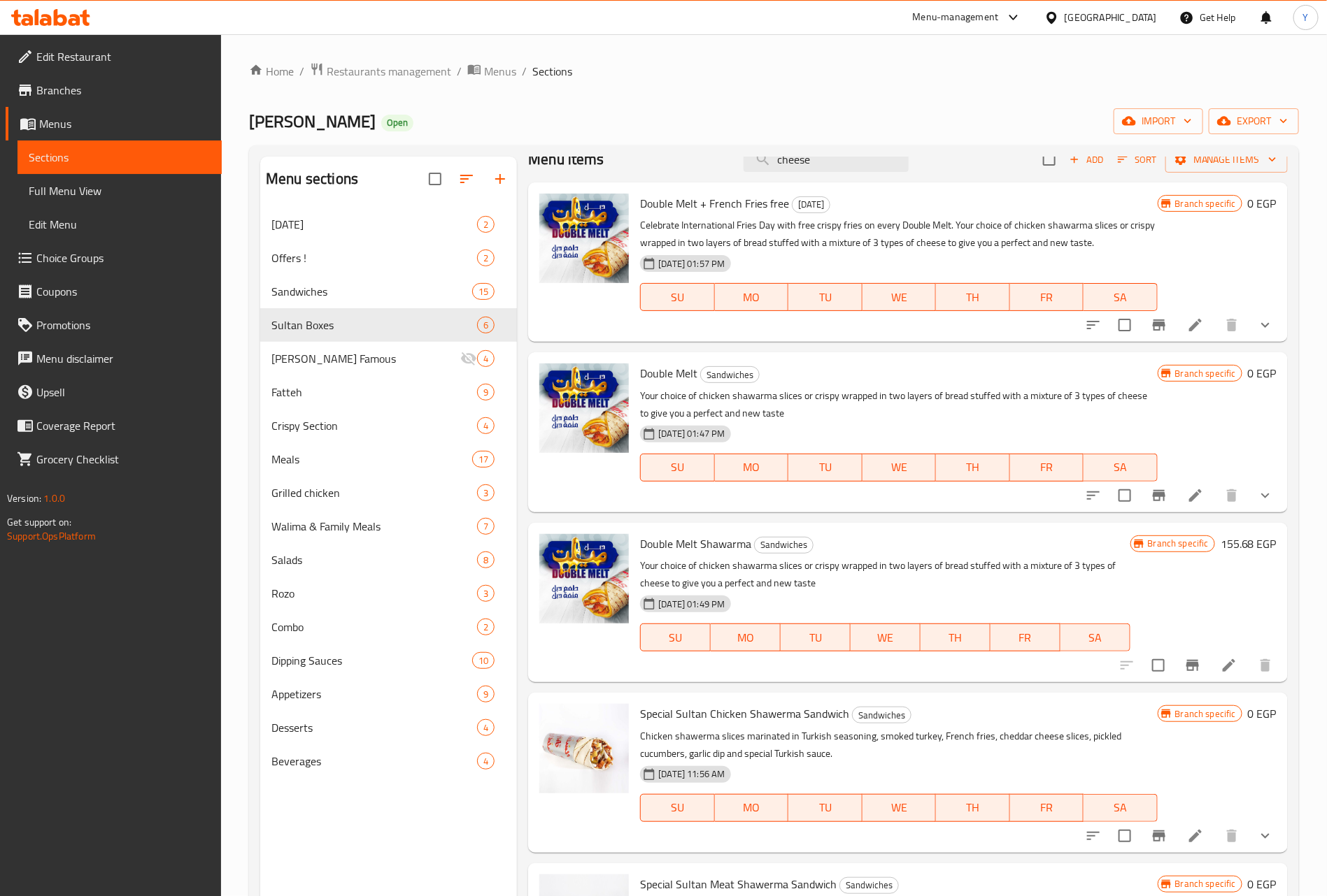
scroll to position [0, 0]
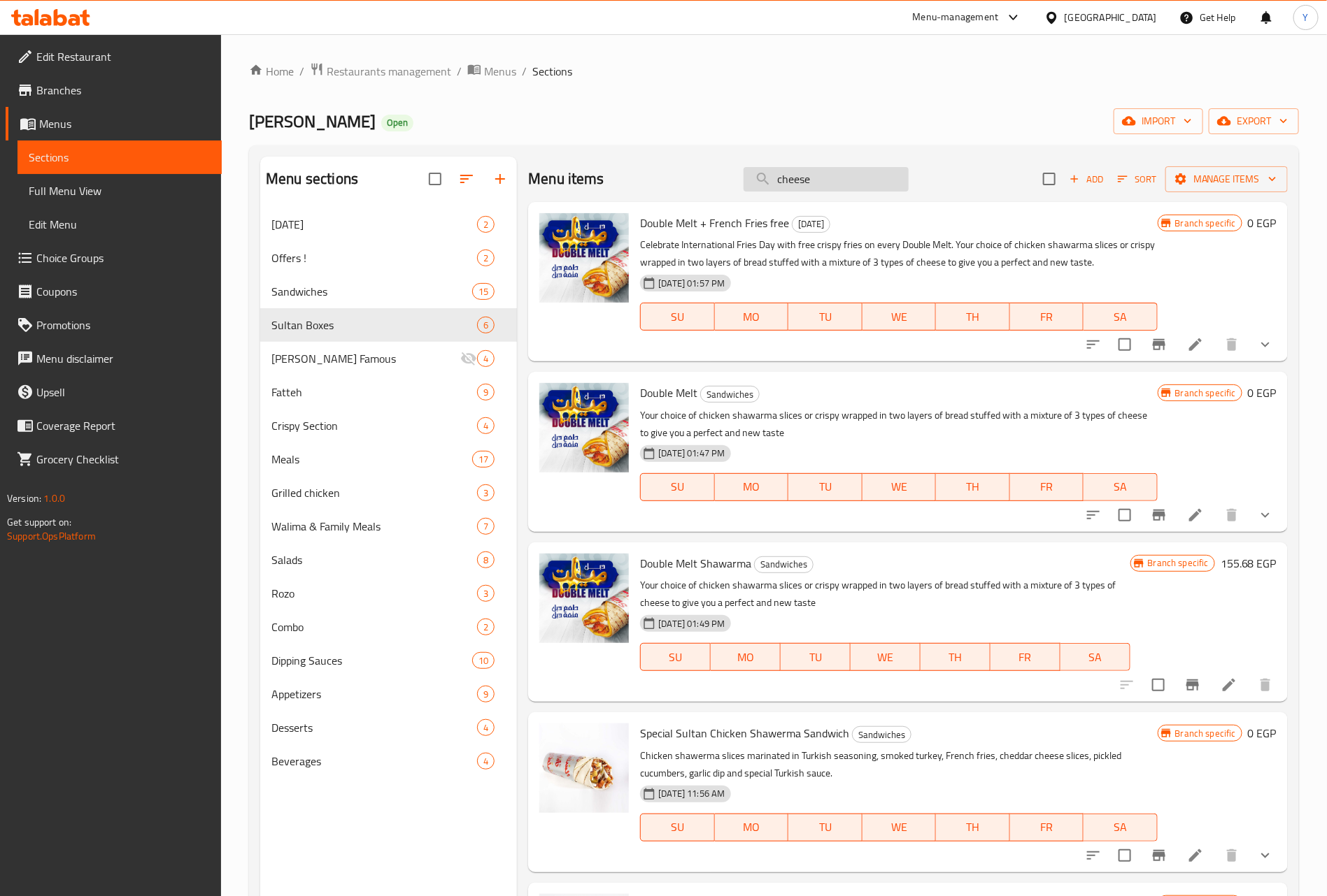
click at [834, 172] on input "cheese" at bounding box center [826, 179] width 165 height 25
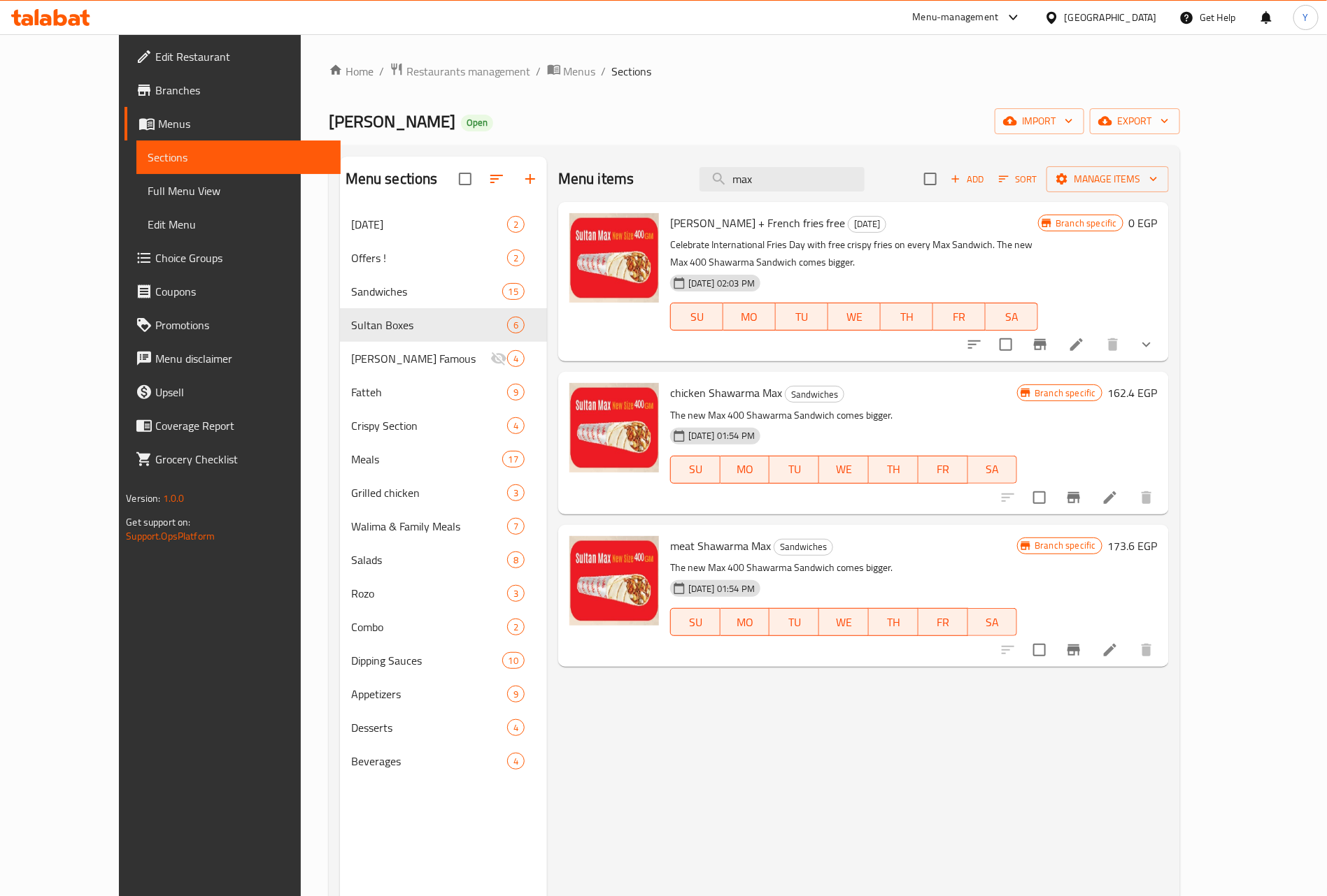
type input "max"
click at [1154, 347] on icon "show more" at bounding box center [1146, 344] width 17 height 17
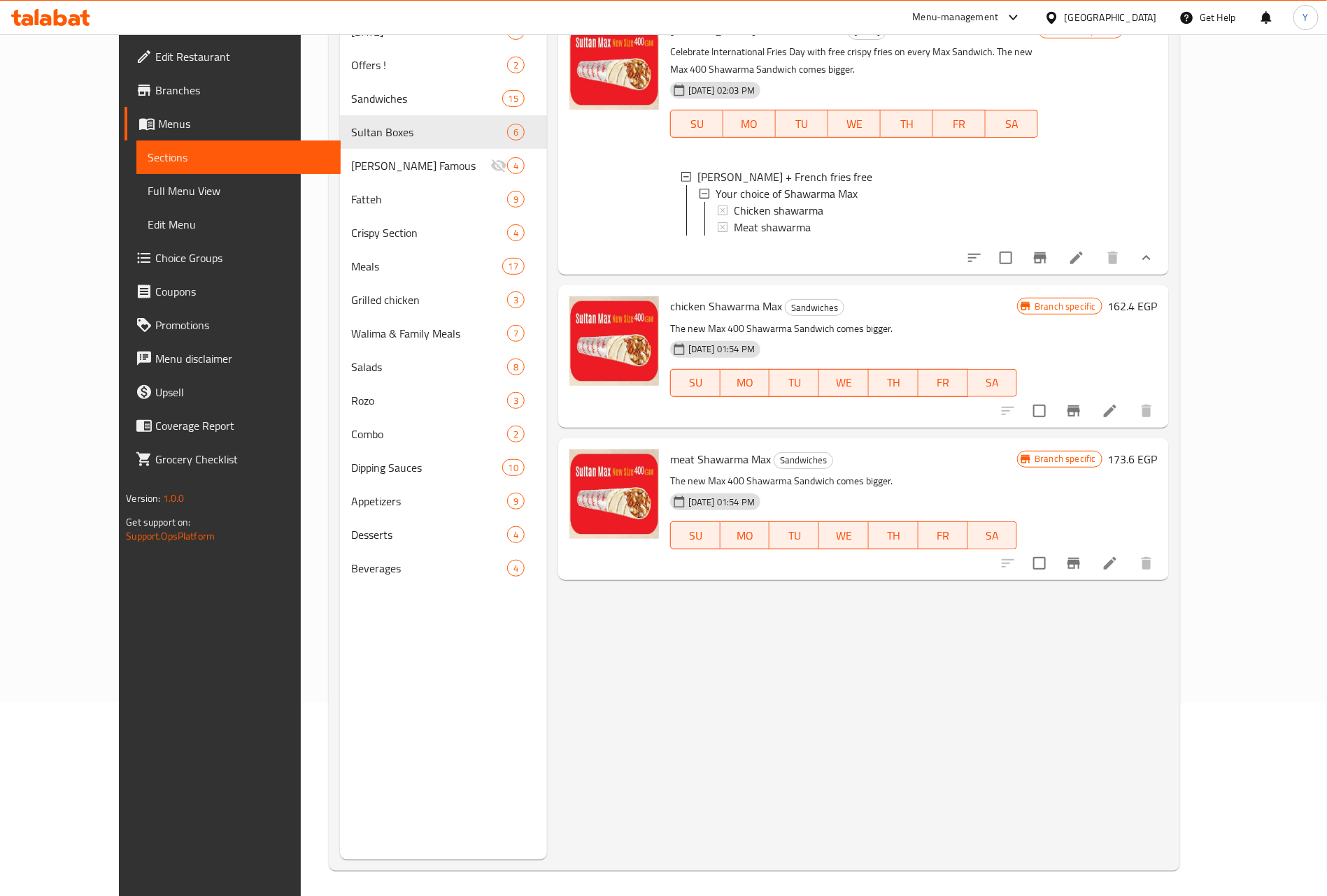
scroll to position [196, 0]
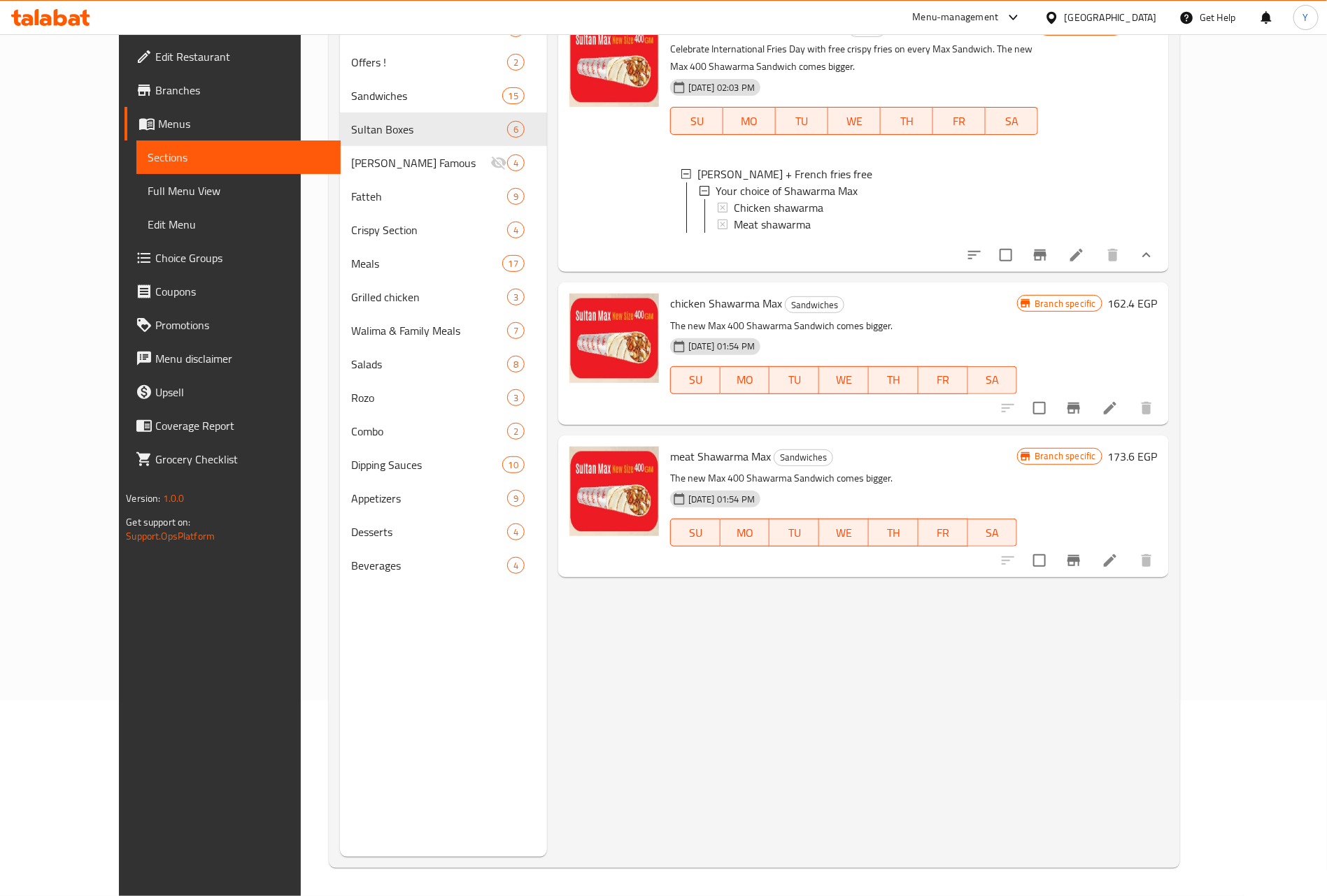
click at [1154, 264] on icon "show more" at bounding box center [1146, 254] width 17 height 17
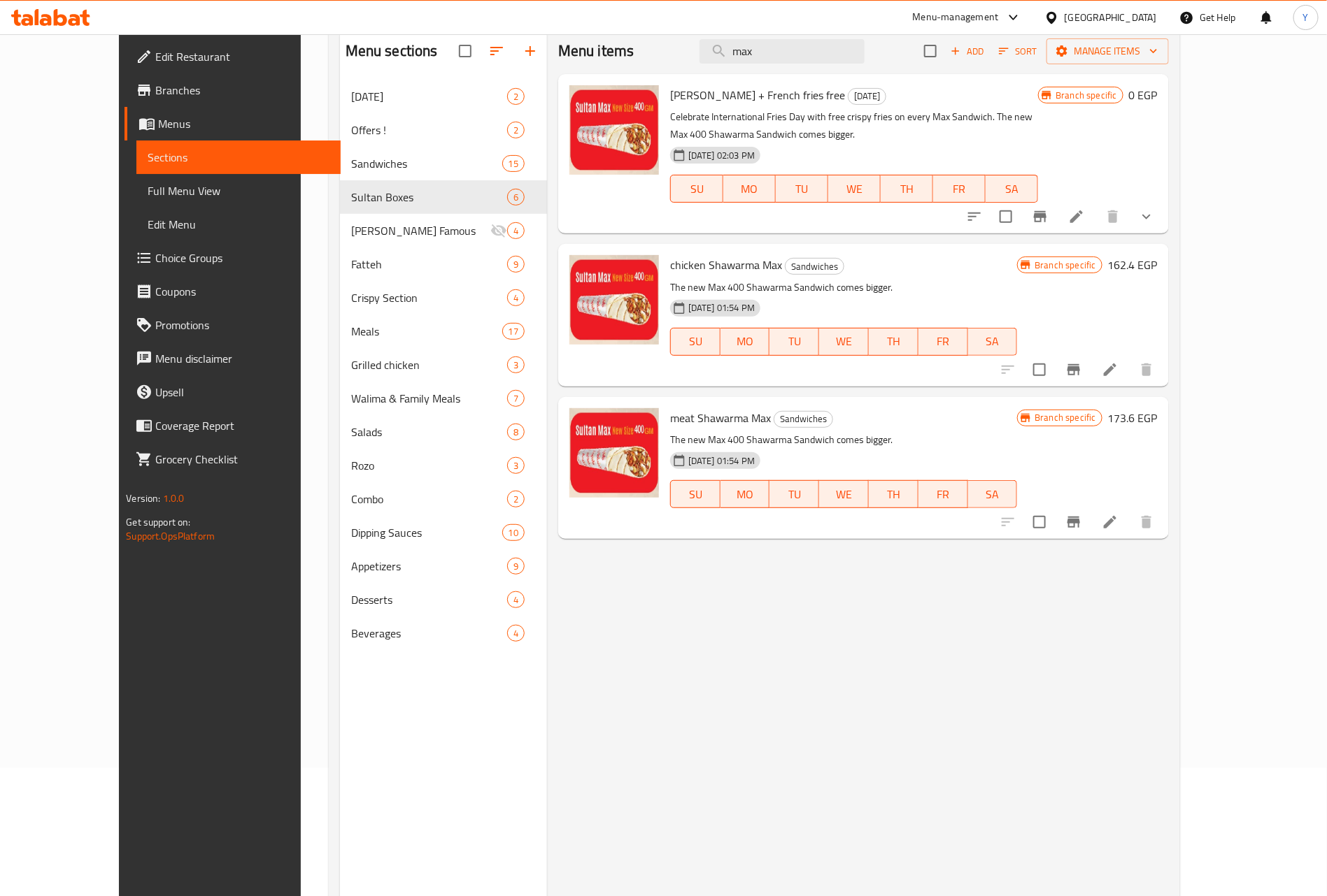
scroll to position [91, 0]
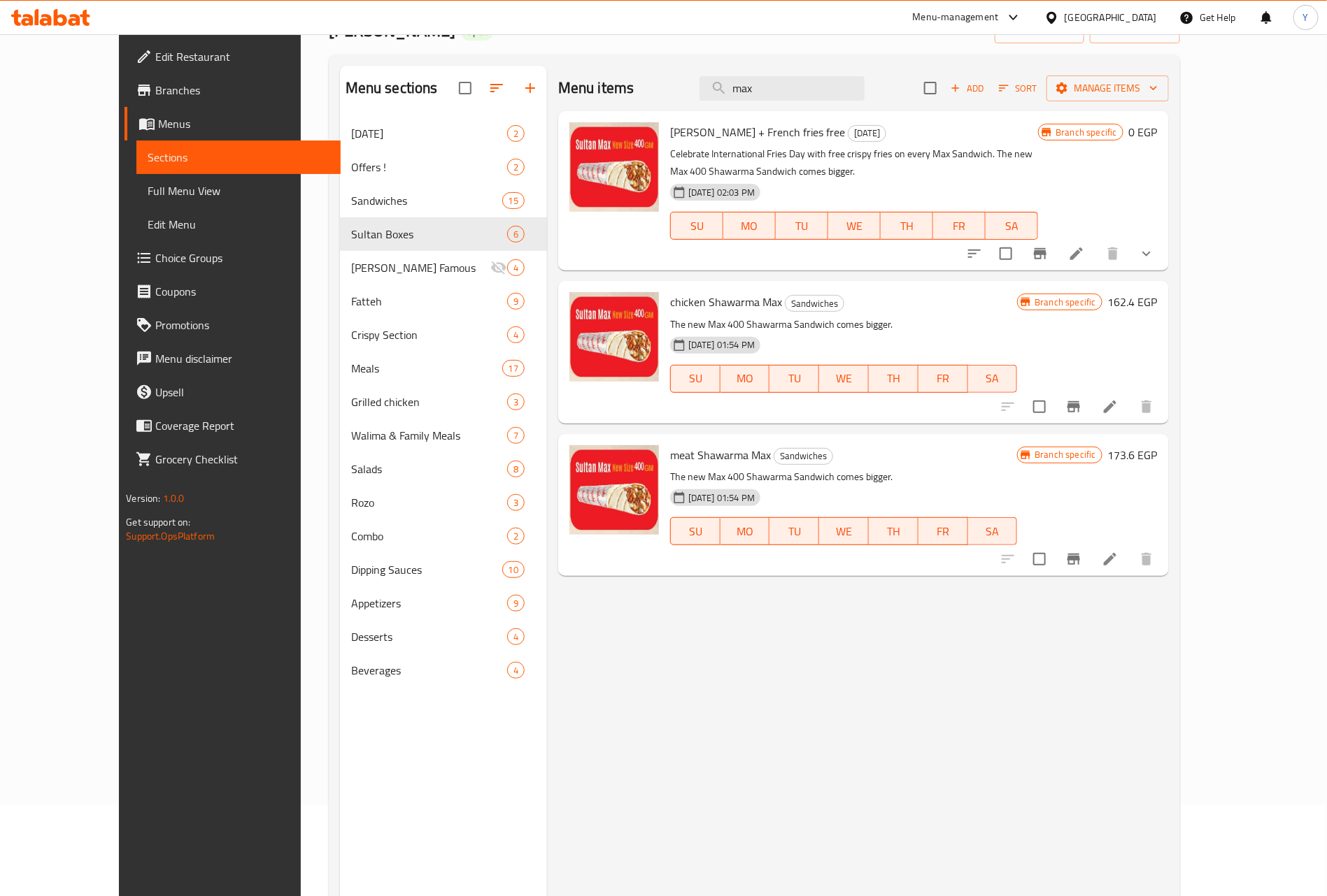
click at [670, 312] on span "chicken Shawarma Max" at bounding box center [726, 302] width 112 height 21
click at [682, 301] on span "chicken Shawarma Max" at bounding box center [726, 302] width 112 height 21
drag, startPoint x: 682, startPoint y: 301, endPoint x: 735, endPoint y: 292, distance: 53.8
click at [735, 292] on span "chicken Shawarma Max" at bounding box center [726, 302] width 112 height 21
copy span "Shawarma Max"
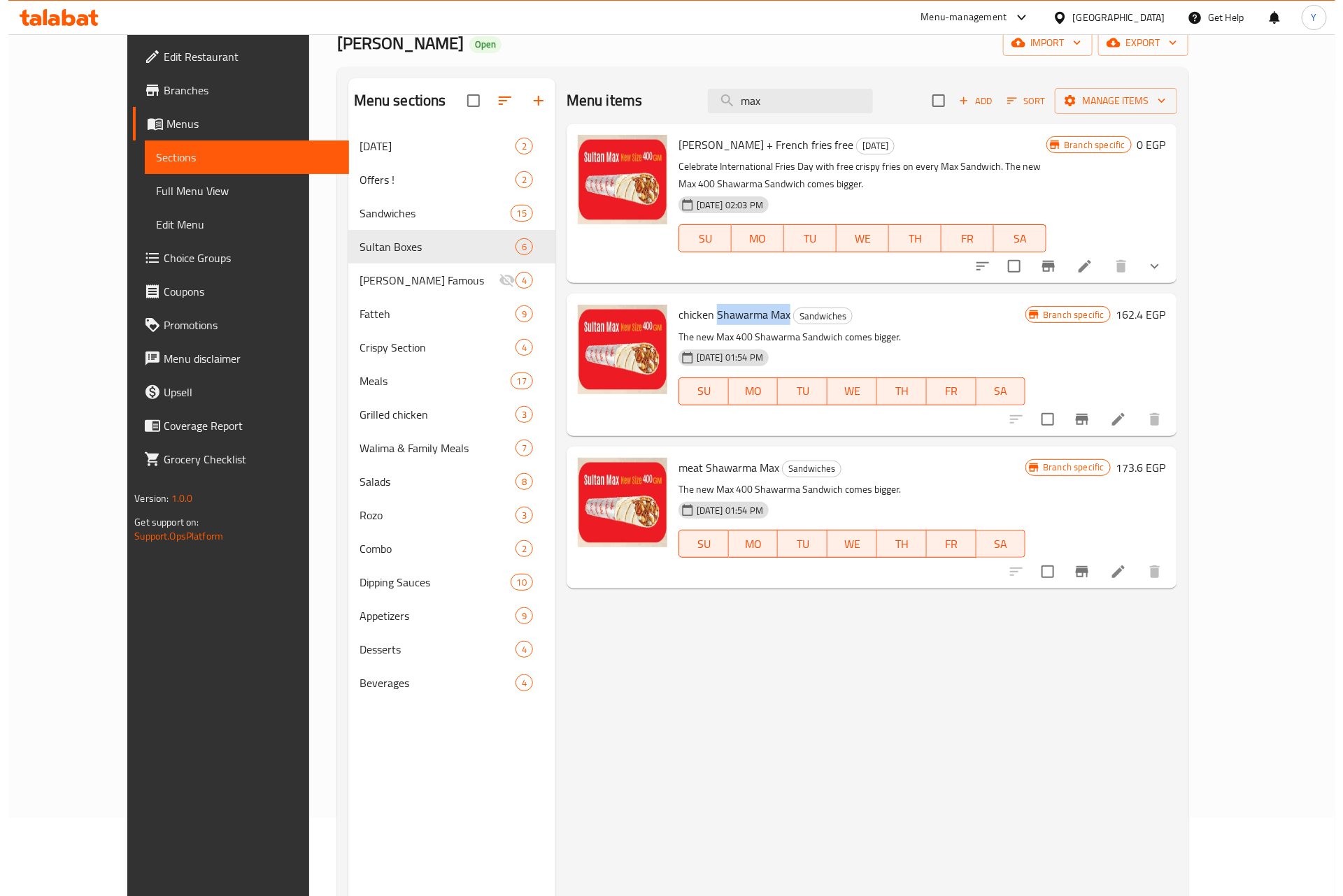
scroll to position [0, 0]
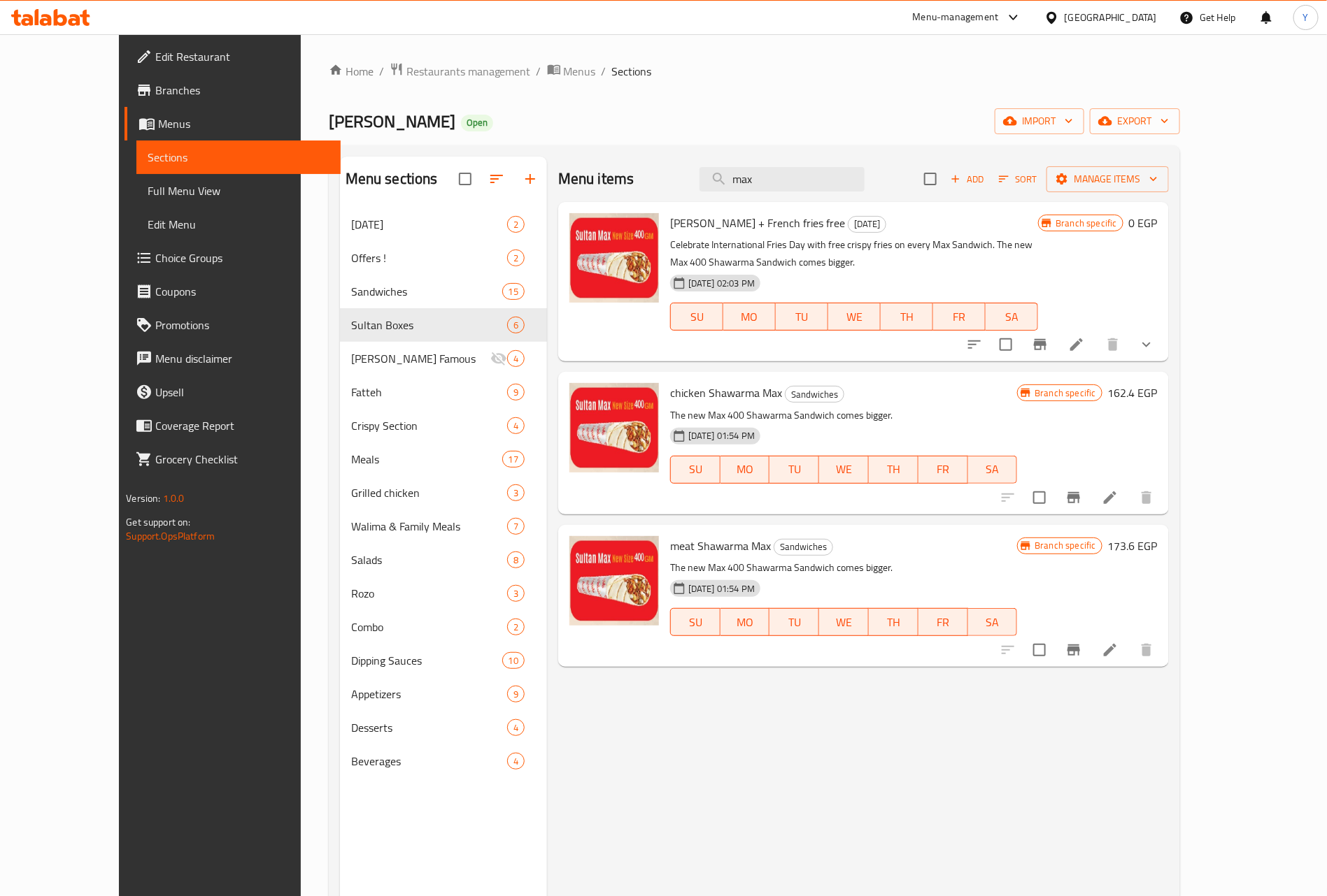
click at [880, 194] on div "Menu items max Add Sort Manage items" at bounding box center [864, 179] width 611 height 46
click at [864, 183] on input "max" at bounding box center [782, 179] width 165 height 25
paste input "Tres Lecha Cake"
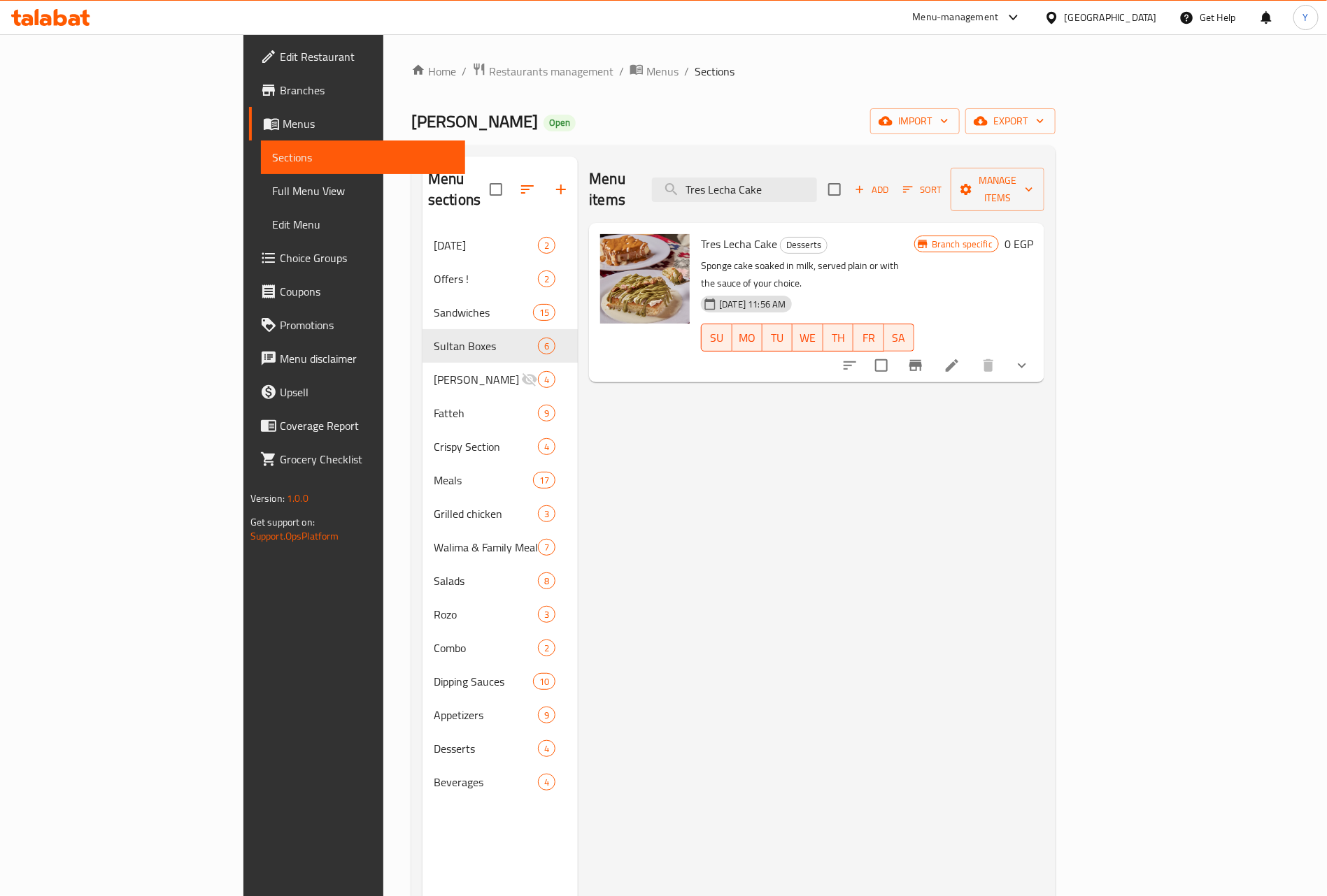
type input "Tres Lecha Cake"
click at [1030, 357] on icon "show more" at bounding box center [1021, 365] width 17 height 17
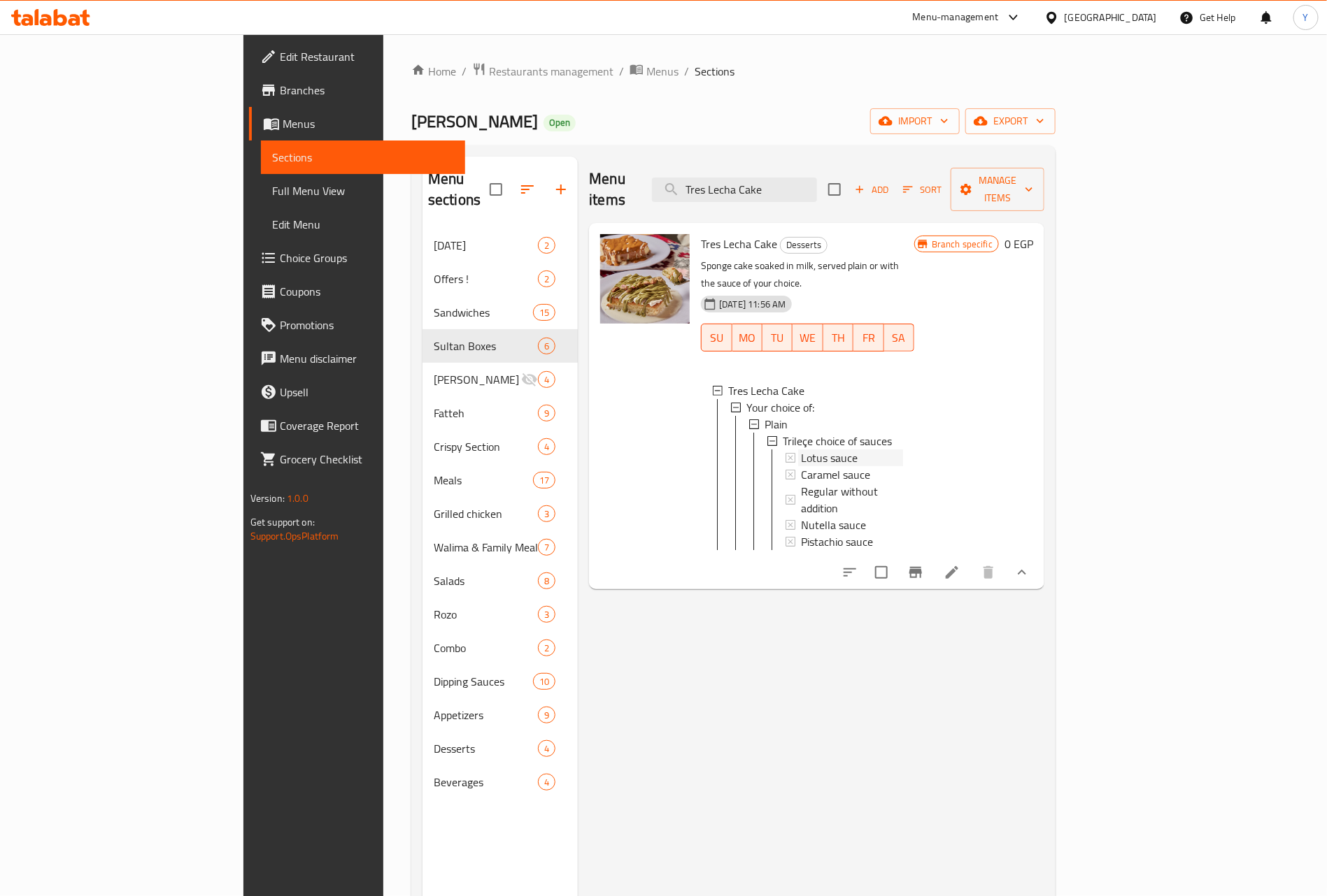
click at [801, 449] on span "Lotus sauce" at bounding box center [829, 457] width 57 height 17
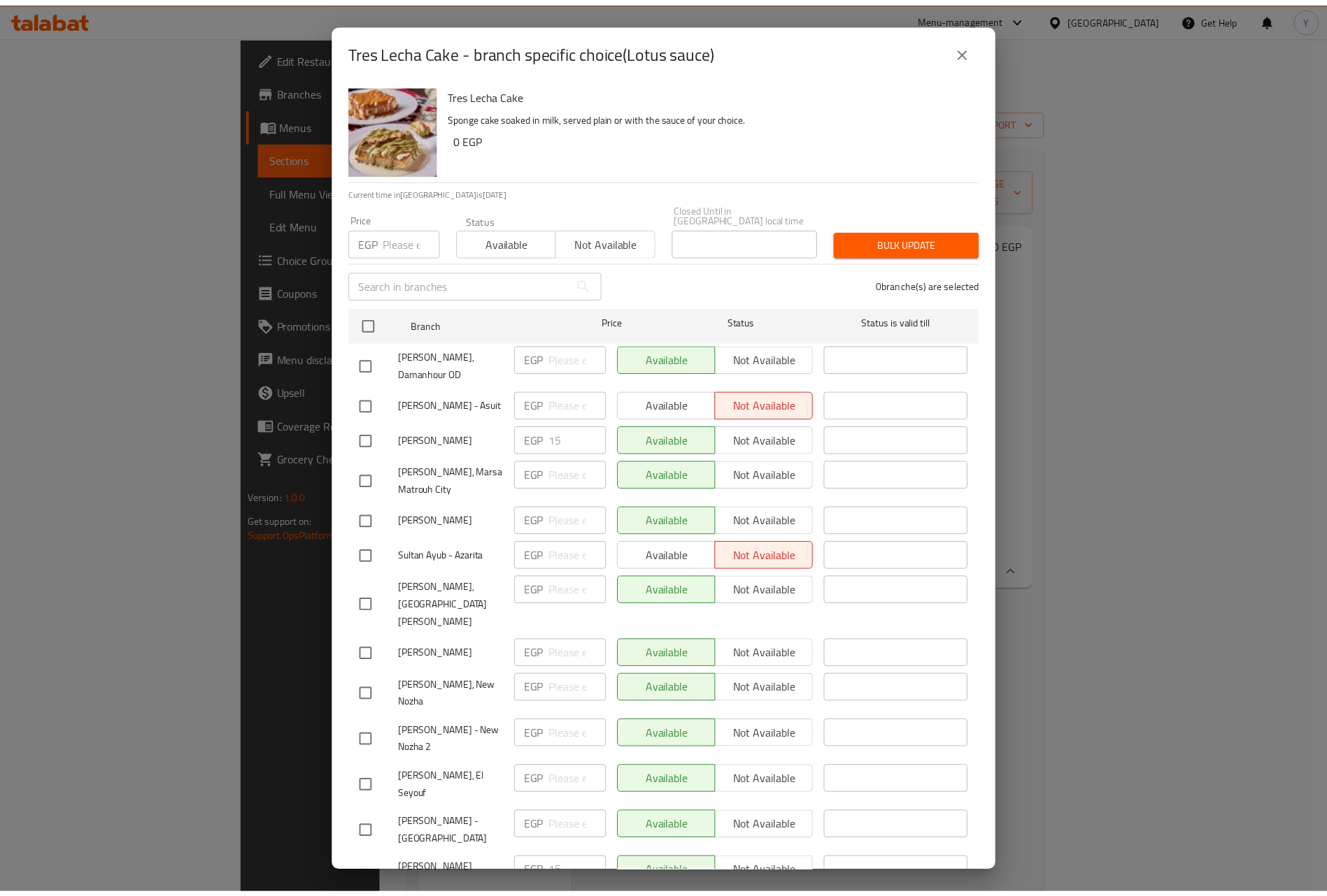
scroll to position [545, 0]
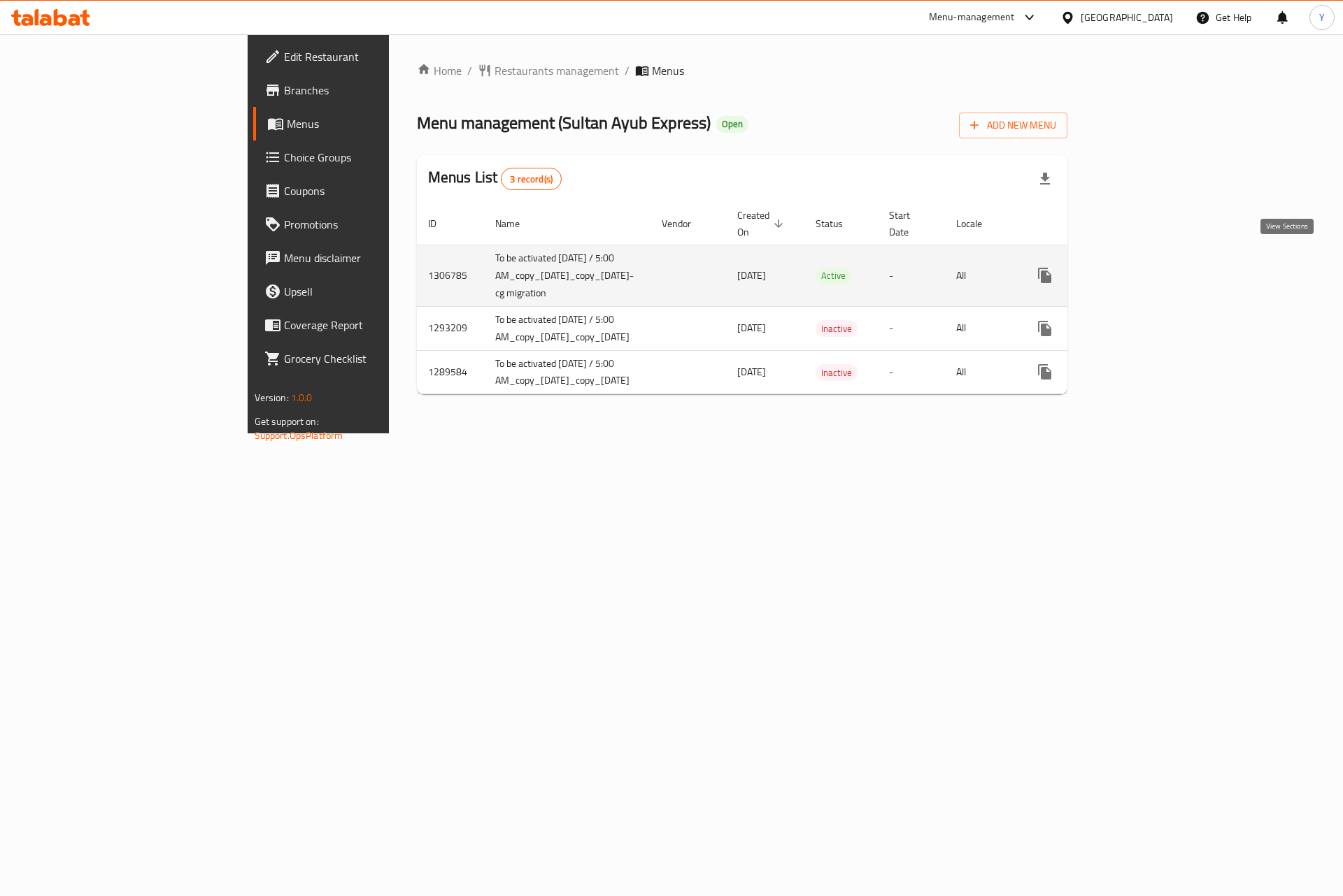
click at [1154, 268] on icon "enhanced table" at bounding box center [1145, 275] width 17 height 17
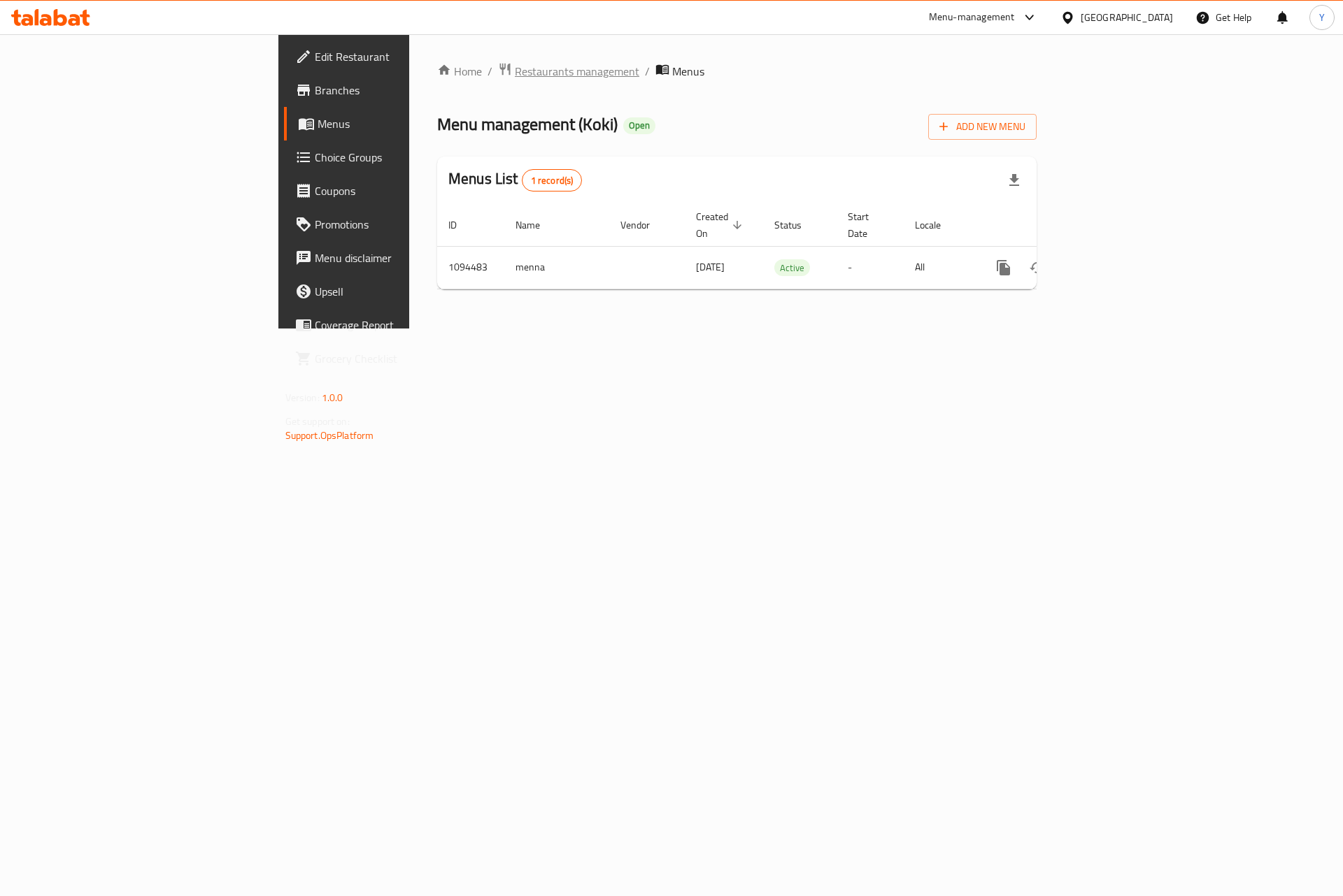
click at [515, 74] on span "Restaurants management" at bounding box center [577, 71] width 125 height 17
click at [315, 90] on span "Branches" at bounding box center [403, 90] width 177 height 17
click at [1112, 259] on icon "enhanced table" at bounding box center [1104, 266] width 17 height 17
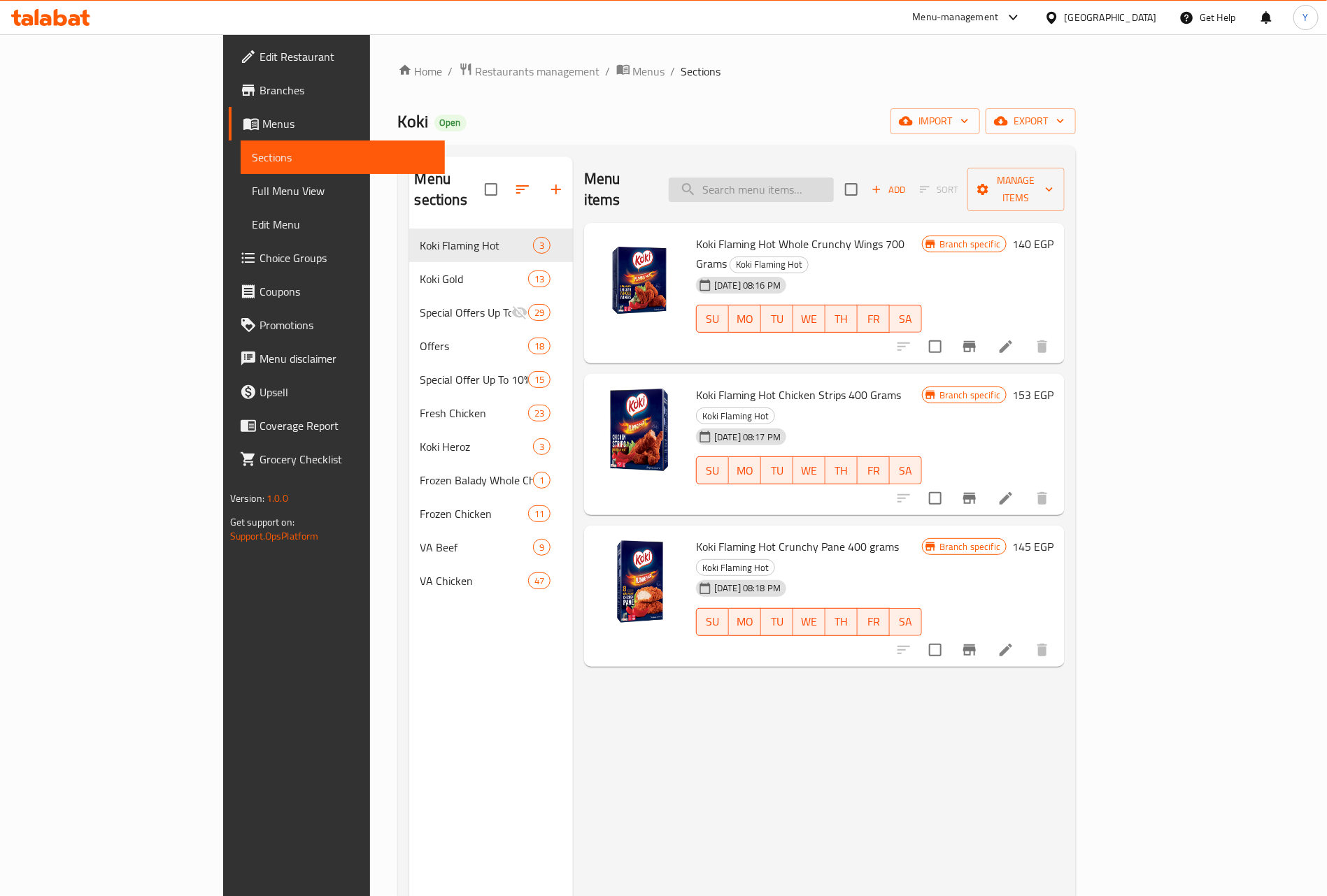
drag, startPoint x: 869, startPoint y: 153, endPoint x: 851, endPoint y: 179, distance: 31.6
click at [867, 154] on div "Menu sections Koki Flaming Hot 3 Koki Gold 13 Special Offers Up To 25% 29 Offer…" at bounding box center [737, 605] width 679 height 918
paste input "Regular chicken wings 700 gm"
click at [834, 179] on input "search" at bounding box center [751, 190] width 165 height 25
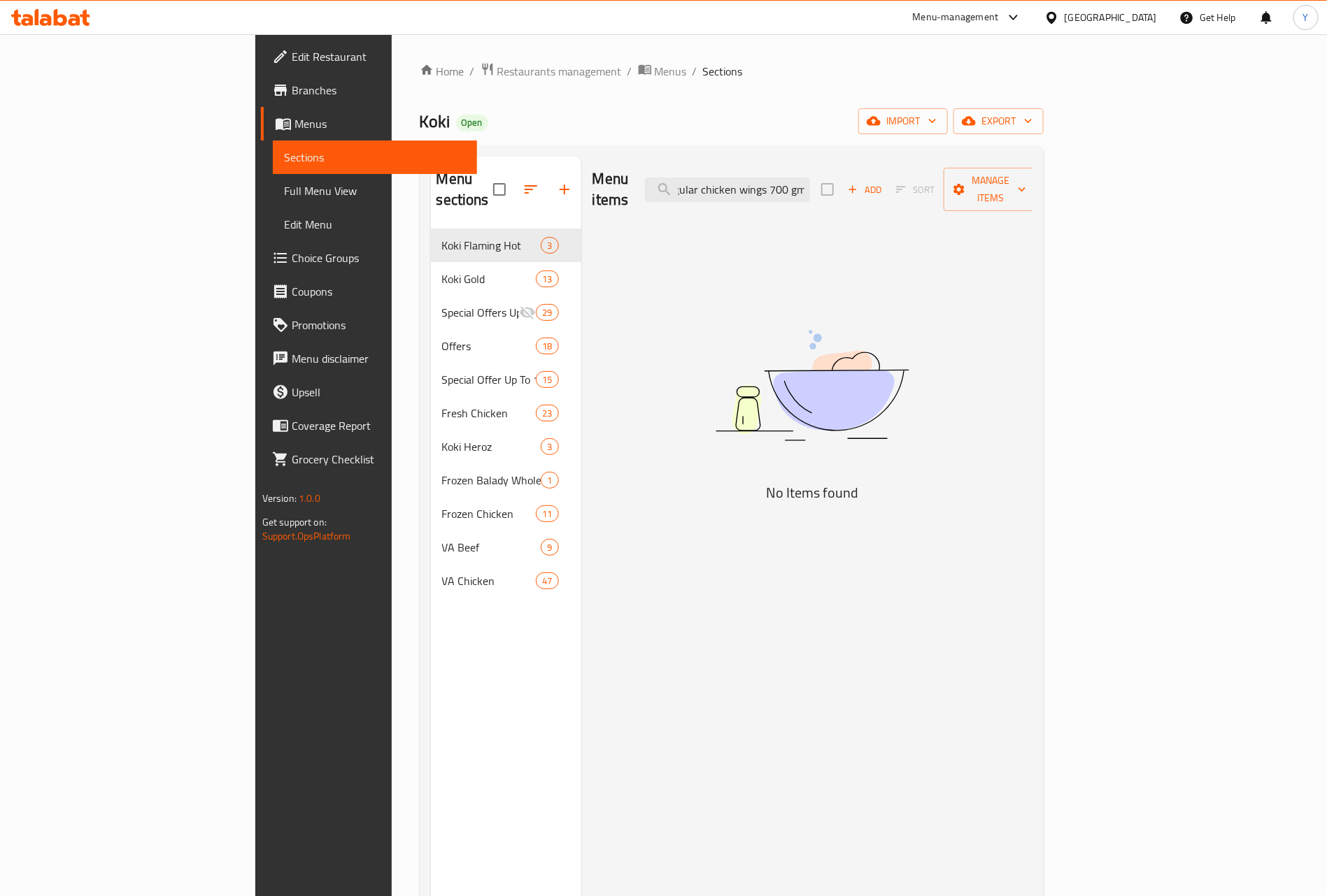
drag, startPoint x: 867, startPoint y: 177, endPoint x: 1342, endPoint y: 254, distance: 481.2
click at [1327, 254] on html "​ Menu-management Egypt Get Help Y Edit Restaurant Branches Menus Sections Full…" at bounding box center [664, 448] width 1327 height 896
click at [791, 183] on input "Regular chicken wings" at bounding box center [727, 190] width 165 height 25
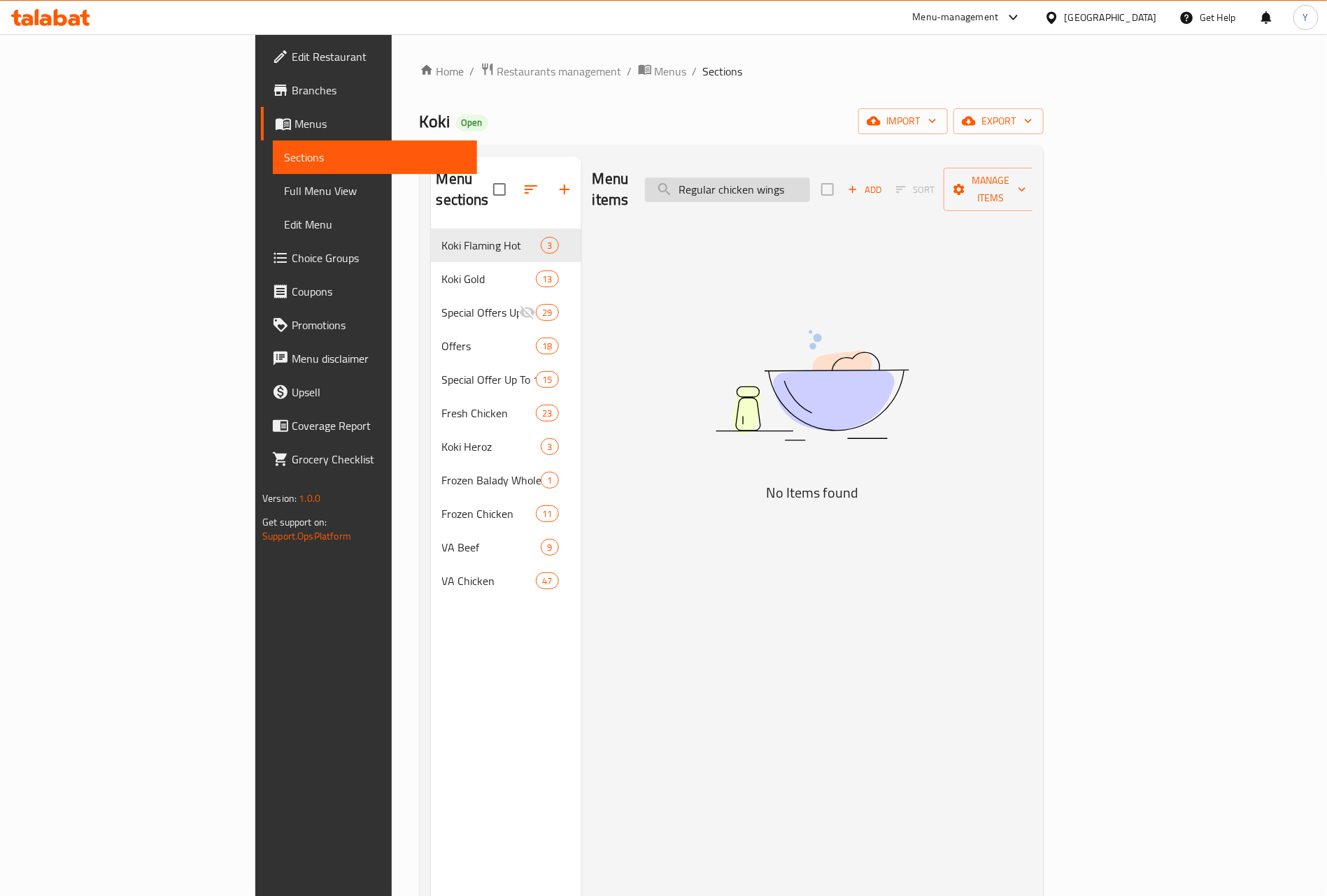
click at [791, 183] on input "Regular chicken wings" at bounding box center [727, 190] width 165 height 25
paste input "700 gm"
click at [791, 185] on input "Regular chicken wings 700 gm" at bounding box center [727, 190] width 165 height 25
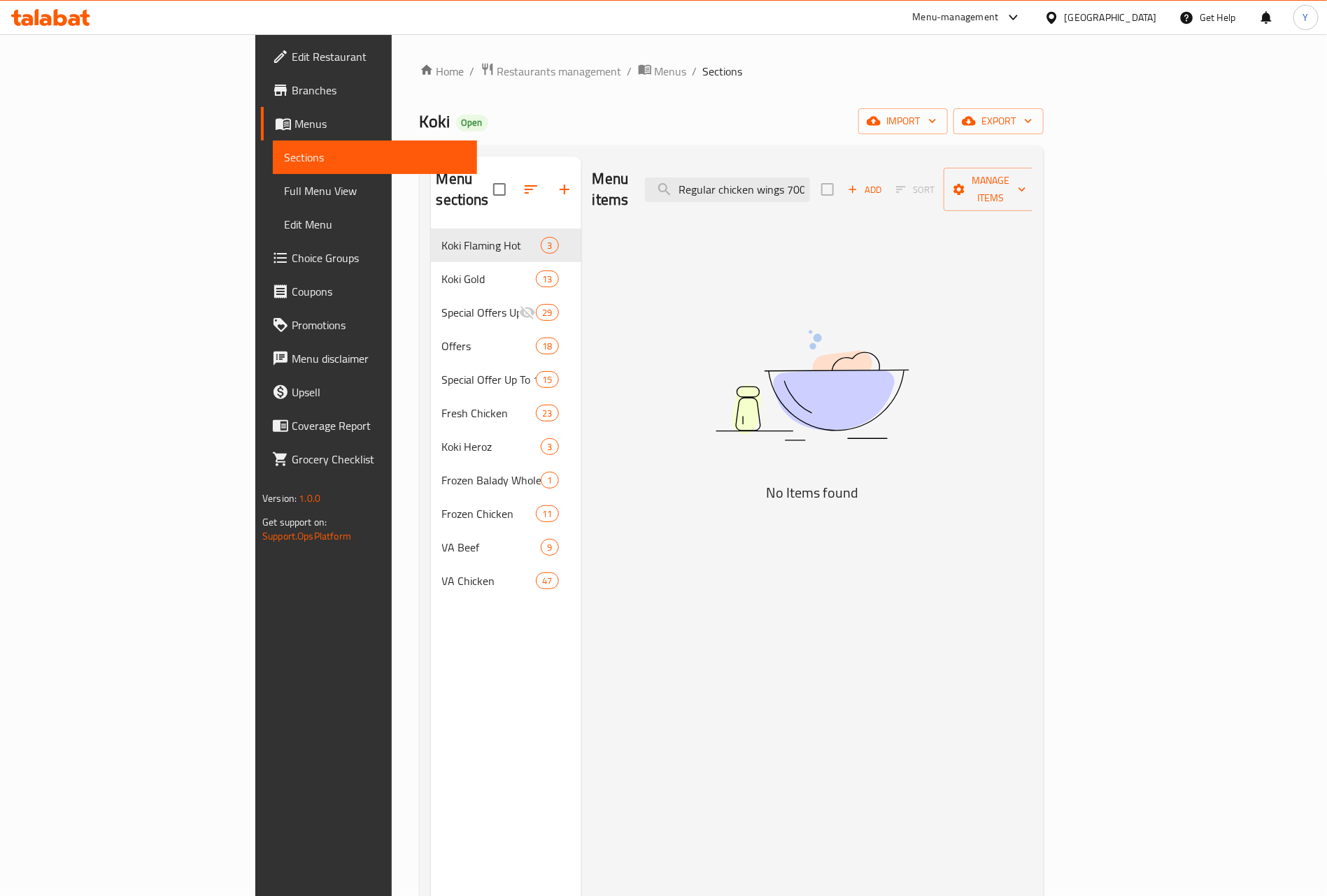
drag, startPoint x: 791, startPoint y: 185, endPoint x: 677, endPoint y: 189, distance: 114.1
click at [677, 189] on div "Menu items Regular chicken wings 700 gm Add Sort Manage items" at bounding box center [812, 190] width 440 height 67
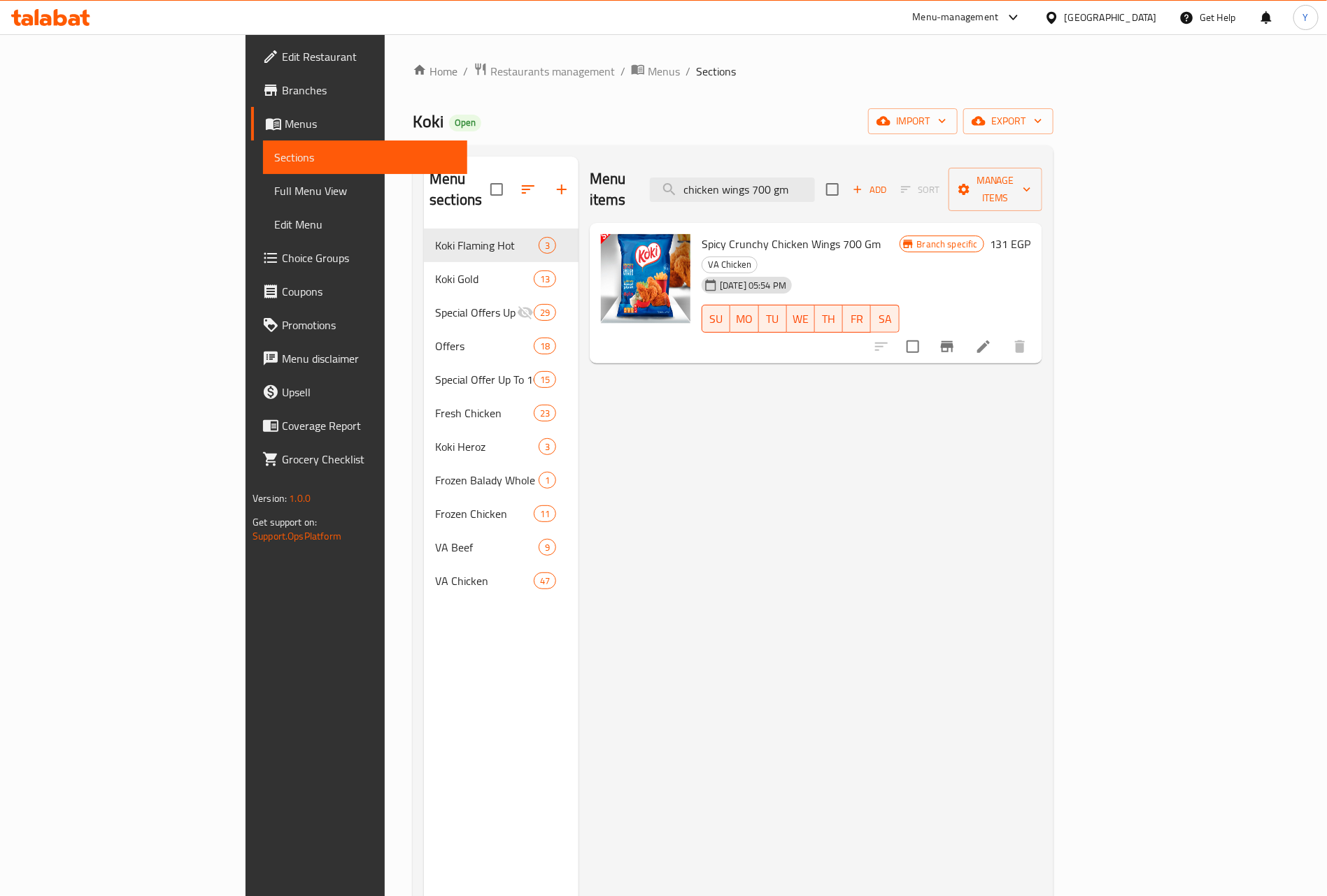
click at [701, 233] on span "Spicy Crunchy Chicken Wings 700 Gm" at bounding box center [790, 244] width 179 height 21
drag, startPoint x: 658, startPoint y: 227, endPoint x: 809, endPoint y: 215, distance: 151.5
click at [809, 233] on span "Spicy Crunchy Chicken Wings 700 Gm" at bounding box center [790, 244] width 179 height 21
click at [815, 183] on input "chicken wings 700 gm" at bounding box center [732, 190] width 165 height 25
drag, startPoint x: 848, startPoint y: 183, endPoint x: 991, endPoint y: 174, distance: 143.3
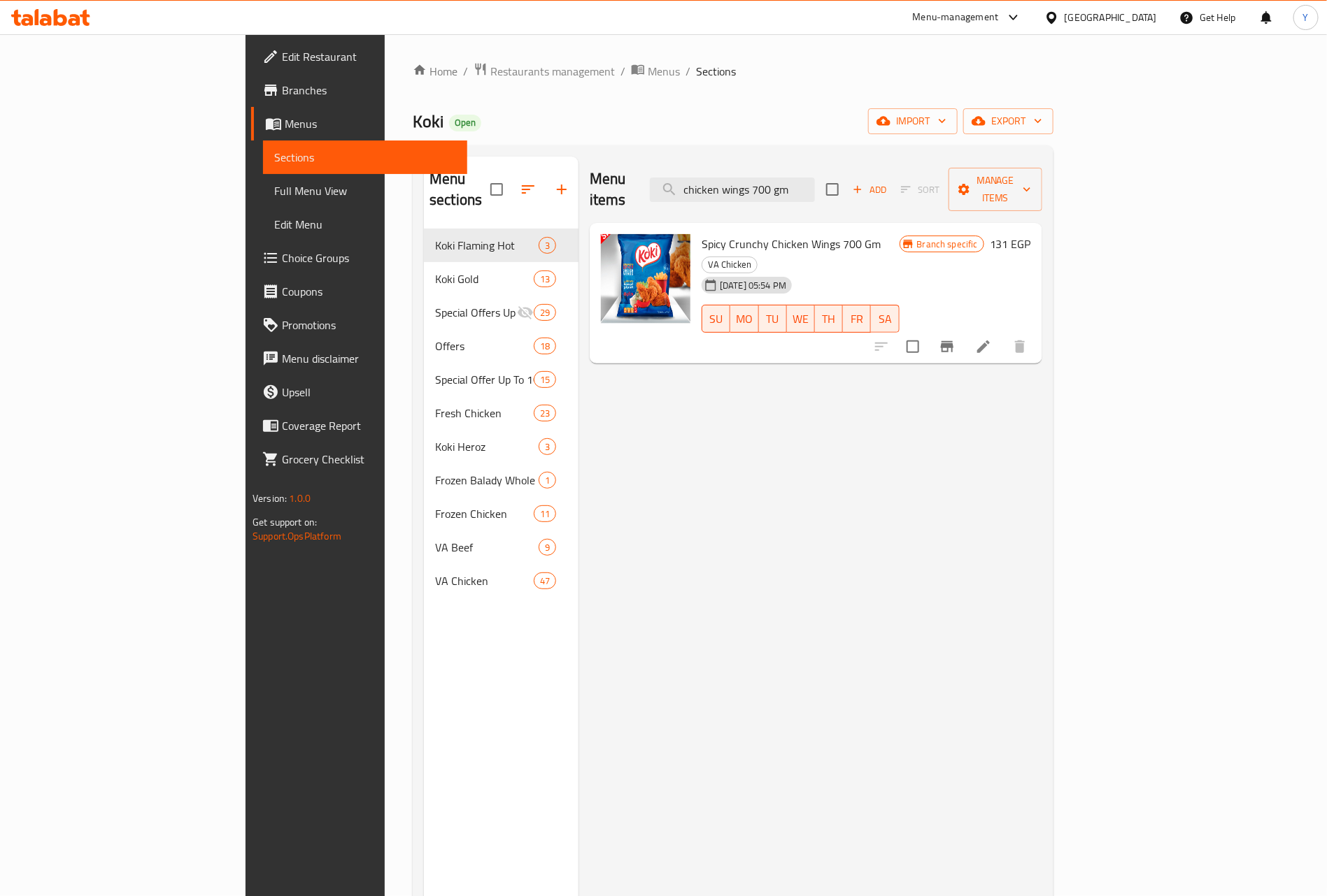
click at [965, 170] on div "Menu items chicken wings 700 gm Add Sort Manage items" at bounding box center [816, 190] width 452 height 67
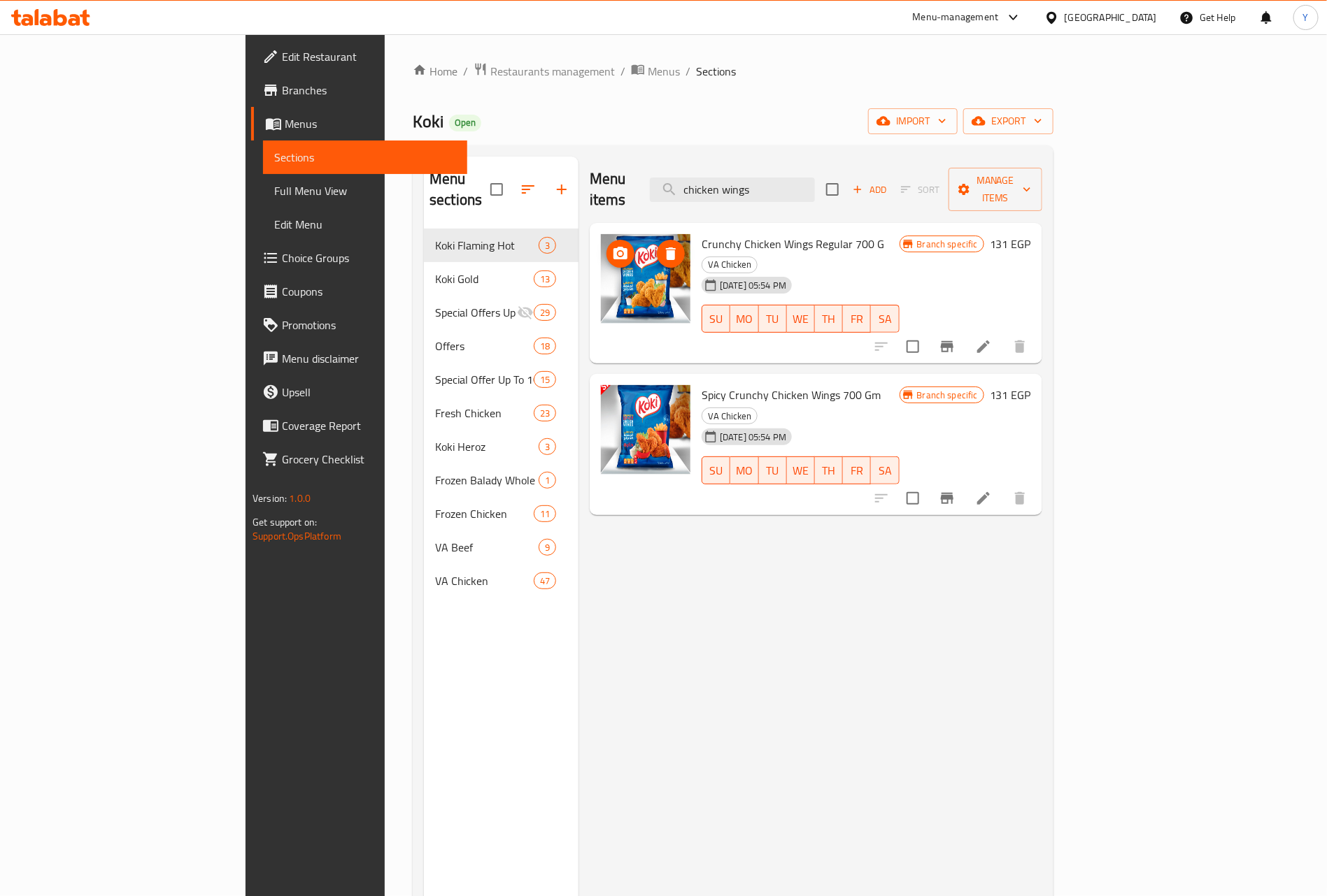
type input "chicken wings"
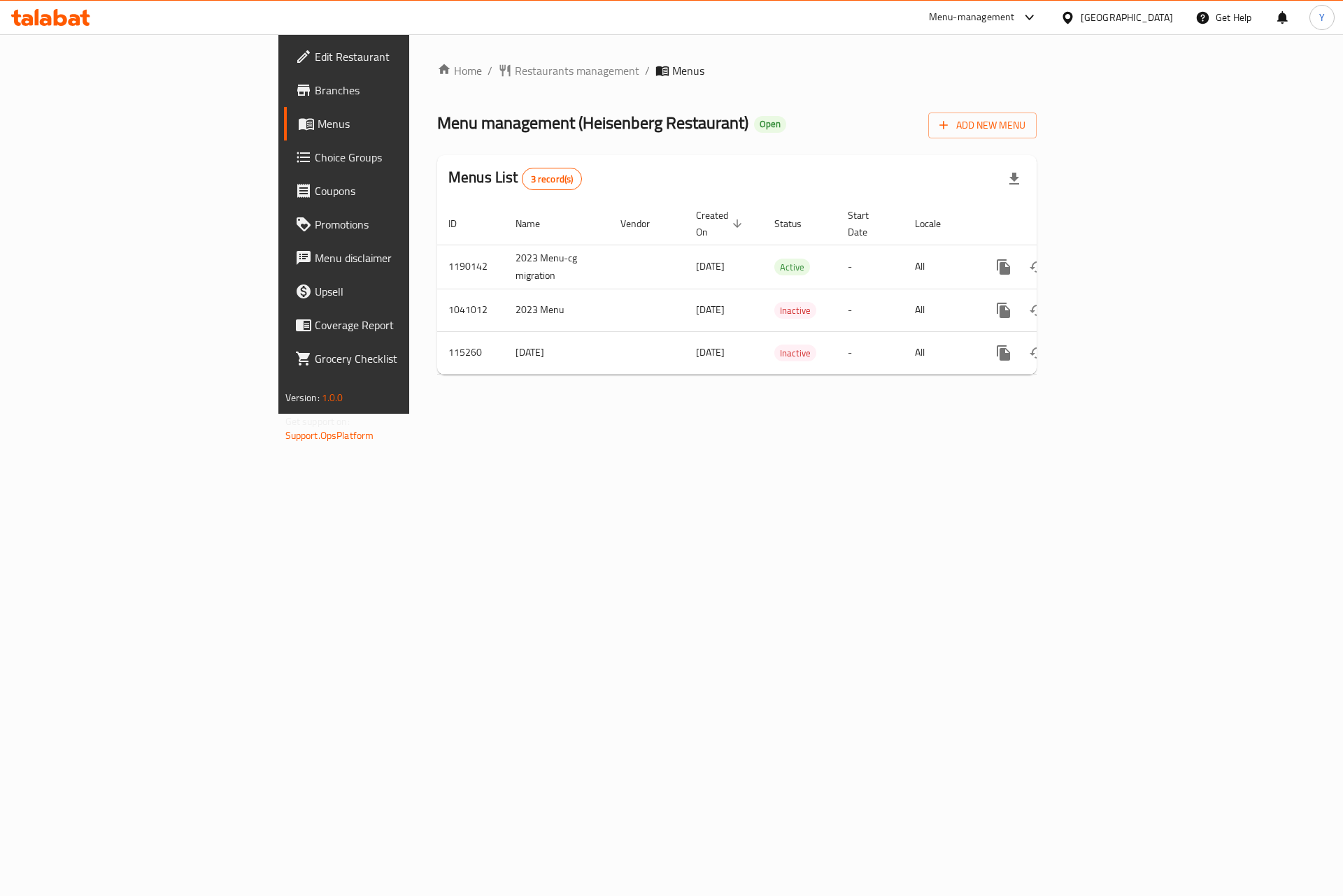
click at [315, 86] on span "Branches" at bounding box center [403, 90] width 177 height 17
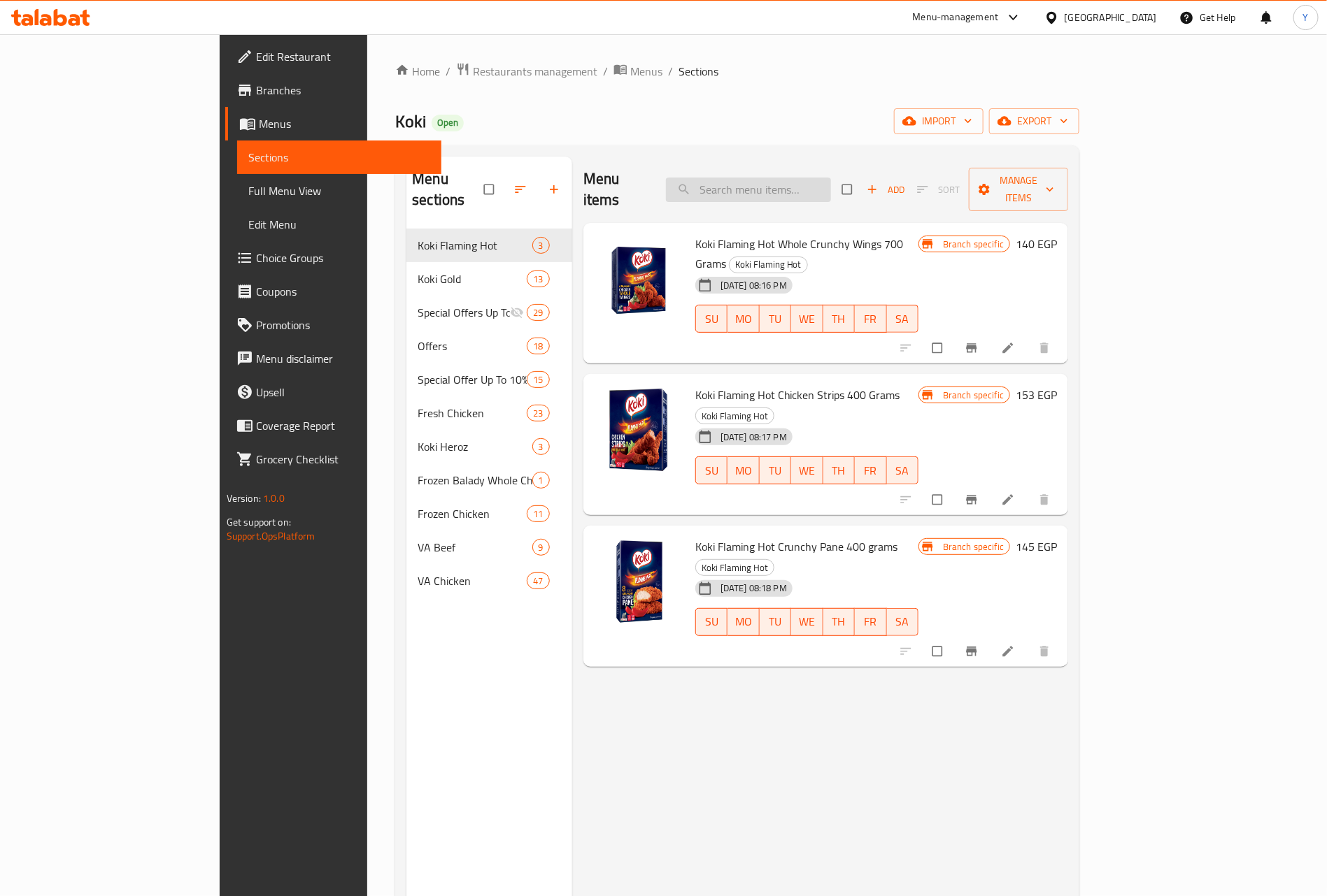
click at [821, 178] on input "search" at bounding box center [748, 190] width 165 height 25
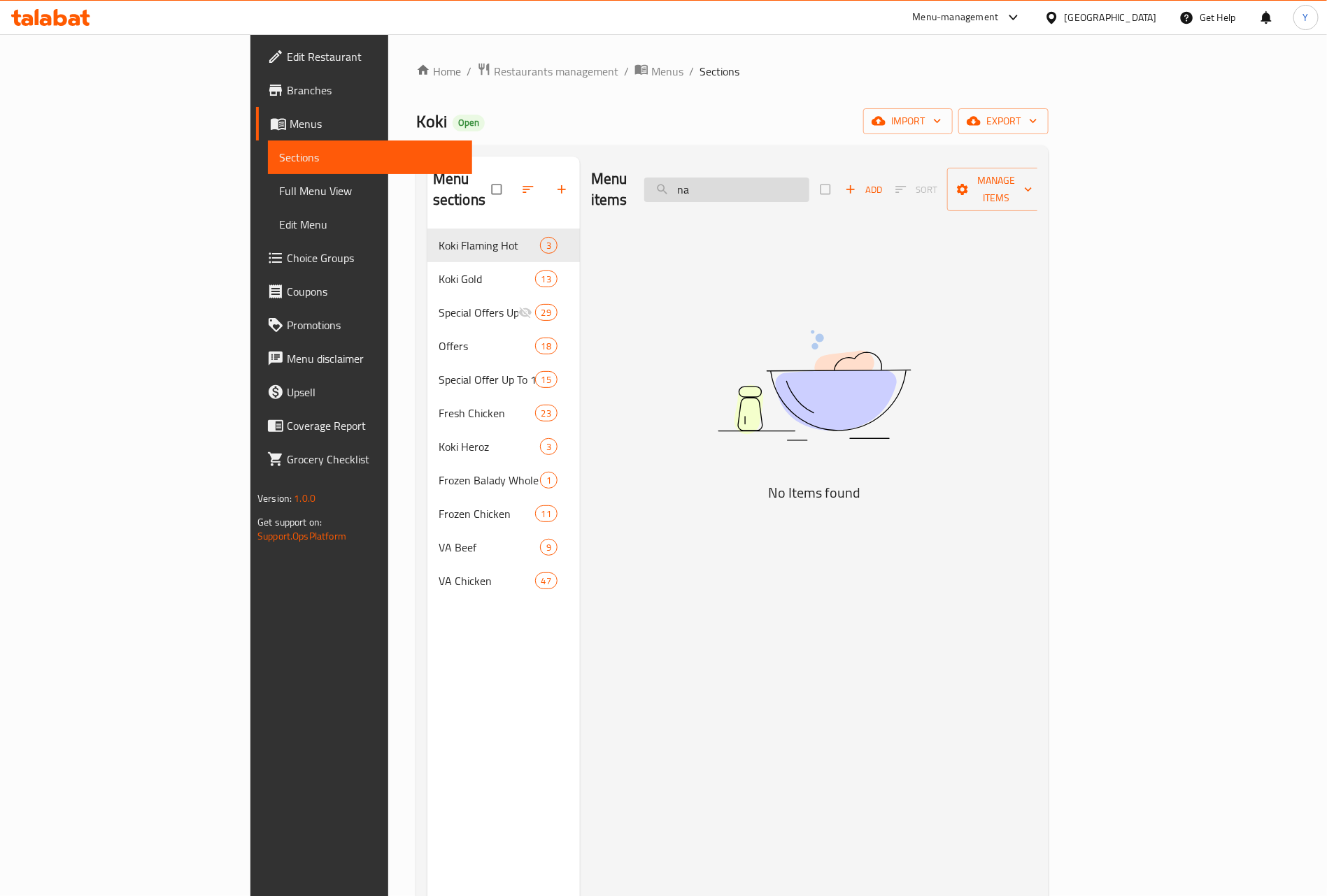
type input "n"
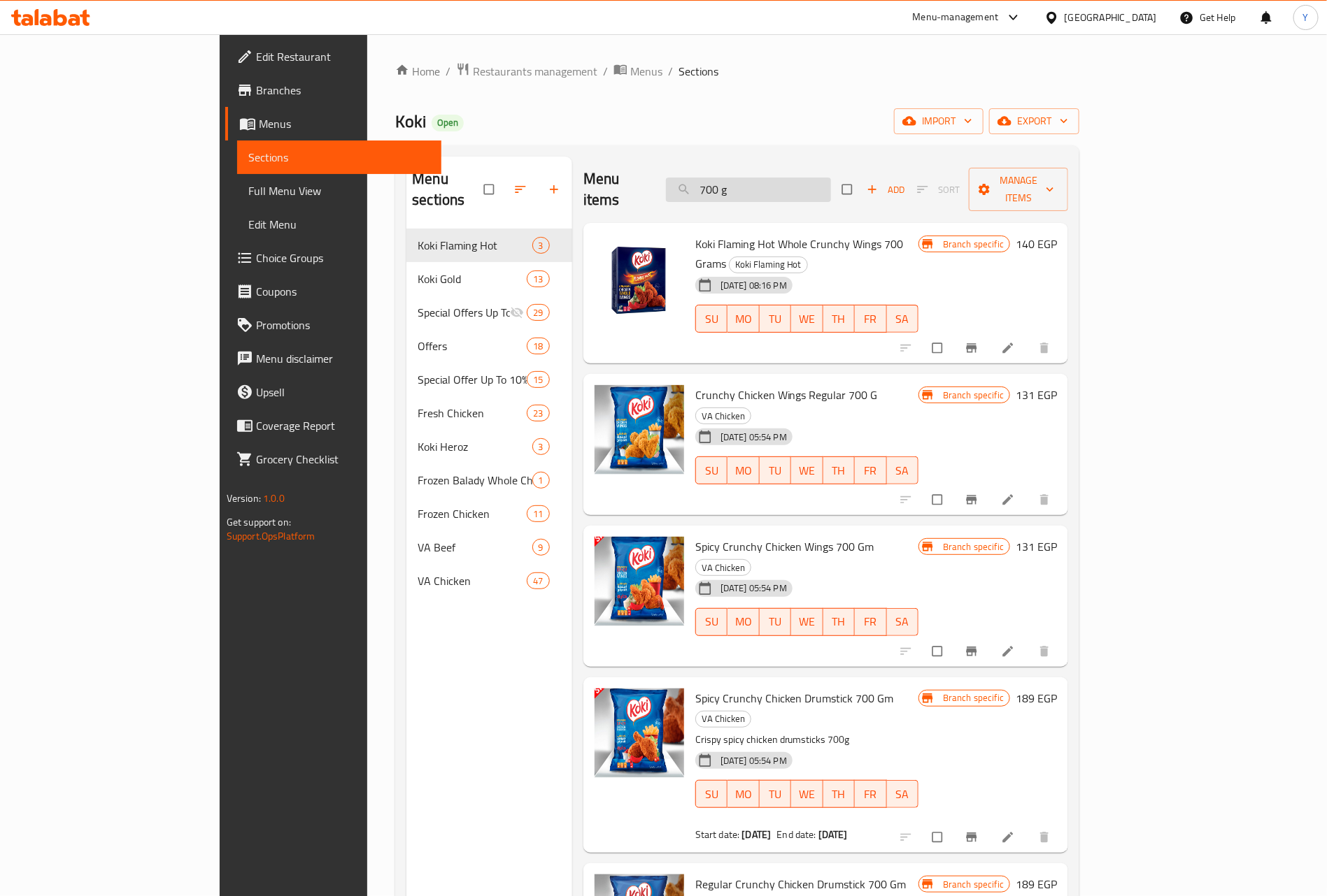
type input "700 g"
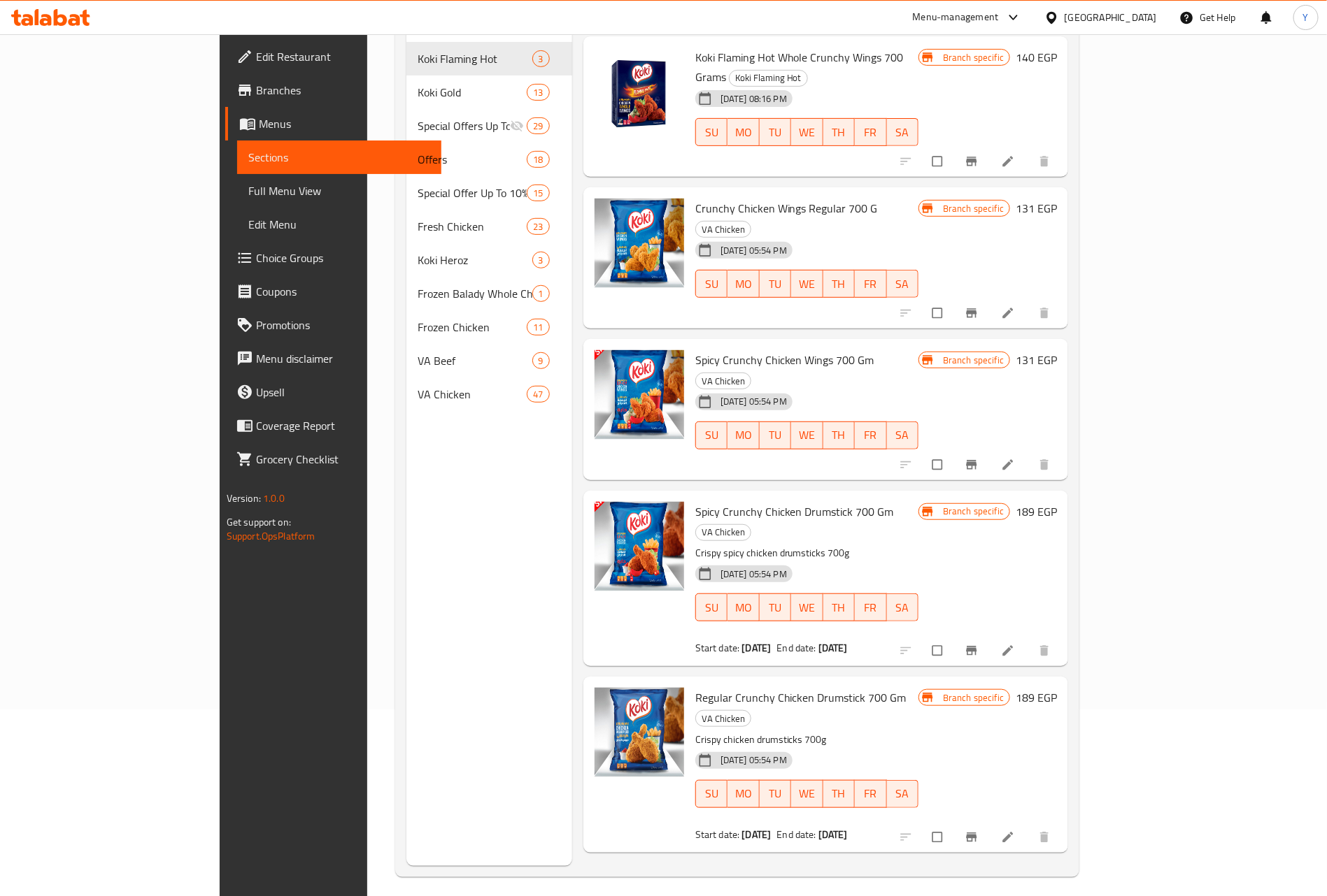
scroll to position [196, 0]
